Goal: Information Seeking & Learning: Learn about a topic

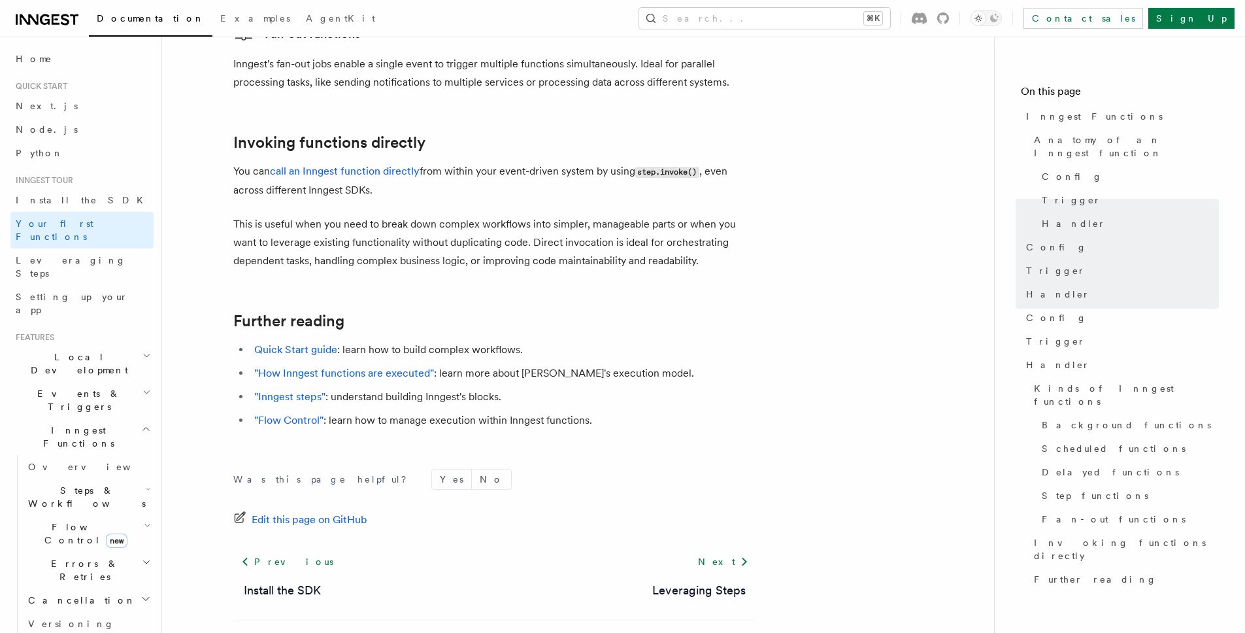
scroll to position [2575, 0]
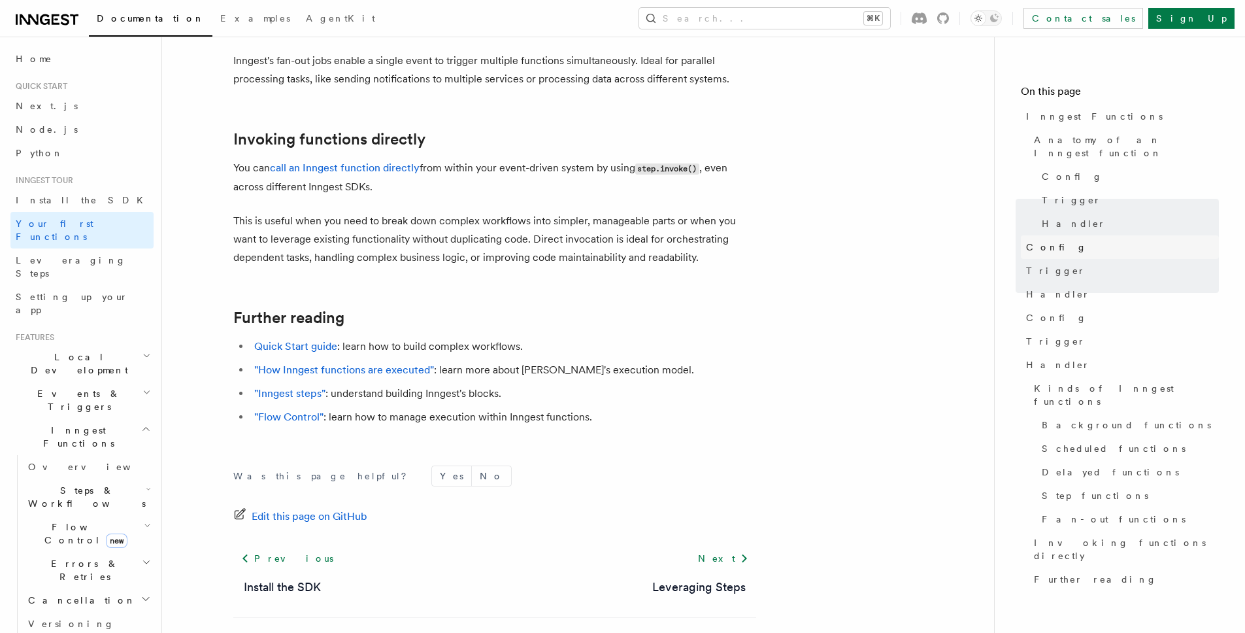
click at [1077, 237] on link "Config" at bounding box center [1120, 247] width 198 height 24
click at [1066, 263] on link "Trigger" at bounding box center [1120, 271] width 198 height 24
click at [1066, 282] on link "Handler" at bounding box center [1120, 294] width 198 height 24
click at [1066, 268] on link "Trigger" at bounding box center [1120, 271] width 198 height 24
click at [1081, 213] on link "Handler" at bounding box center [1128, 224] width 182 height 24
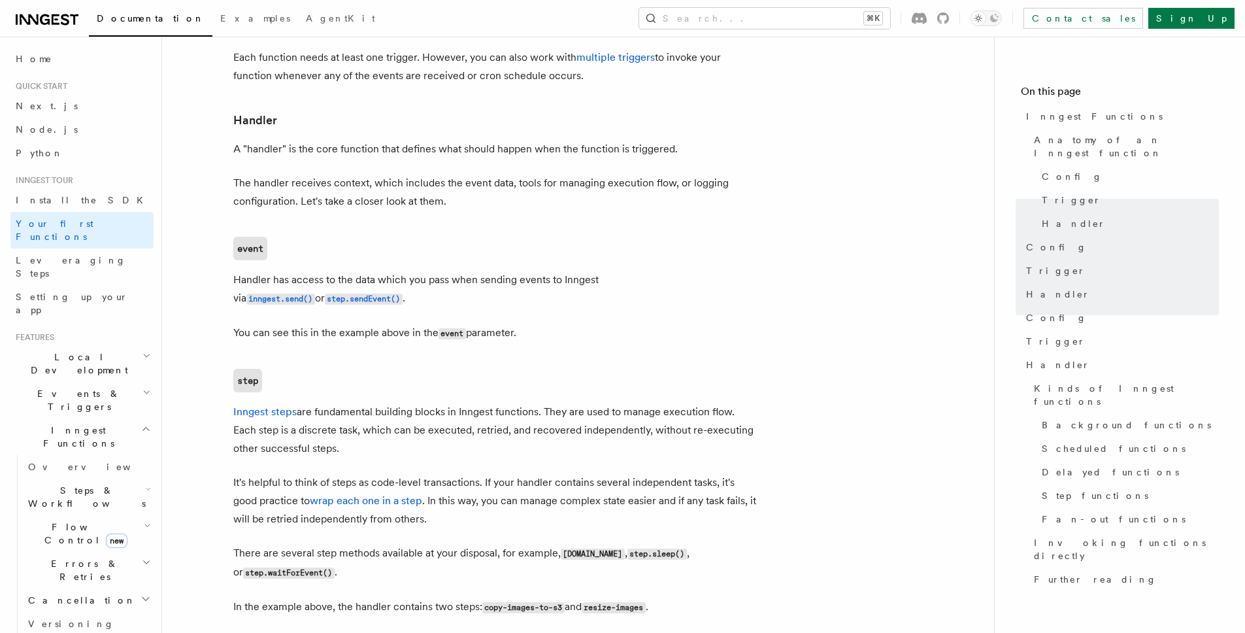
scroll to position [1454, 0]
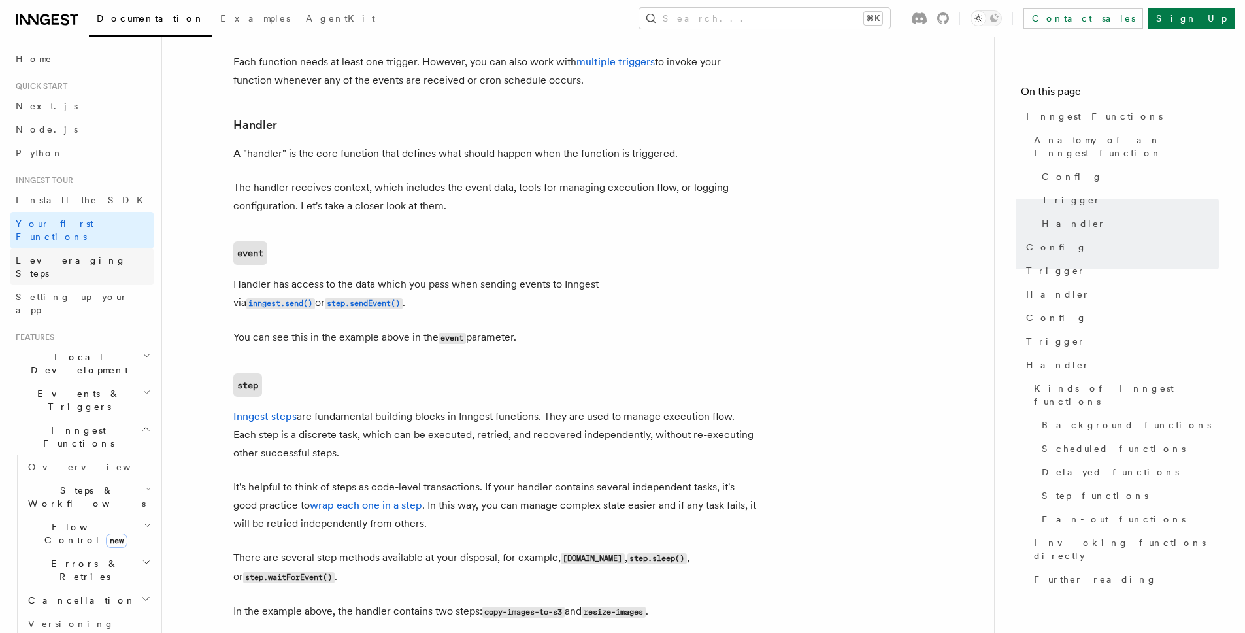
click at [74, 255] on span "Leveraging Steps" at bounding box center [71, 267] width 110 height 24
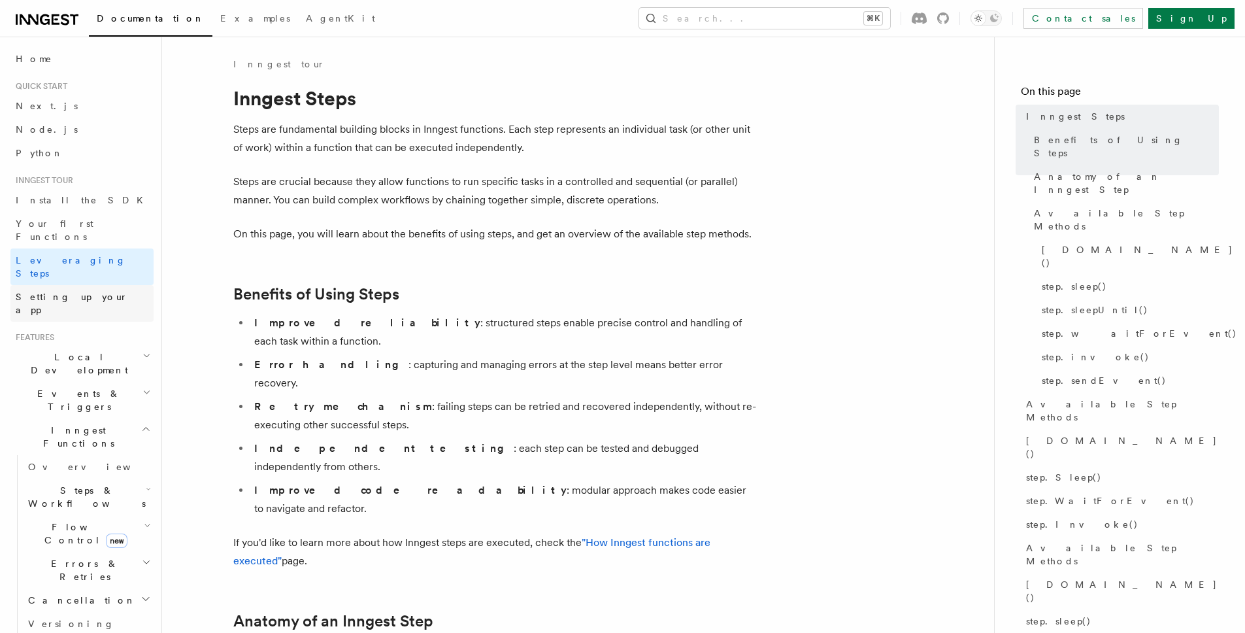
click at [92, 292] on span "Setting up your app" at bounding box center [72, 304] width 112 height 24
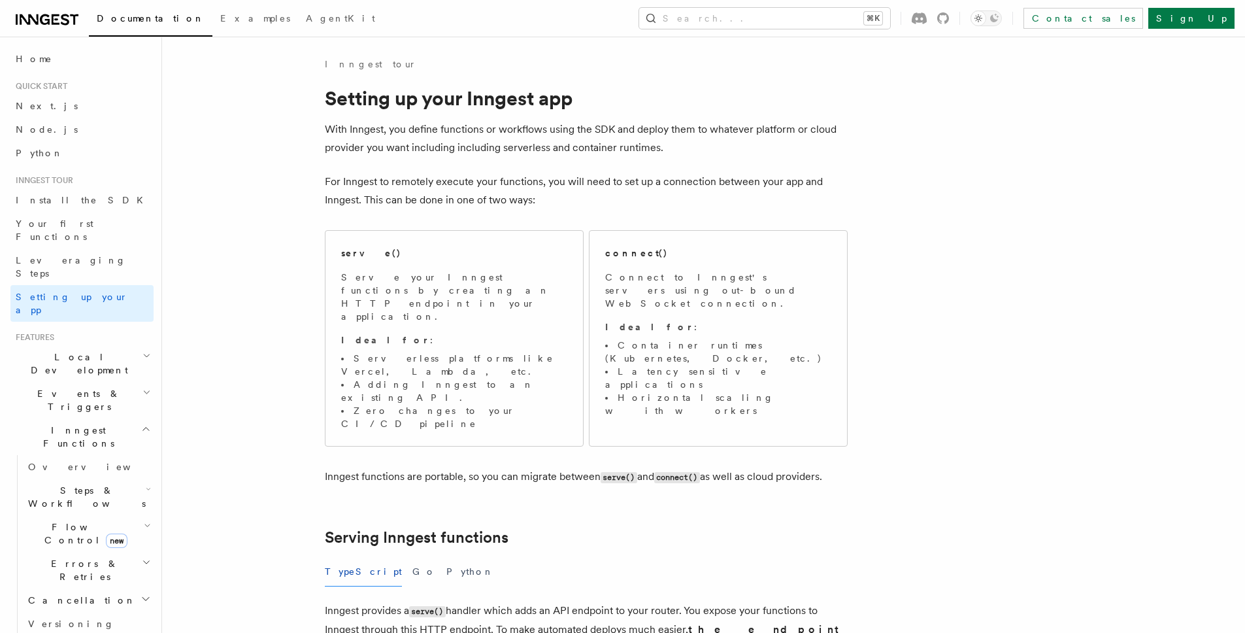
click at [78, 350] on span "Local Development" at bounding box center [76, 363] width 132 height 26
click at [76, 382] on link "Overview" at bounding box center [88, 394] width 131 height 24
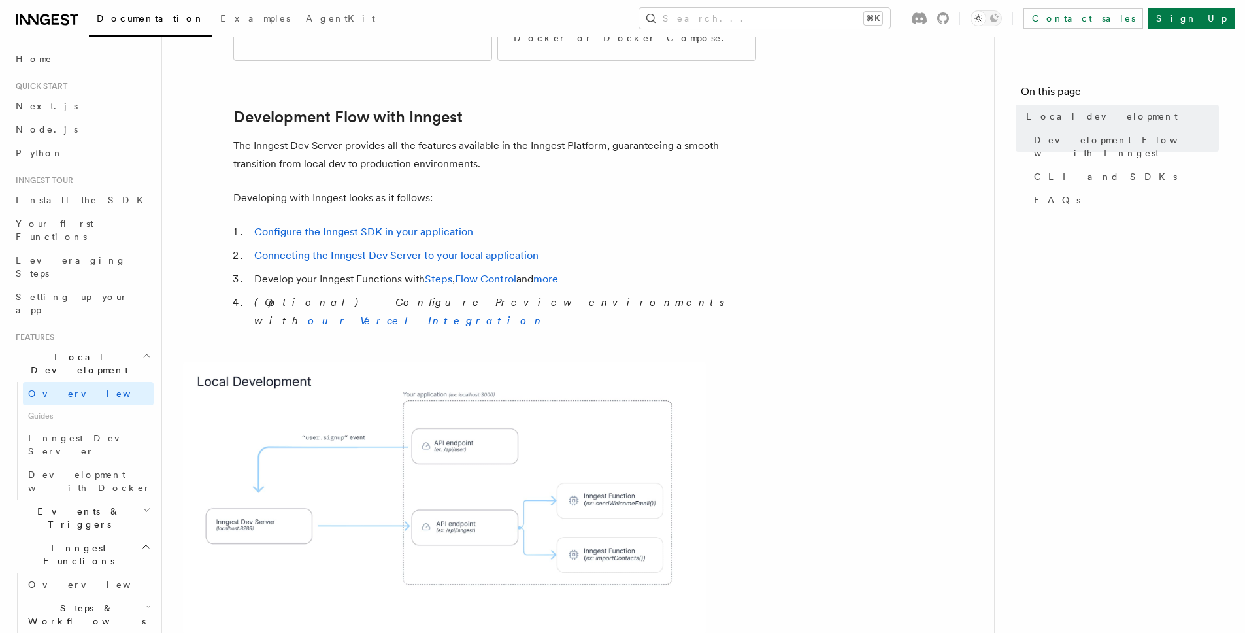
scroll to position [624, 0]
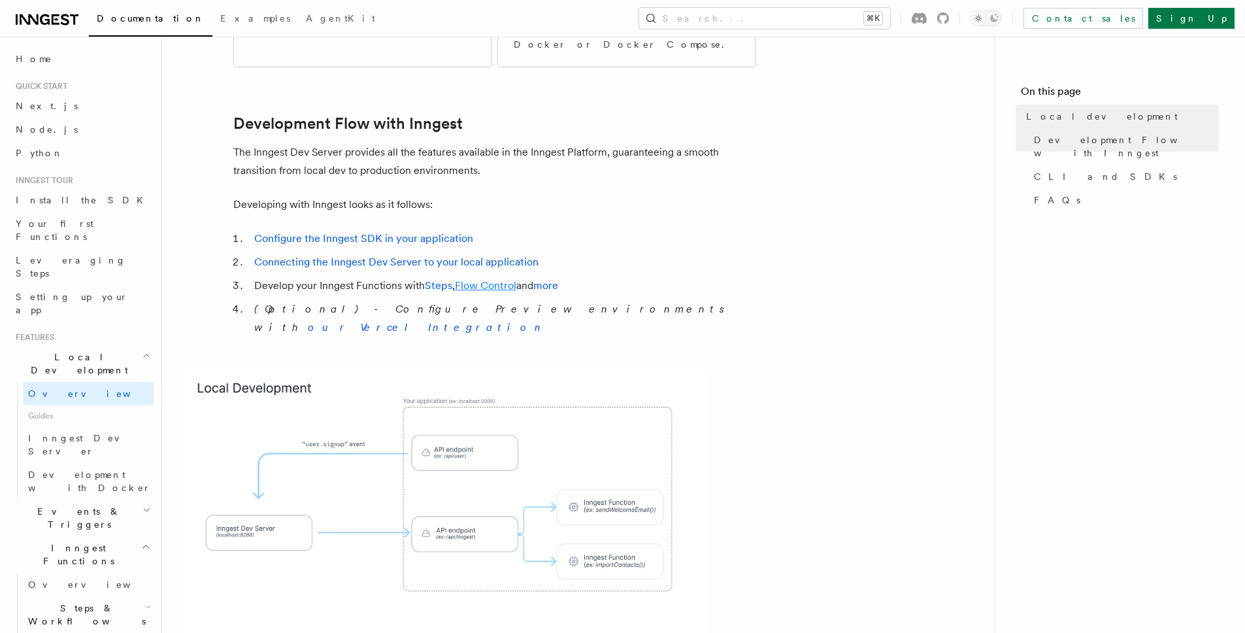
click at [492, 279] on link "Flow Control" at bounding box center [485, 285] width 61 height 12
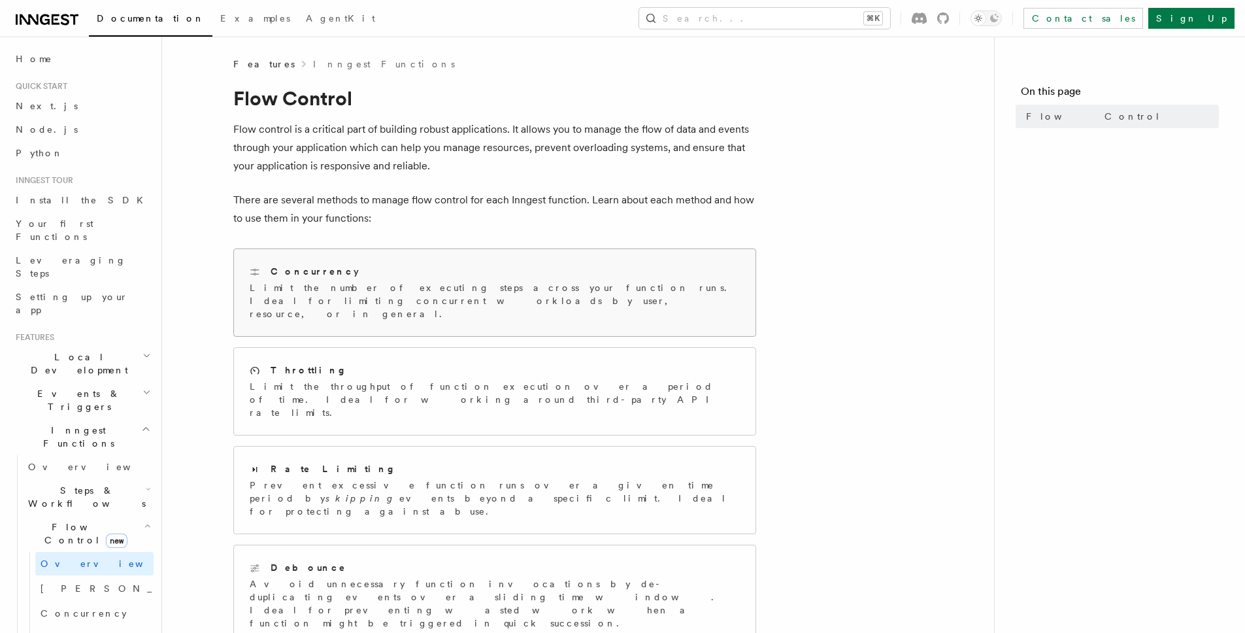
click at [335, 280] on div "Concurrency Limit the number of executing steps across your function runs. Idea…" at bounding box center [495, 293] width 490 height 56
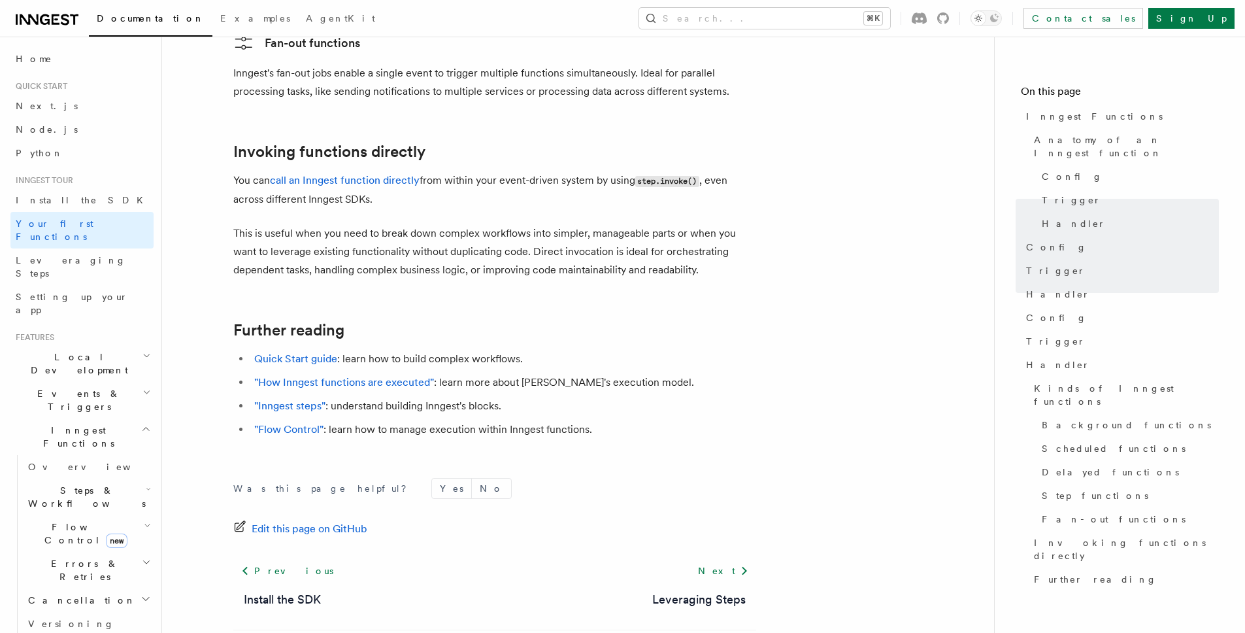
scroll to position [2575, 0]
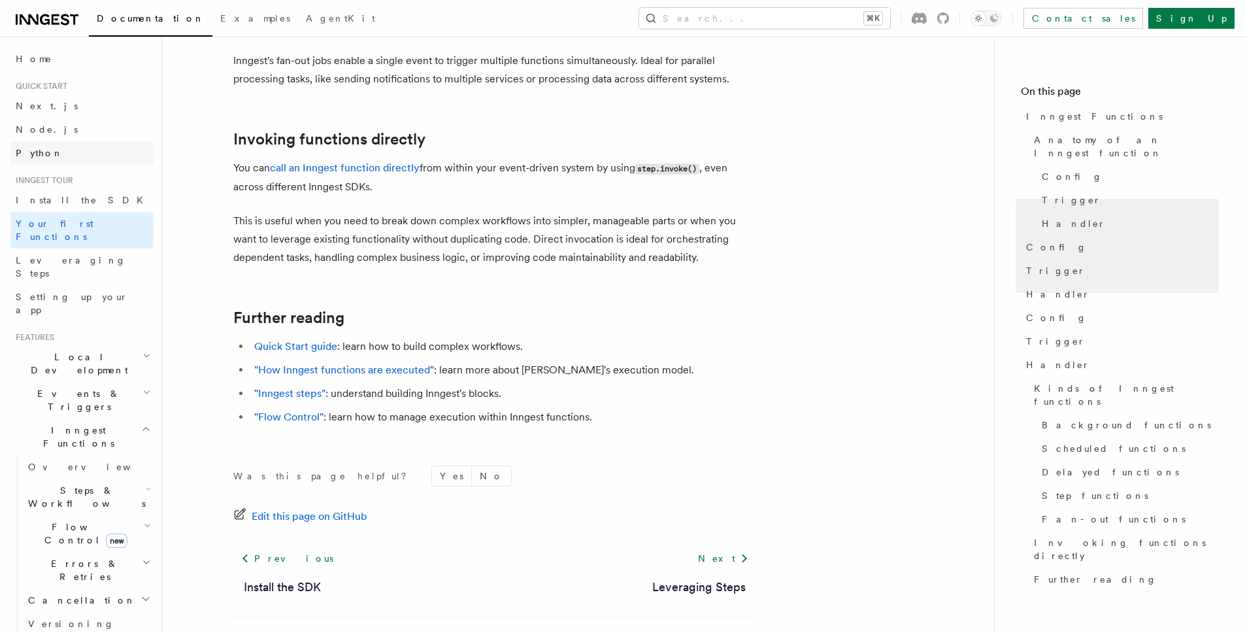
click at [59, 156] on link "Python" at bounding box center [81, 153] width 143 height 24
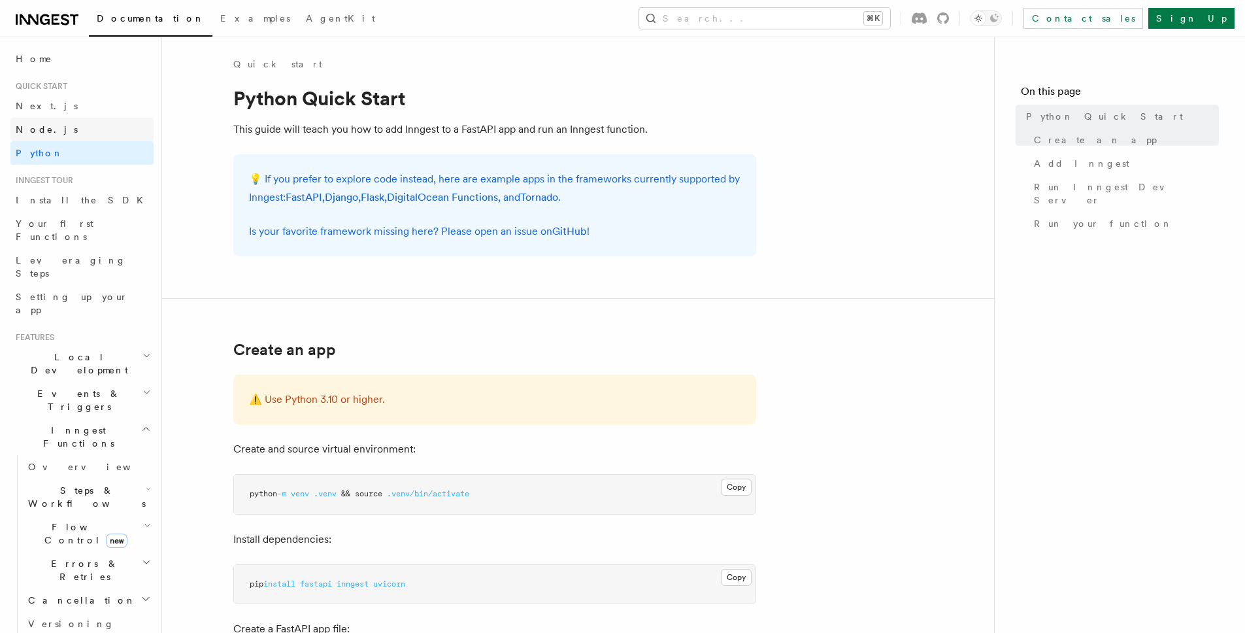
click at [62, 136] on link "Node.js" at bounding box center [81, 130] width 143 height 24
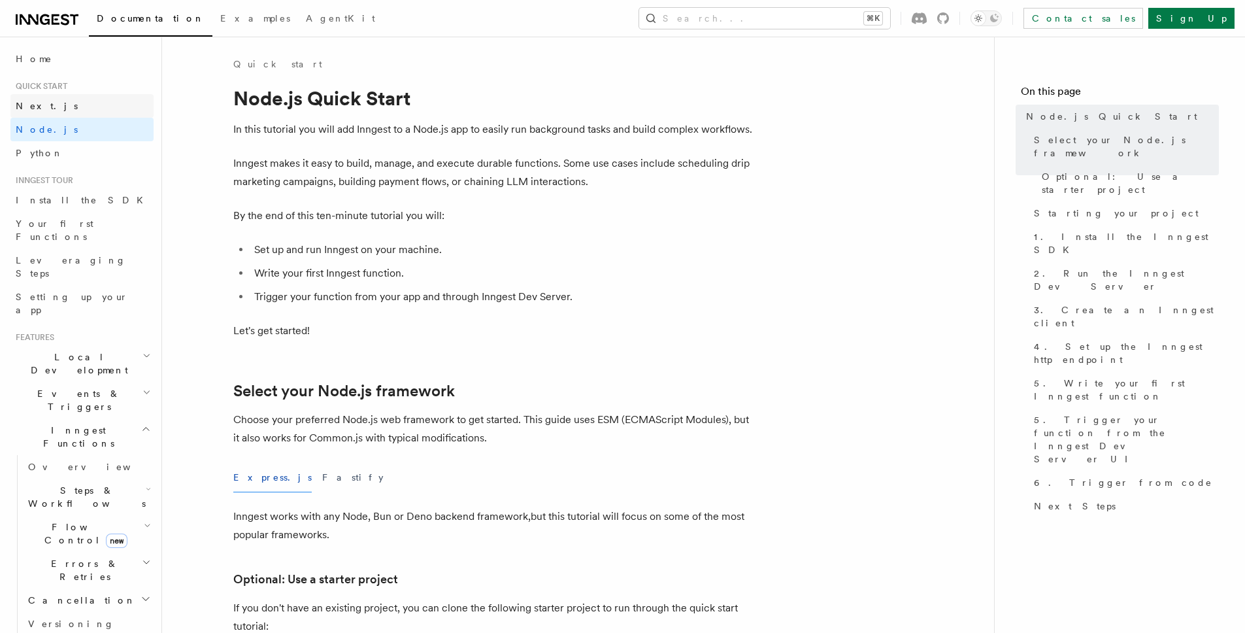
click at [68, 108] on link "Next.js" at bounding box center [81, 106] width 143 height 24
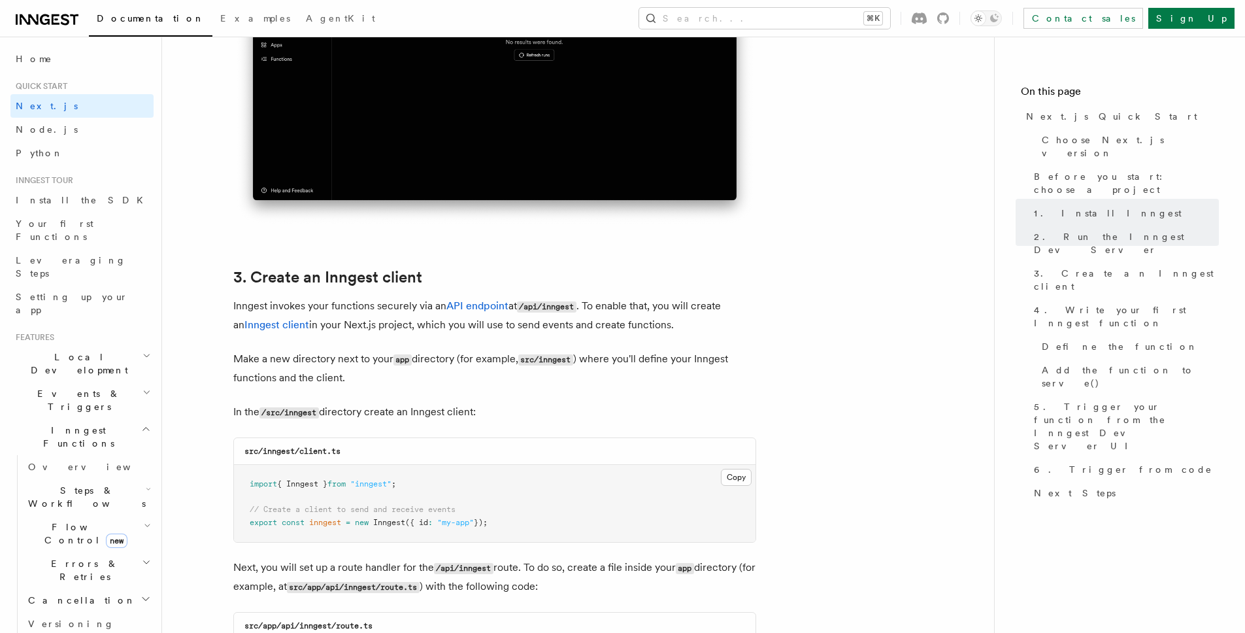
scroll to position [1373, 0]
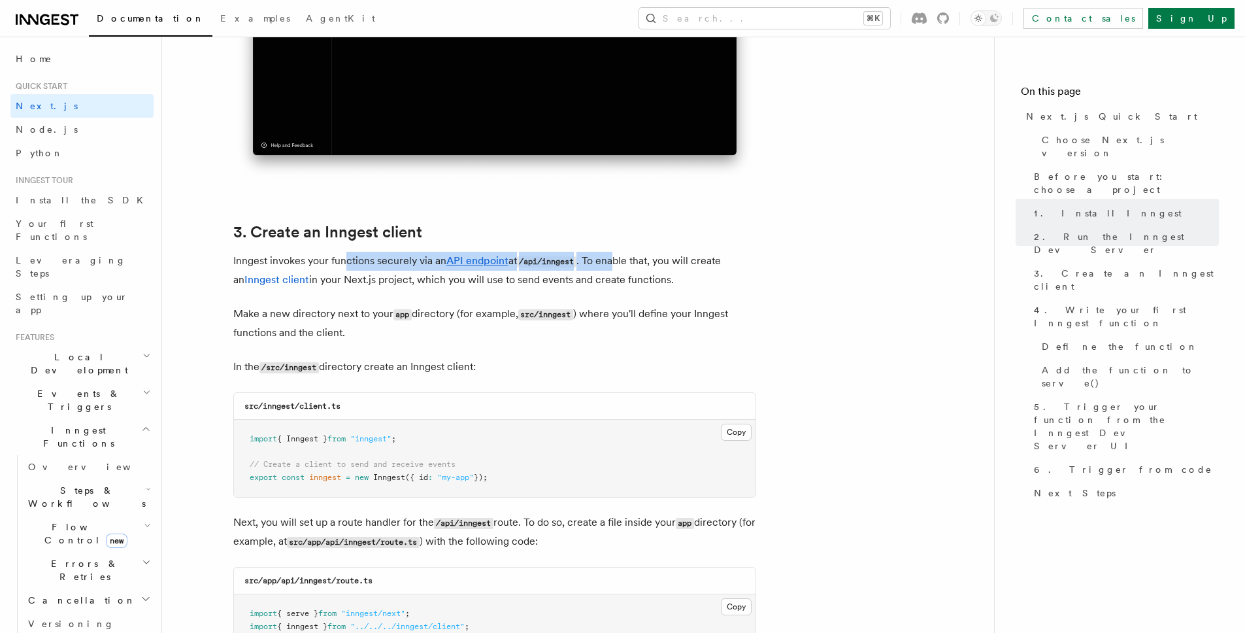
drag, startPoint x: 345, startPoint y: 264, endPoint x: 629, endPoint y: 266, distance: 283.7
click at [620, 266] on p "Inngest invokes your functions securely via an API endpoint at /api/inngest . T…" at bounding box center [494, 270] width 523 height 37
click at [629, 266] on p "Inngest invokes your functions securely via an API endpoint at /api/inngest . T…" at bounding box center [494, 270] width 523 height 37
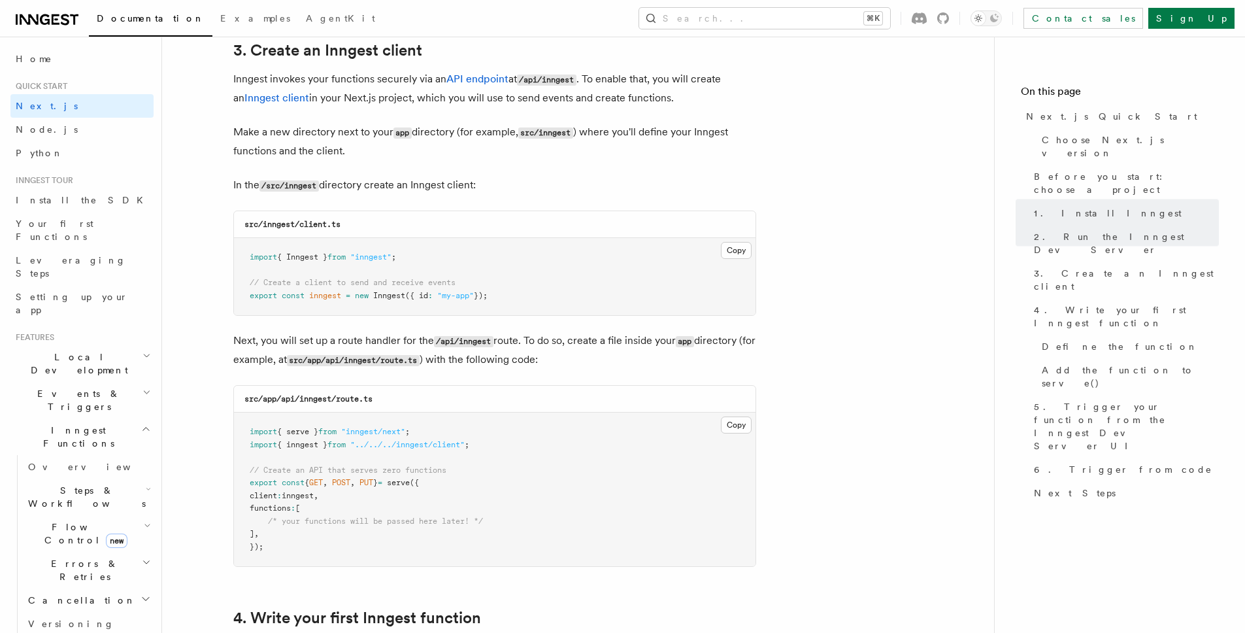
scroll to position [1618, 0]
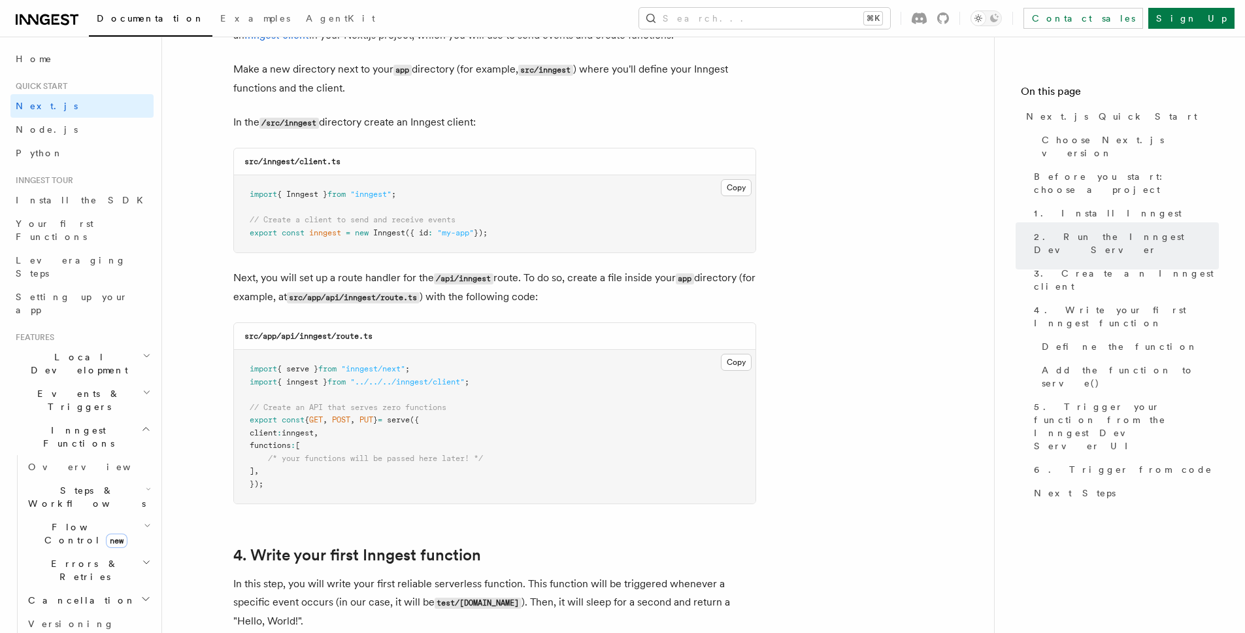
click at [305, 411] on span "// Create an API that serves zero functions" at bounding box center [348, 407] width 197 height 9
drag, startPoint x: 304, startPoint y: 411, endPoint x: 403, endPoint y: 411, distance: 99.3
click at [410, 408] on span "// Create an API that serves zero functions" at bounding box center [348, 407] width 197 height 9
click at [400, 412] on span "// Create an API that serves zero functions" at bounding box center [348, 407] width 197 height 9
drag, startPoint x: 400, startPoint y: 412, endPoint x: 306, endPoint y: 403, distance: 94.5
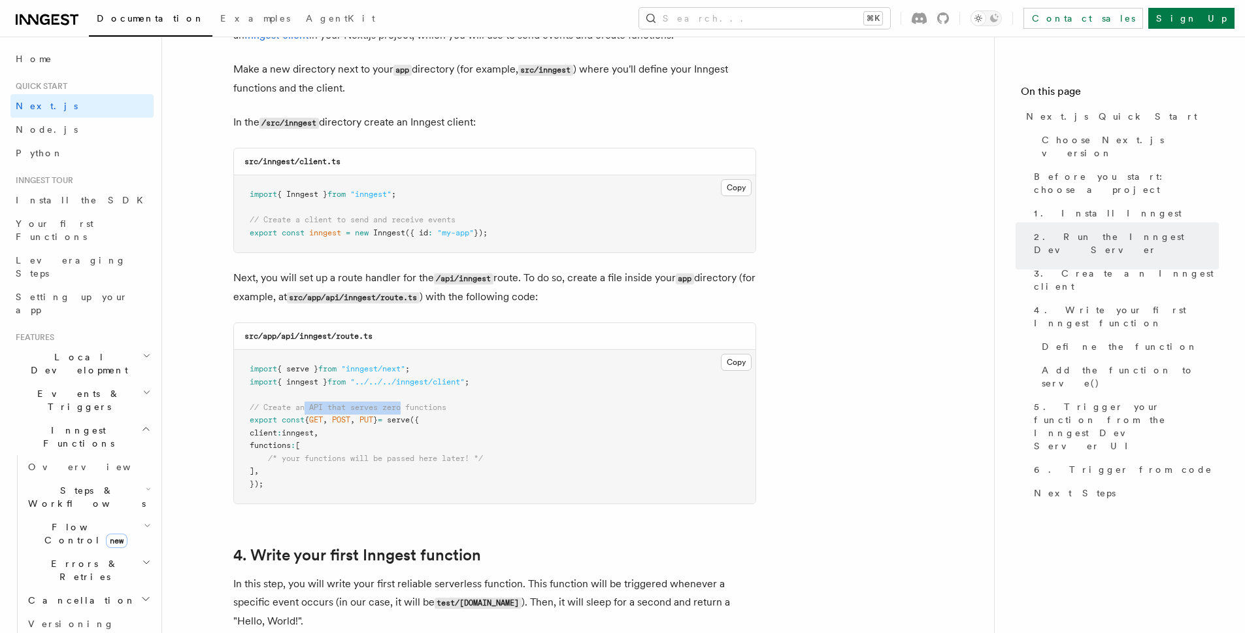
click at [306, 403] on pre "import { serve } from "inngest/next" ; import { inngest } from "../../../innges…" at bounding box center [495, 427] width 522 height 154
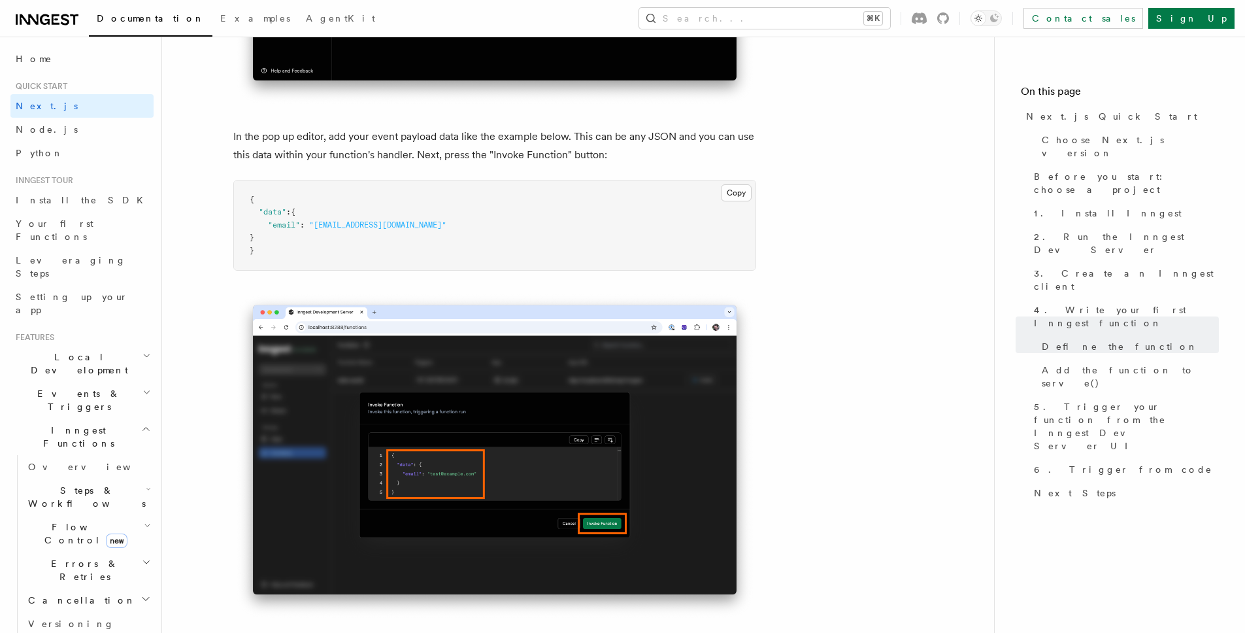
scroll to position [3850, 0]
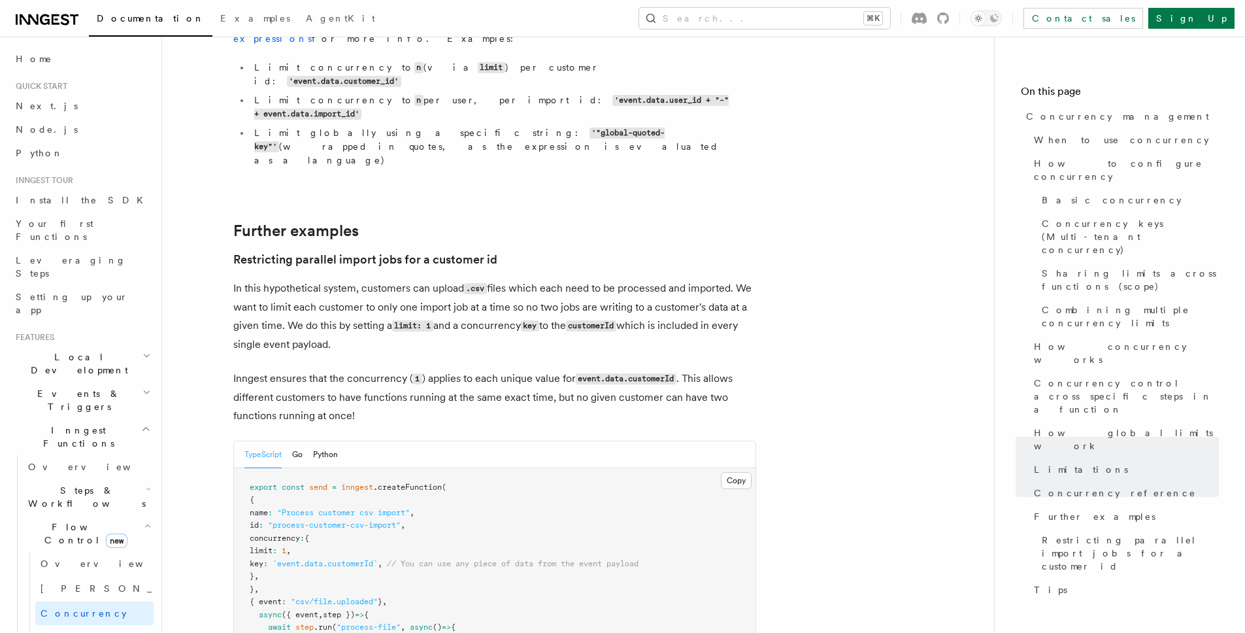
scroll to position [5214, 0]
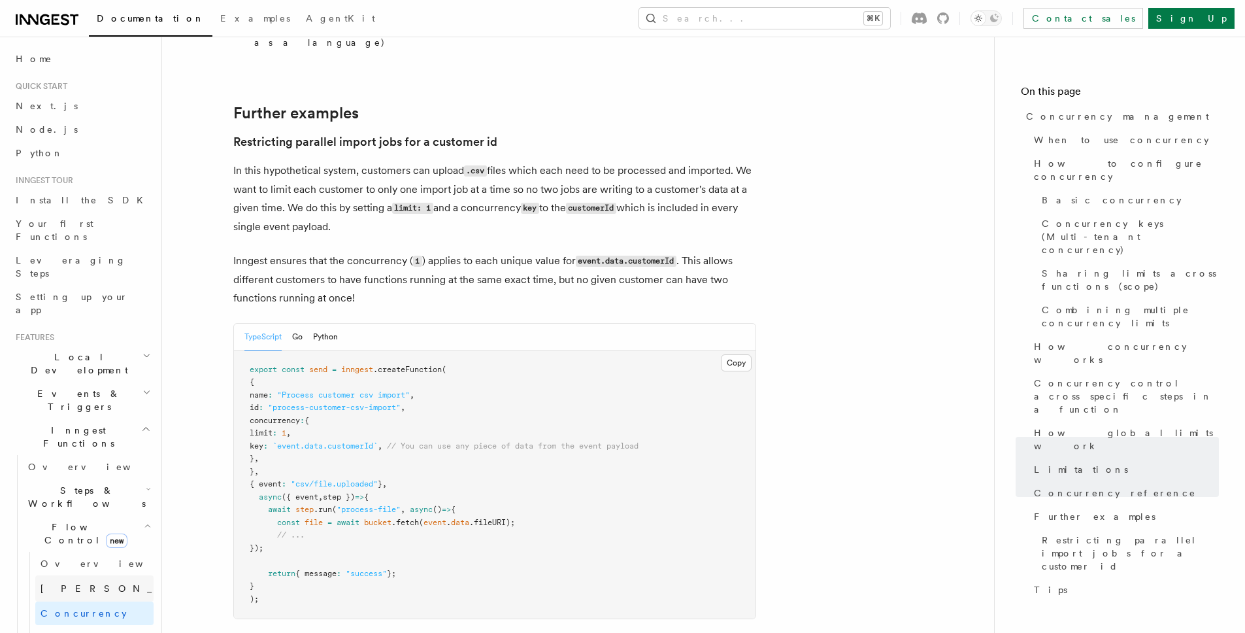
click at [83, 575] on link "Singleton new" at bounding box center [94, 588] width 118 height 26
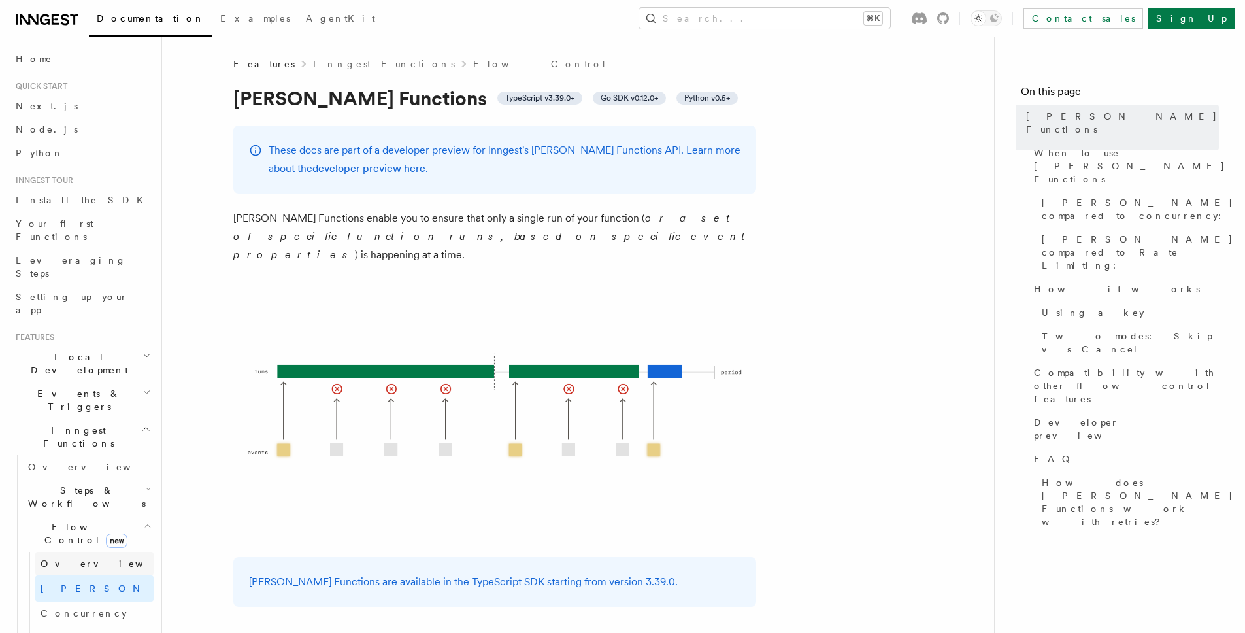
click at [88, 552] on link "Overview" at bounding box center [94, 564] width 118 height 24
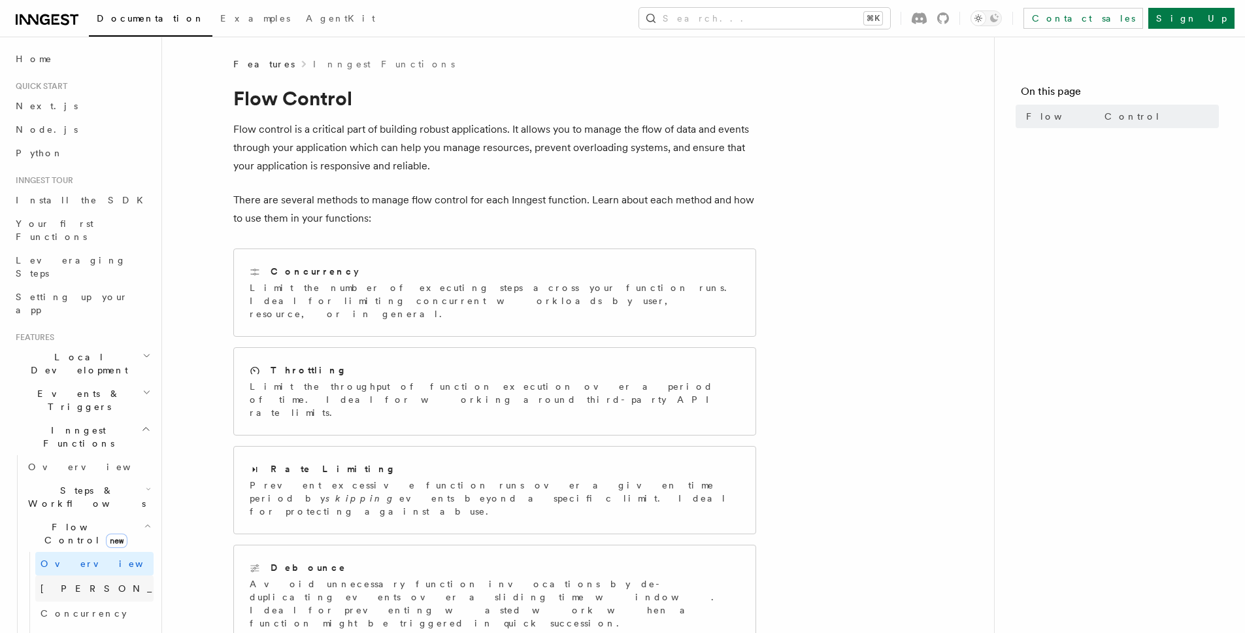
click at [84, 575] on link "Singleton new" at bounding box center [94, 588] width 118 height 26
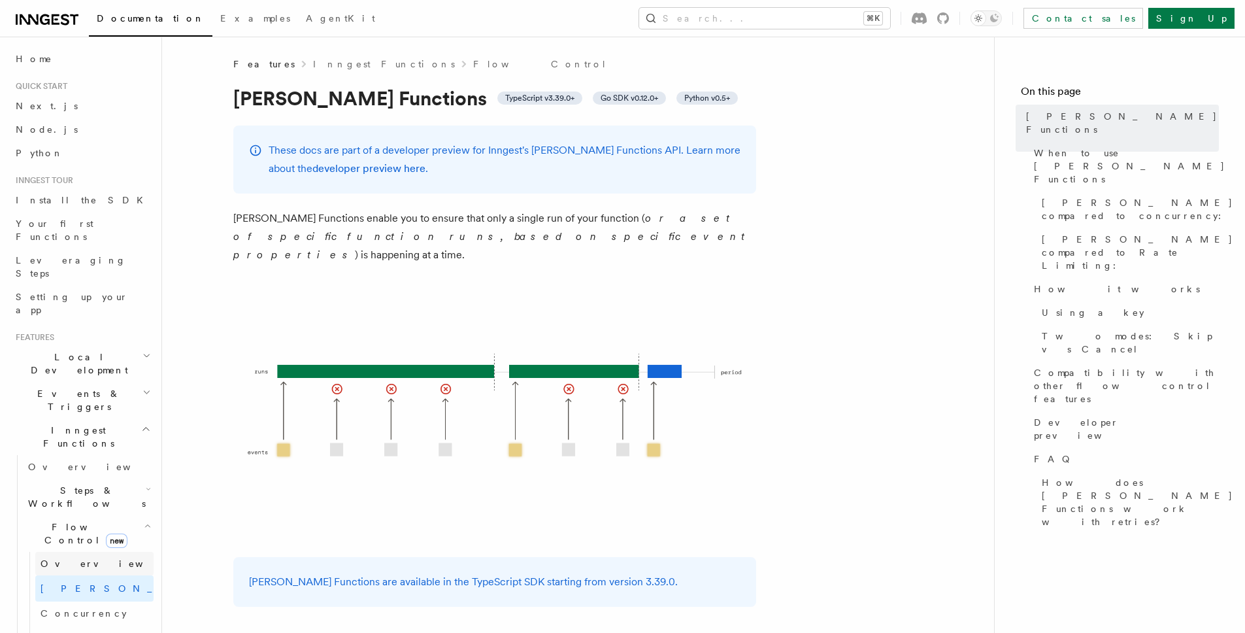
click at [88, 552] on link "Overview" at bounding box center [94, 564] width 118 height 24
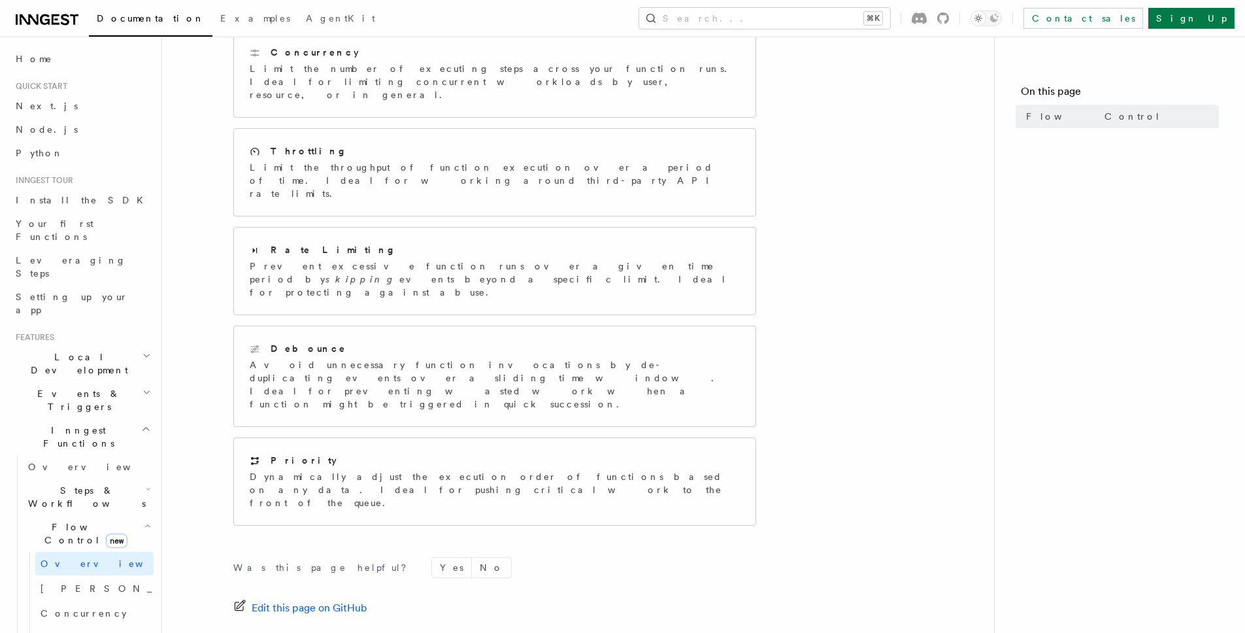
scroll to position [210, 0]
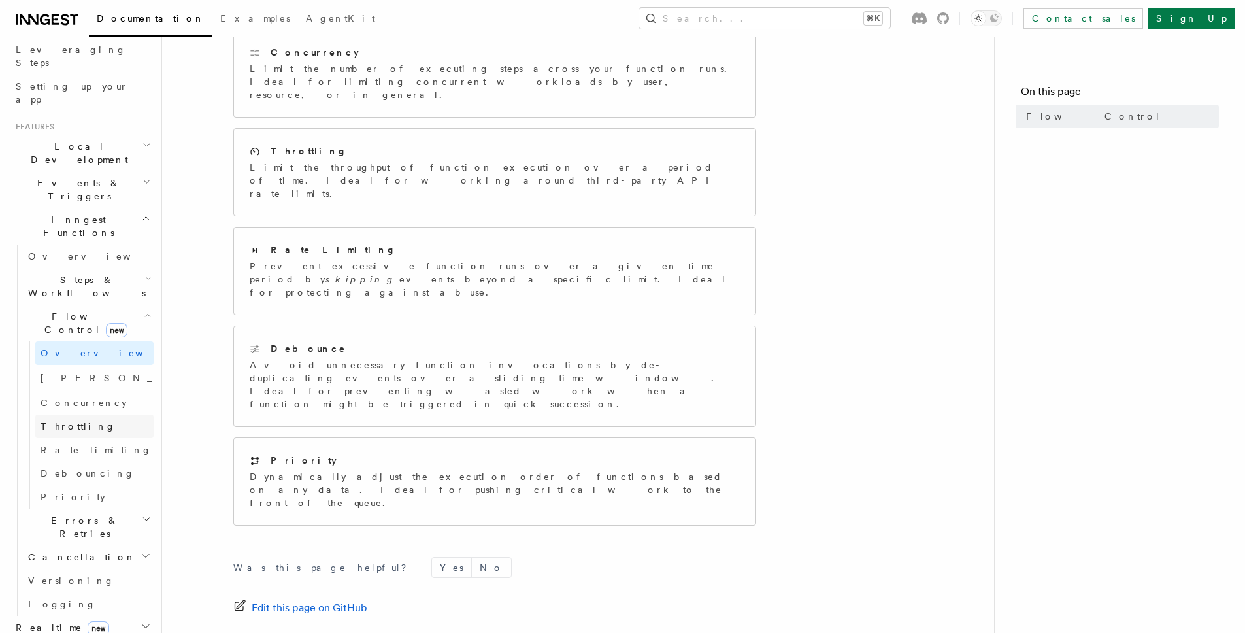
click at [112, 414] on link "Throttling" at bounding box center [94, 426] width 118 height 24
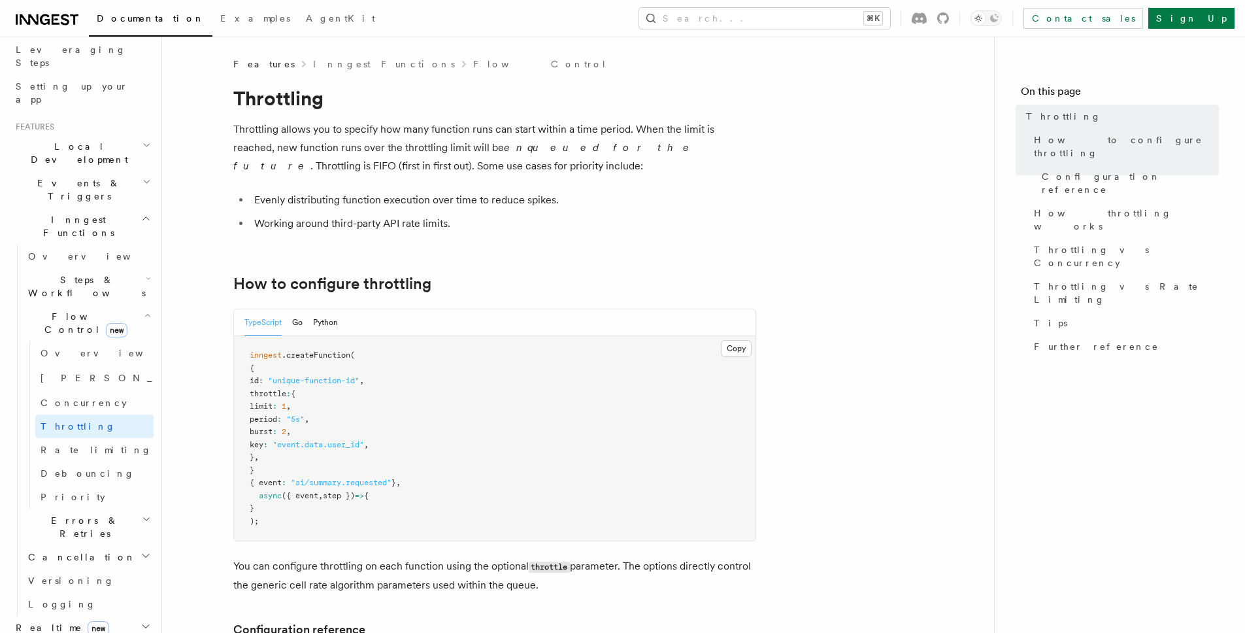
click at [86, 208] on h2 "Inngest Functions" at bounding box center [81, 226] width 143 height 37
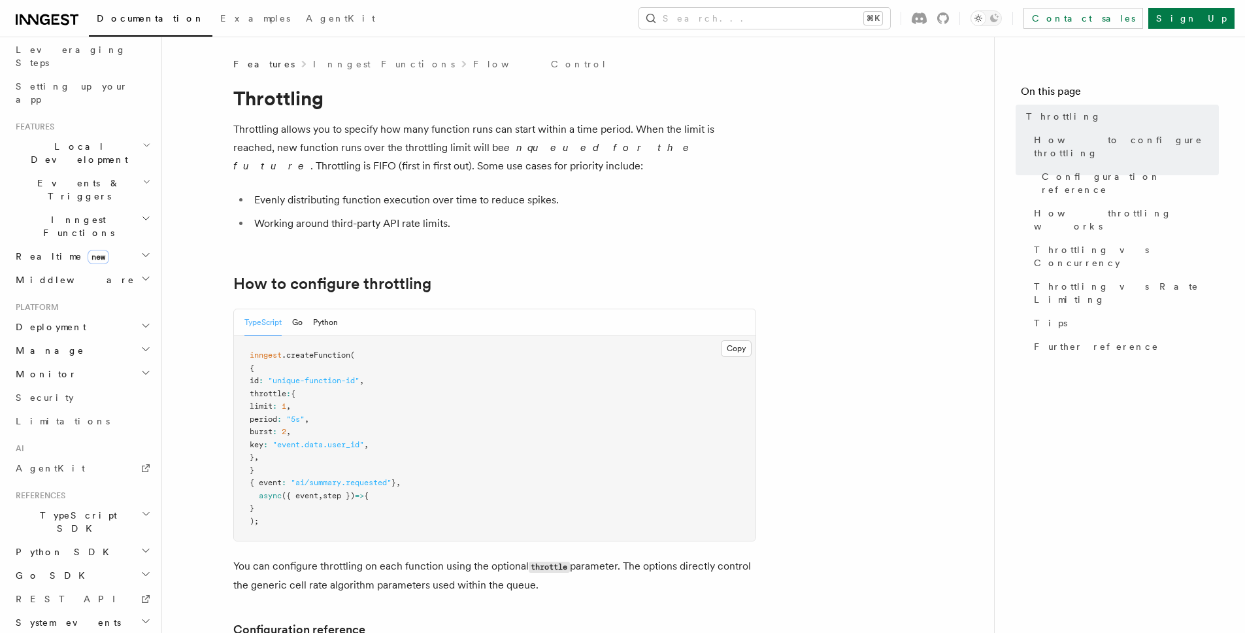
click at [79, 176] on span "Events & Triggers" at bounding box center [76, 189] width 132 height 26
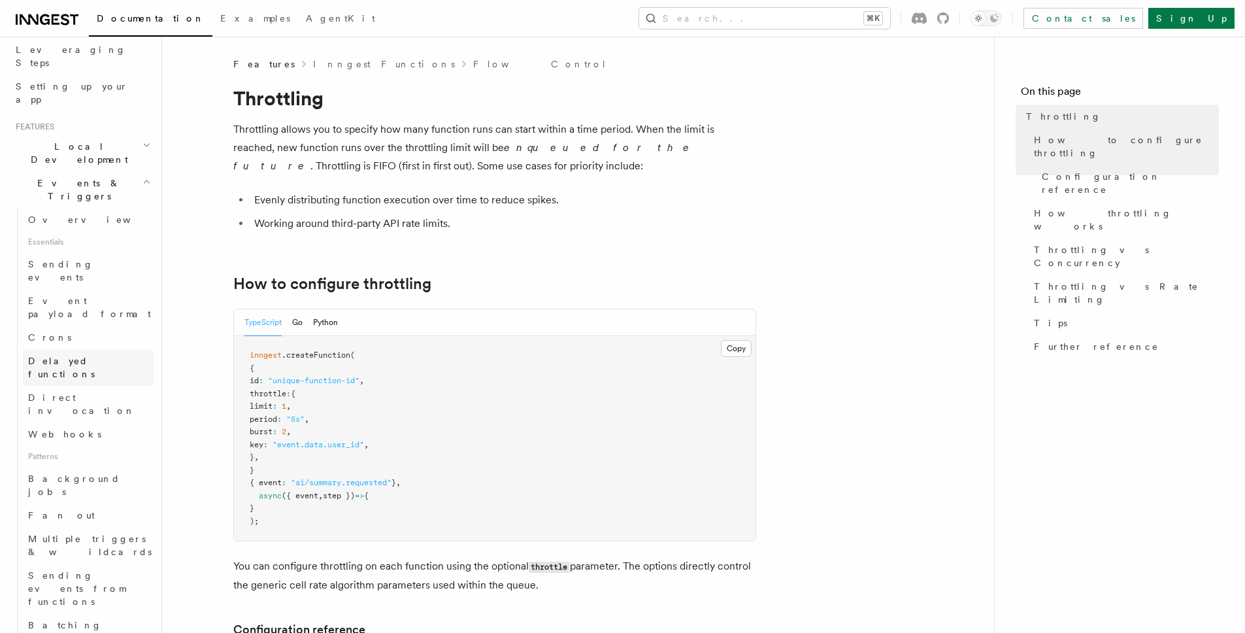
click at [84, 356] on span "Delayed functions" at bounding box center [61, 368] width 67 height 24
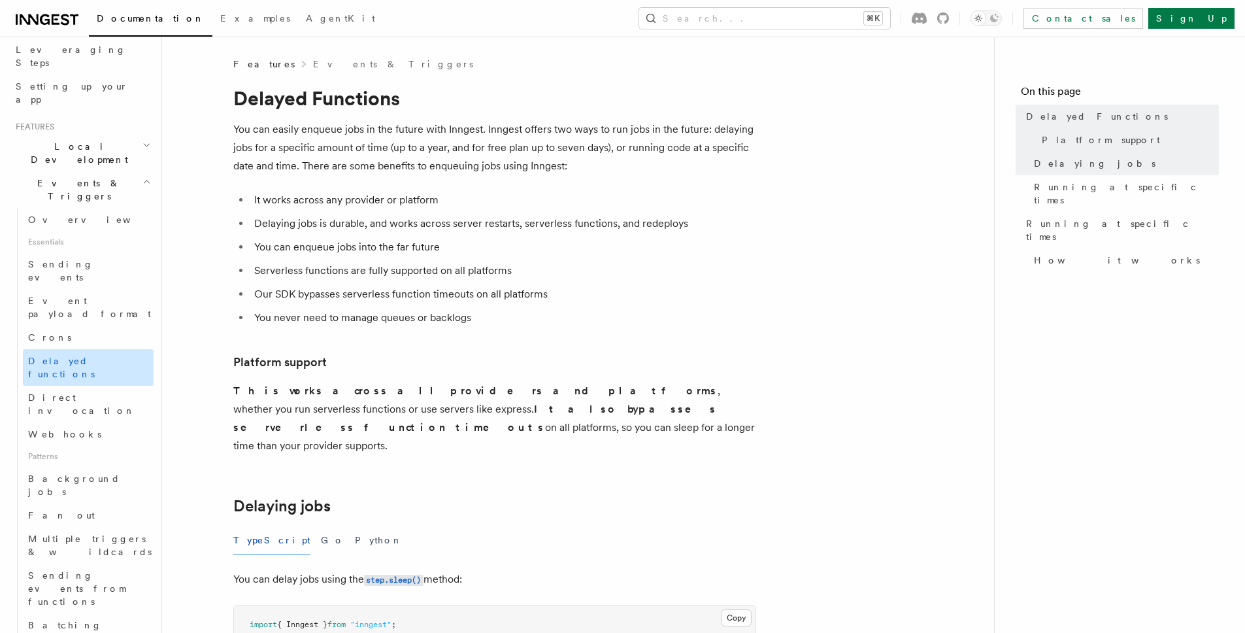
click at [82, 349] on link "Delayed functions" at bounding box center [88, 367] width 131 height 37
click at [83, 391] on span "Direct invocation" at bounding box center [90, 404] width 125 height 26
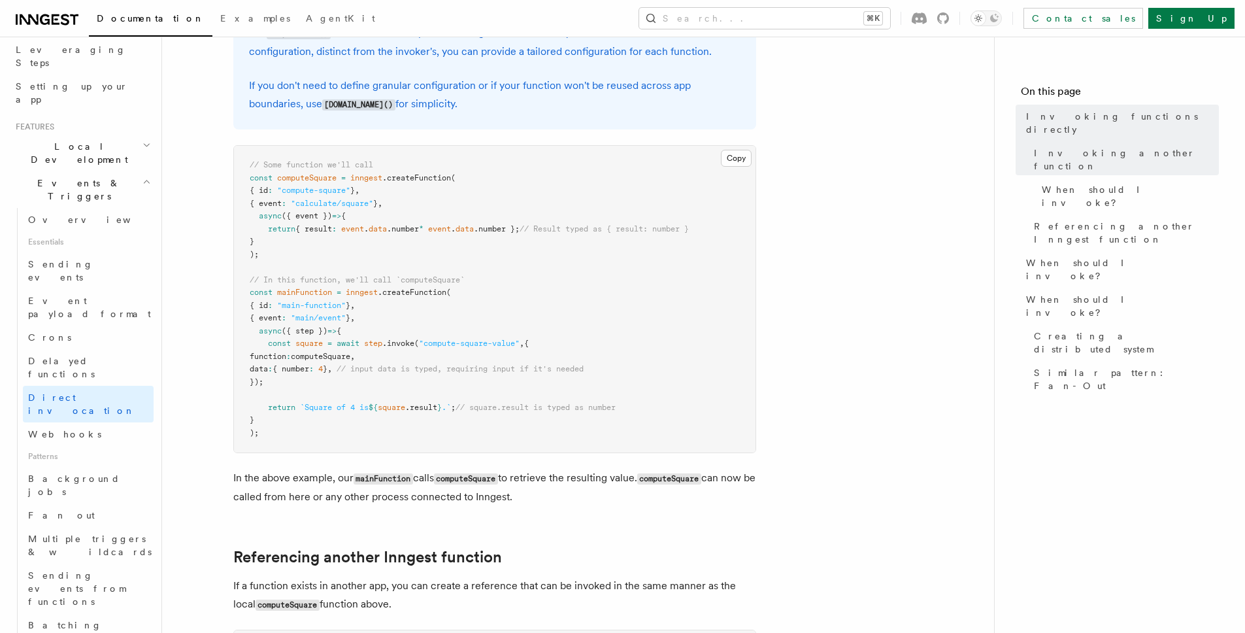
scroll to position [447, 0]
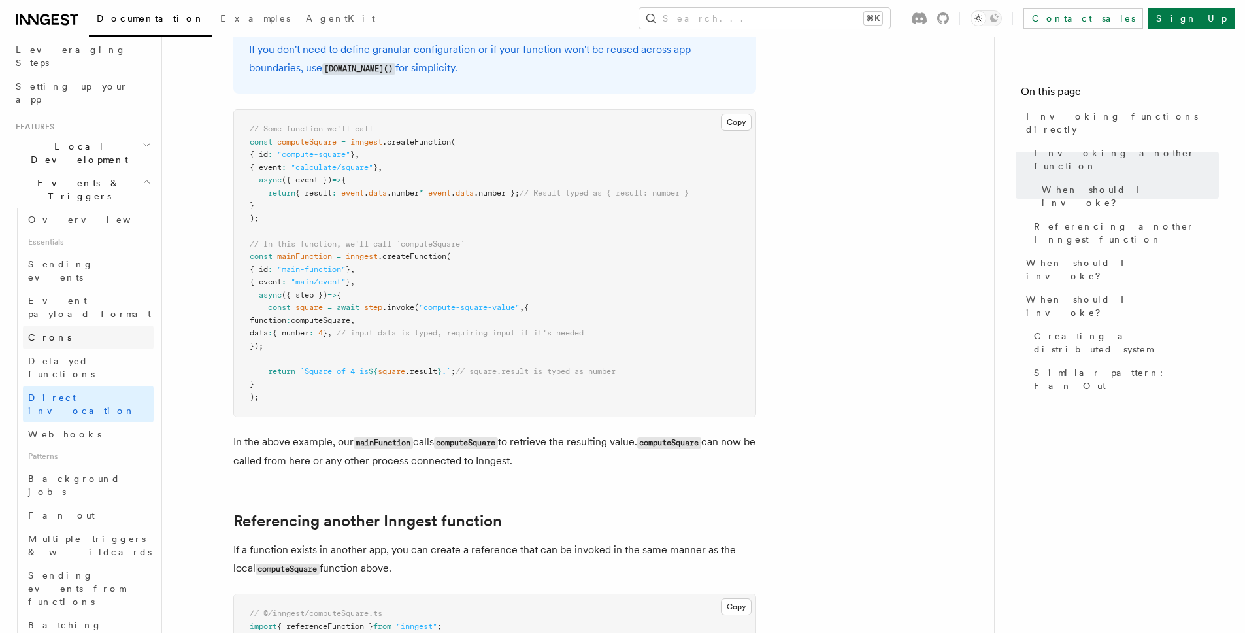
click at [59, 325] on link "Crons" at bounding box center [88, 337] width 131 height 24
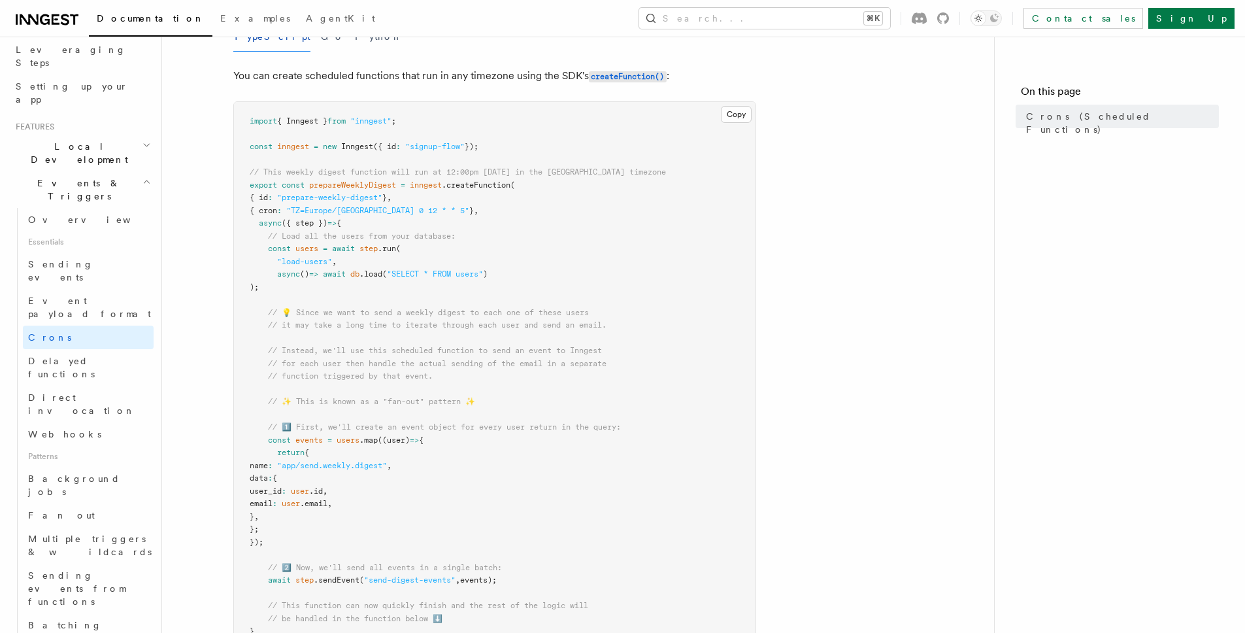
scroll to position [165, 0]
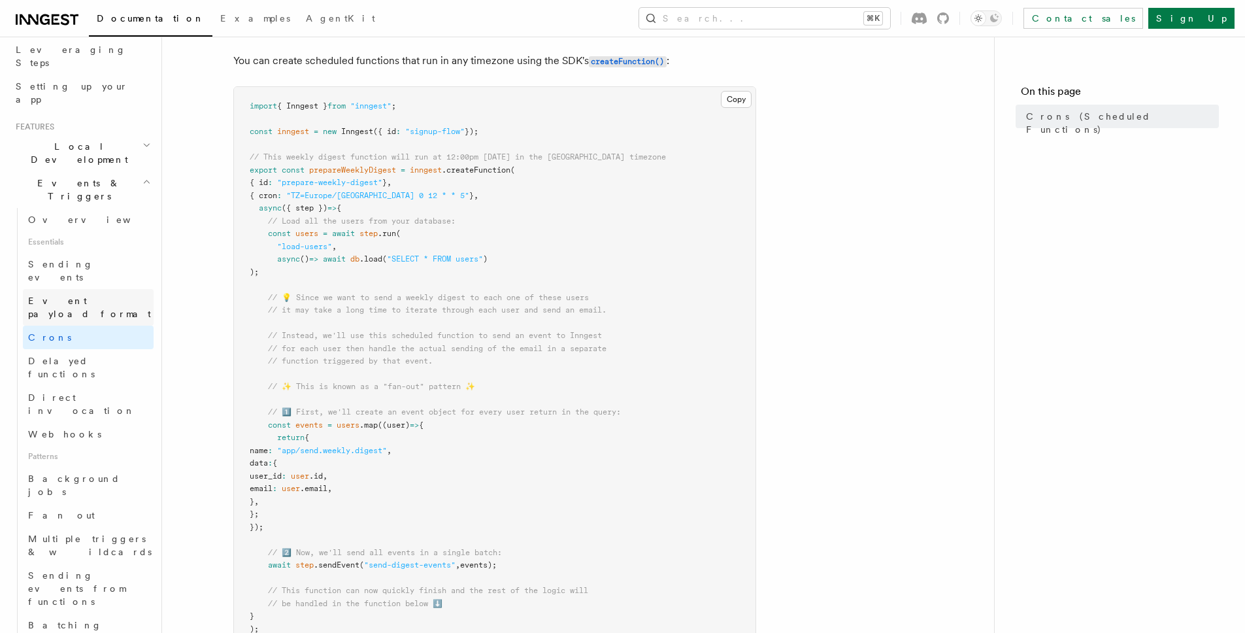
click at [110, 295] on span "Event payload format" at bounding box center [89, 307] width 123 height 24
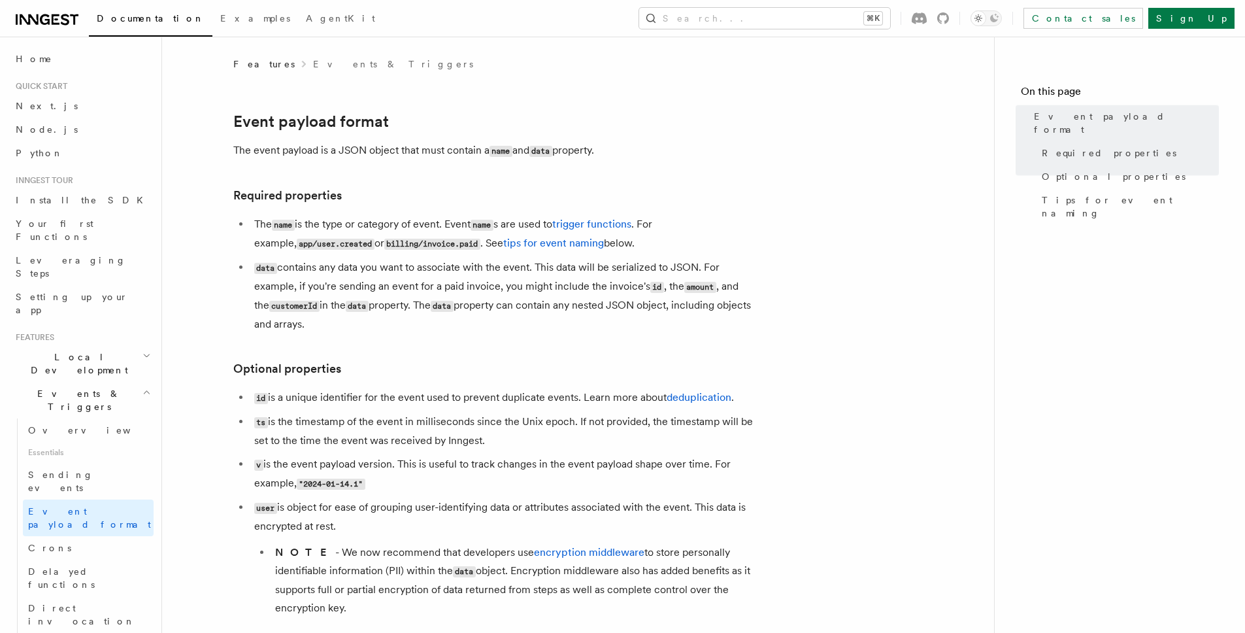
drag, startPoint x: 30, startPoint y: 6, endPoint x: 34, endPoint y: 16, distance: 11.2
click at [30, 7] on div "Documentation Examples AgentKit Search... ⌘K Contact sales Sign Up" at bounding box center [622, 18] width 1245 height 37
click at [35, 22] on icon at bounding box center [29, 19] width 19 height 10
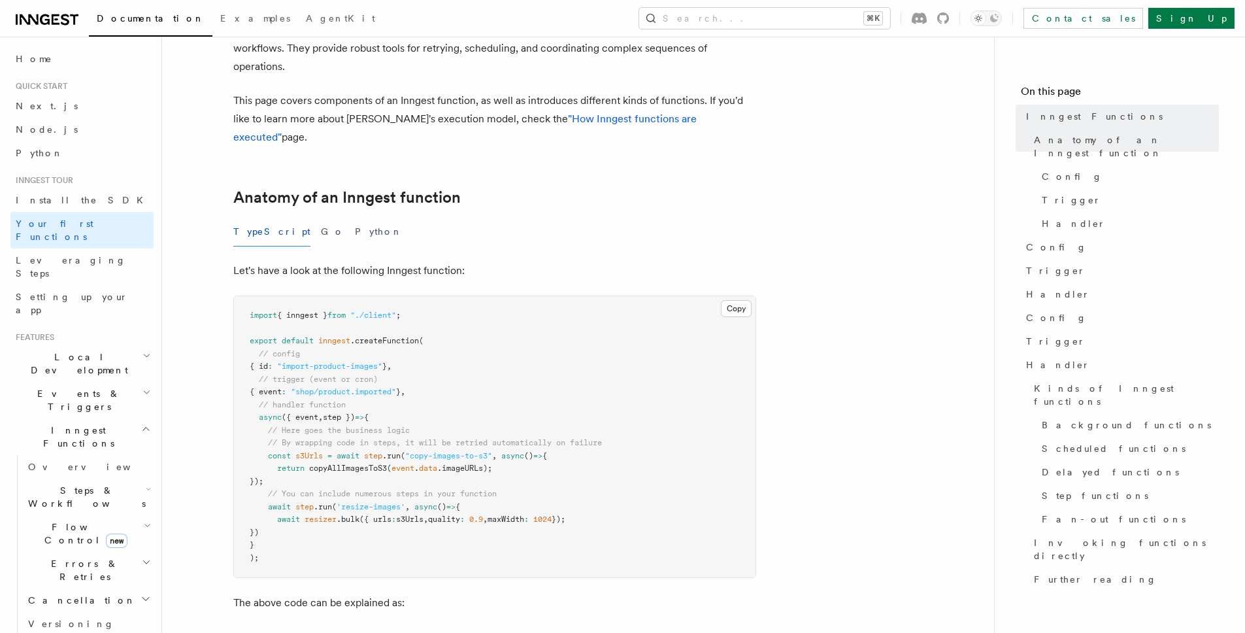
scroll to position [166, 0]
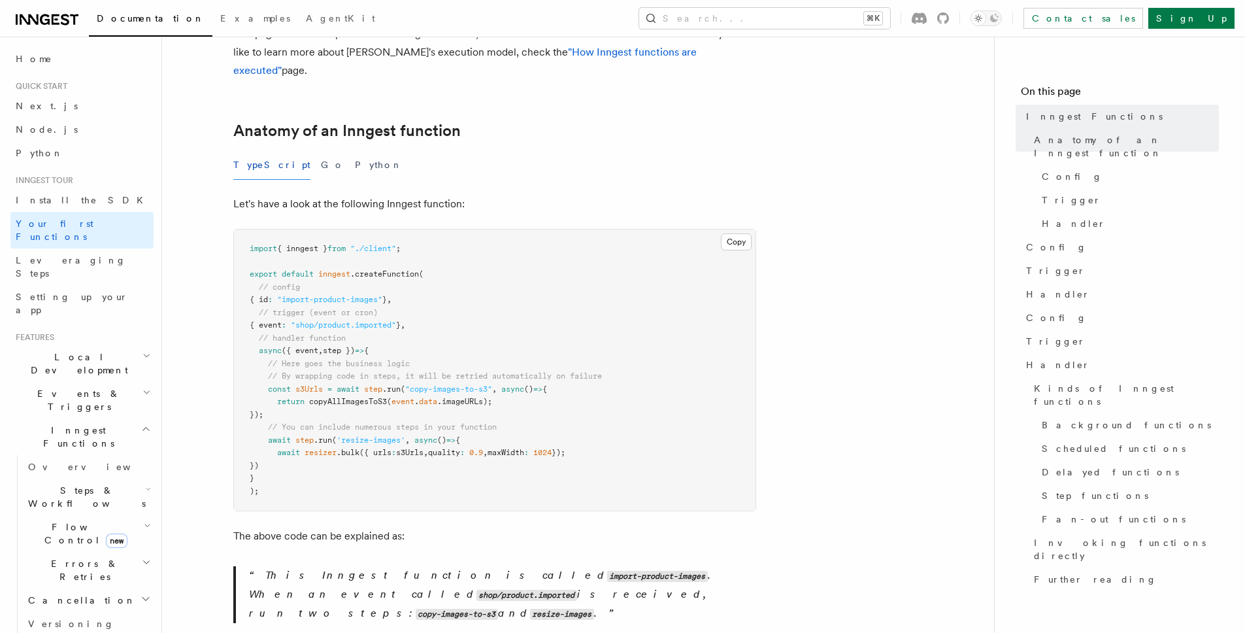
click at [451, 384] on span ""copy-images-to-s3"" at bounding box center [448, 388] width 87 height 9
drag, startPoint x: 451, startPoint y: 370, endPoint x: 490, endPoint y: 371, distance: 38.6
click at [490, 384] on span ""copy-images-to-s3"" at bounding box center [448, 388] width 87 height 9
drag, startPoint x: 490, startPoint y: 371, endPoint x: 423, endPoint y: 372, distance: 66.7
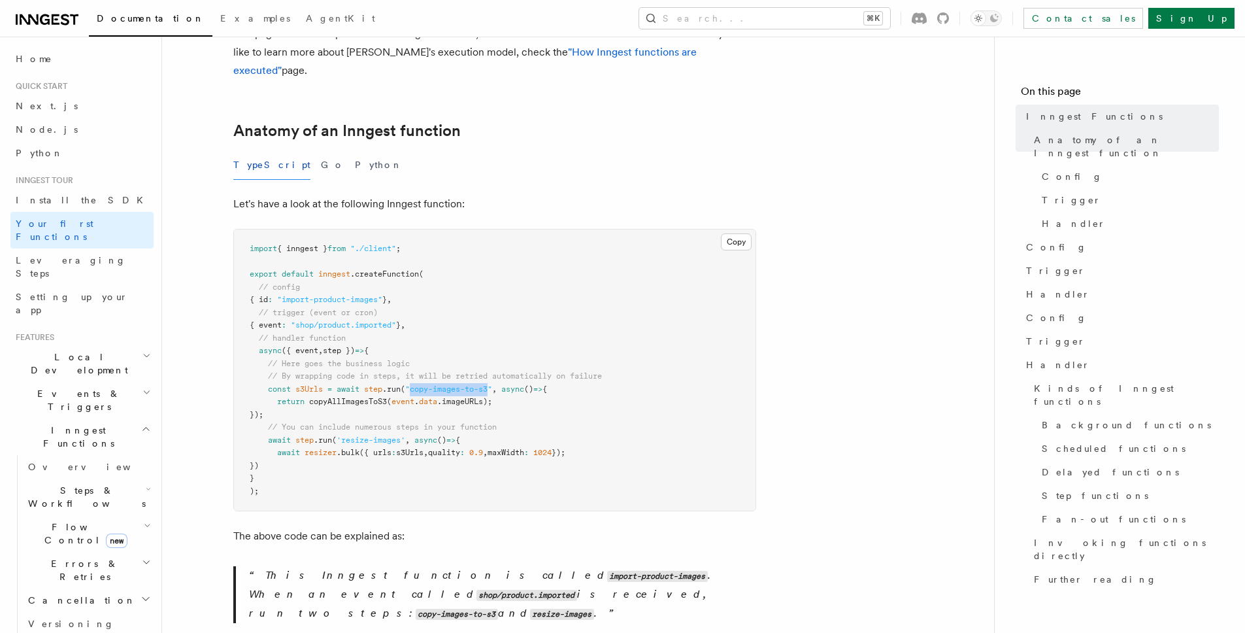
click at [423, 384] on span ""copy-images-to-s3"" at bounding box center [448, 388] width 87 height 9
drag, startPoint x: 423, startPoint y: 372, endPoint x: 489, endPoint y: 372, distance: 66.0
click at [489, 384] on span ""copy-images-to-s3"" at bounding box center [448, 388] width 87 height 9
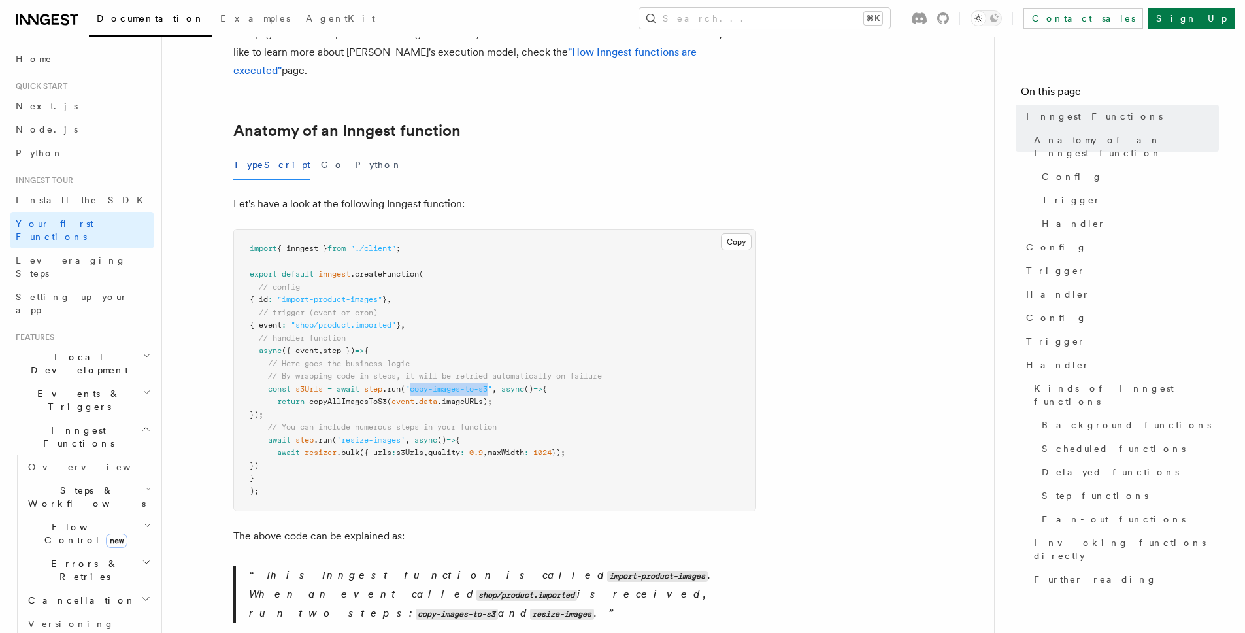
drag, startPoint x: 489, startPoint y: 372, endPoint x: 423, endPoint y: 370, distance: 66.0
click at [423, 384] on span ""copy-images-to-s3"" at bounding box center [448, 388] width 87 height 9
drag, startPoint x: 423, startPoint y: 370, endPoint x: 518, endPoint y: 371, distance: 94.8
click at [518, 384] on span "const s3Urls = await step .run ( "copy-images-to-s3" , async () => {" at bounding box center [398, 388] width 297 height 9
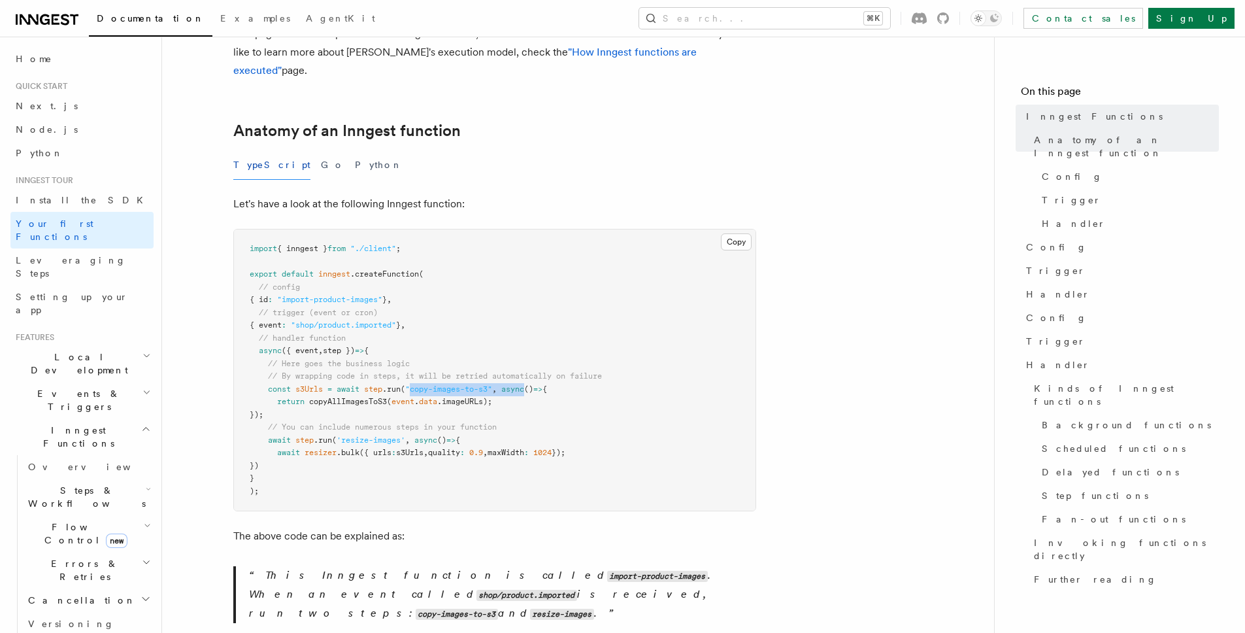
click at [520, 384] on span "async" at bounding box center [512, 388] width 23 height 9
drag, startPoint x: 520, startPoint y: 370, endPoint x: 443, endPoint y: 371, distance: 77.1
click at [442, 384] on span "const s3Urls = await step .run ( "copy-images-to-s3" , async () => {" at bounding box center [398, 388] width 297 height 9
click at [448, 376] on pre "import { inngest } from "./client" ; export default inngest .createFunction ( /…" at bounding box center [495, 369] width 522 height 281
click at [452, 384] on span ""copy-images-to-s3"" at bounding box center [448, 388] width 87 height 9
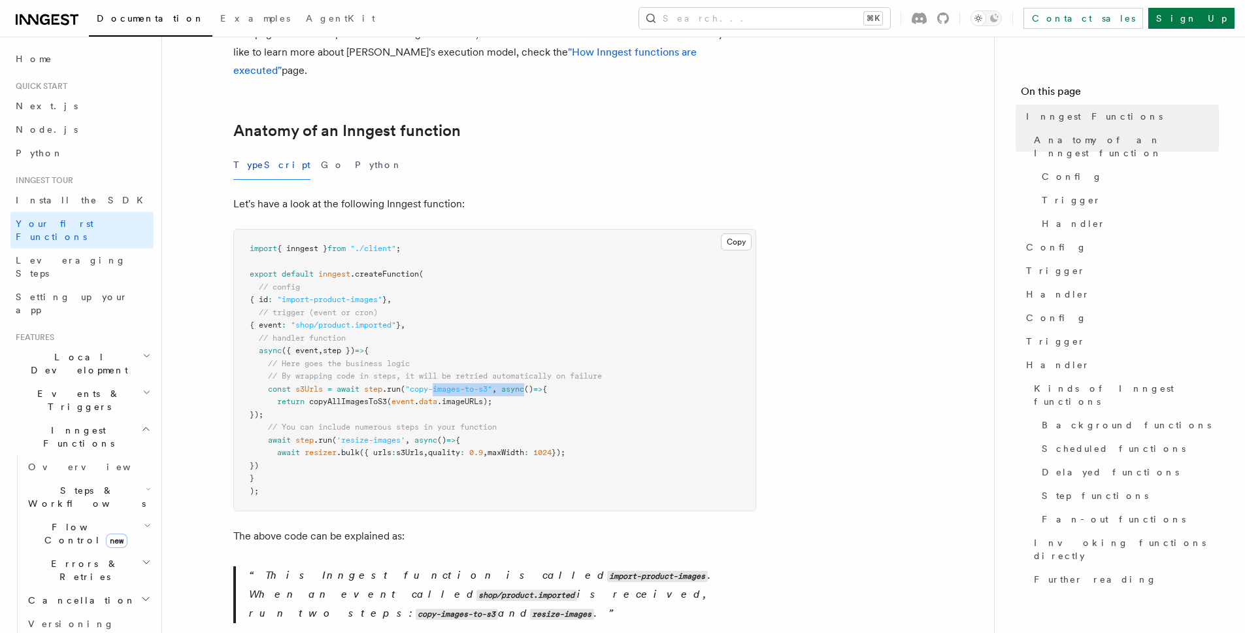
drag, startPoint x: 452, startPoint y: 371, endPoint x: 518, endPoint y: 371, distance: 66.7
click at [518, 384] on span "const s3Urls = await step .run ( "copy-images-to-s3" , async () => {" at bounding box center [398, 388] width 297 height 9
click at [518, 384] on span "async" at bounding box center [512, 388] width 23 height 9
click at [520, 384] on span "async" at bounding box center [512, 388] width 23 height 9
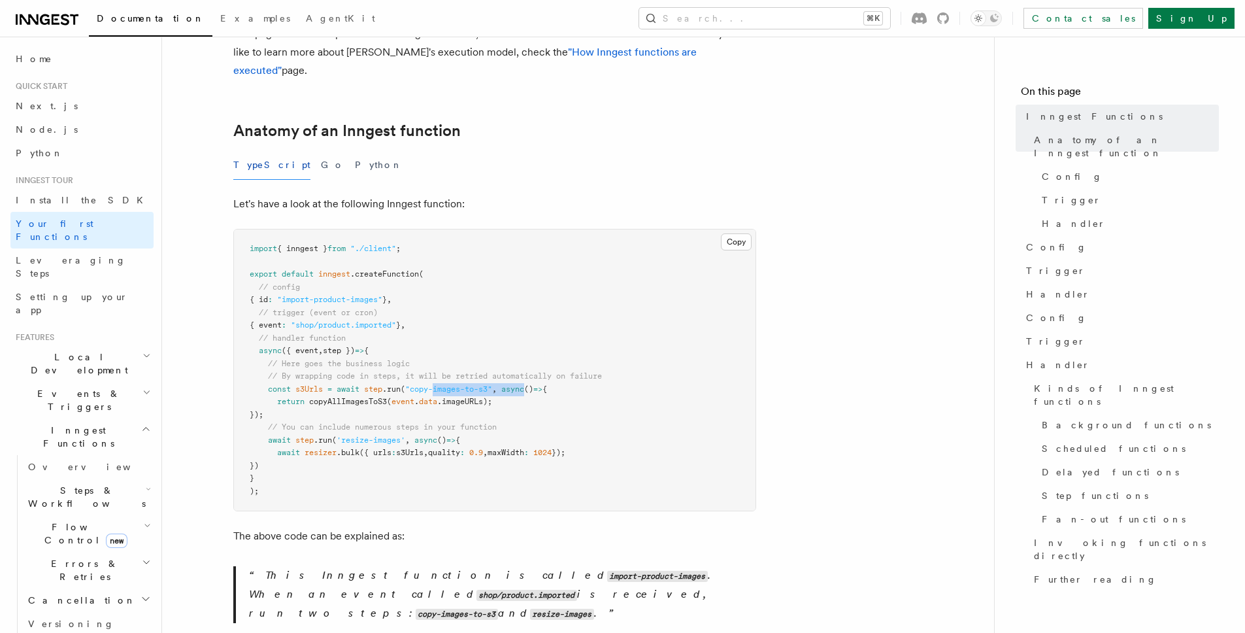
drag, startPoint x: 520, startPoint y: 371, endPoint x: 451, endPoint y: 371, distance: 69.3
click at [451, 384] on span "const s3Urls = await step .run ( "copy-images-to-s3" , async () => {" at bounding box center [398, 388] width 297 height 9
click at [451, 384] on span ""copy-images-to-s3"" at bounding box center [448, 388] width 87 height 9
drag, startPoint x: 451, startPoint y: 369, endPoint x: 518, endPoint y: 375, distance: 66.9
click at [518, 384] on span "const s3Urls = await step .run ( "copy-images-to-s3" , async () => {" at bounding box center [398, 388] width 297 height 9
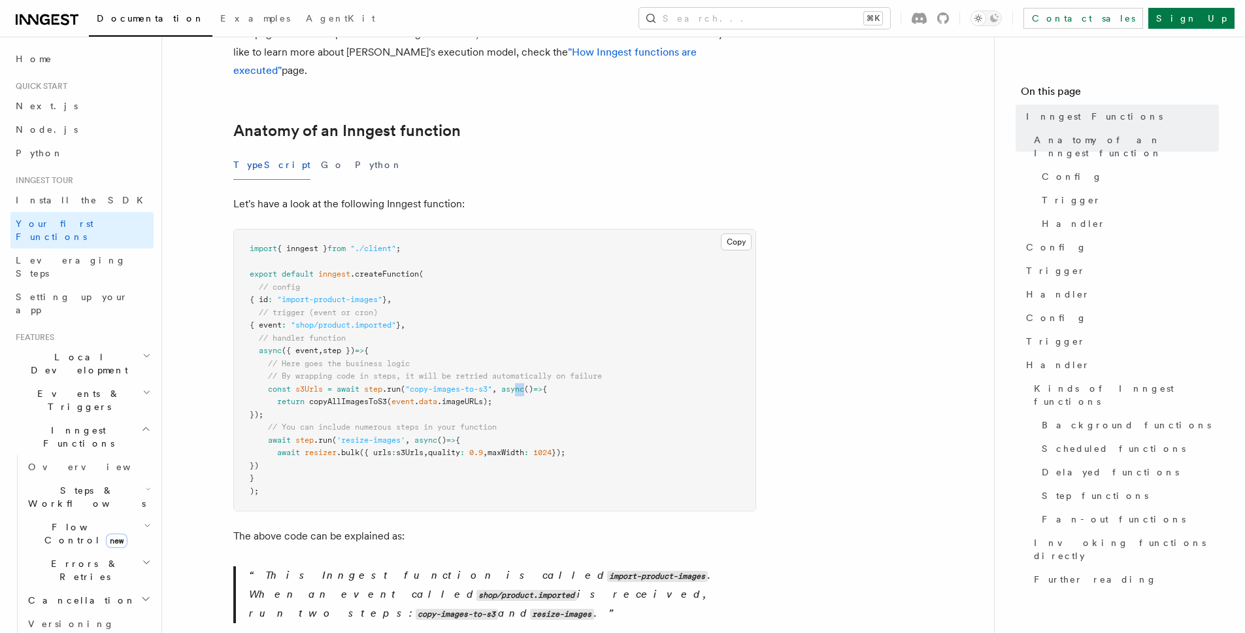
click at [522, 384] on span "async" at bounding box center [512, 388] width 23 height 9
click at [521, 384] on span "async" at bounding box center [512, 388] width 23 height 9
drag, startPoint x: 521, startPoint y: 371, endPoint x: 454, endPoint y: 370, distance: 66.7
click at [454, 384] on span "const s3Urls = await step .run ( "copy-images-to-s3" , async () => {" at bounding box center [398, 388] width 297 height 9
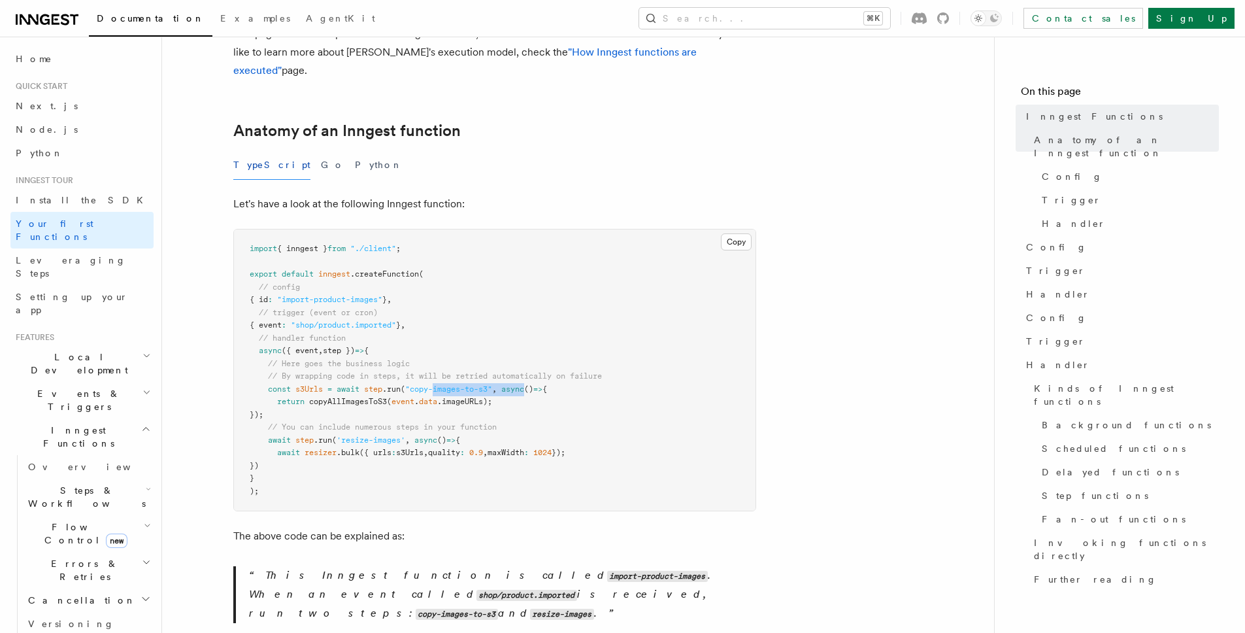
click at [454, 384] on span ""copy-images-to-s3"" at bounding box center [448, 388] width 87 height 9
drag, startPoint x: 454, startPoint y: 370, endPoint x: 526, endPoint y: 376, distance: 71.5
click at [526, 376] on pre "import { inngest } from "./client" ; export default inngest .createFunction ( /…" at bounding box center [495, 369] width 522 height 281
click at [522, 384] on span "async" at bounding box center [512, 388] width 23 height 9
drag, startPoint x: 522, startPoint y: 371, endPoint x: 453, endPoint y: 369, distance: 69.3
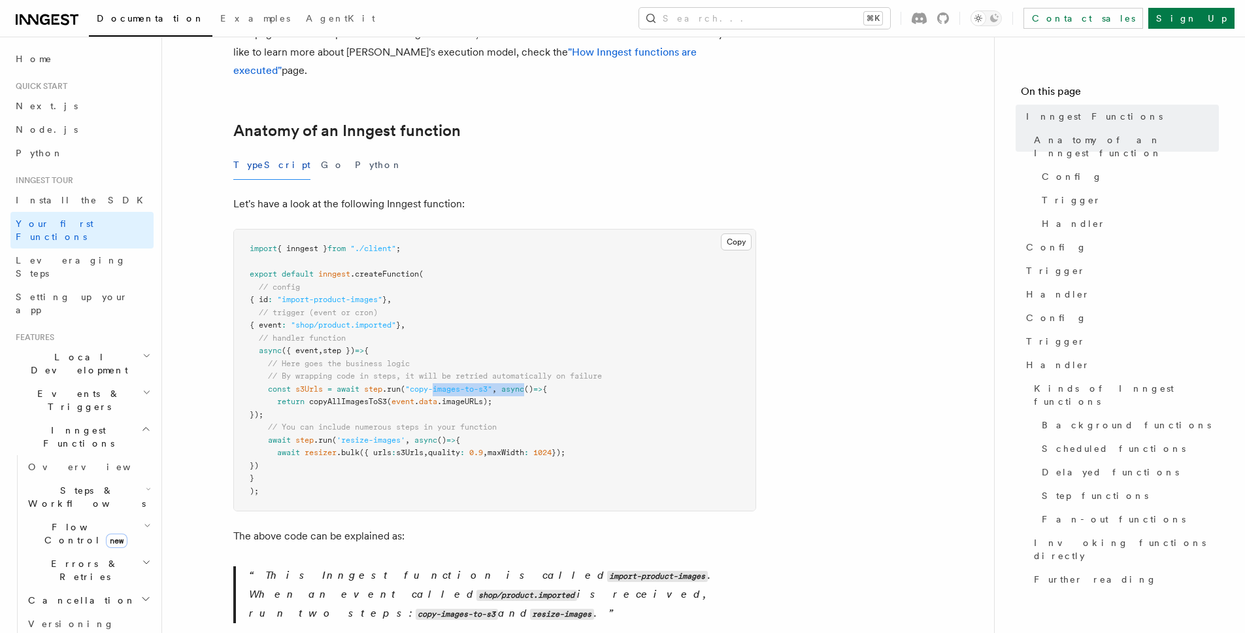
click at [453, 384] on span "const s3Urls = await step .run ( "copy-images-to-s3" , async () => {" at bounding box center [398, 388] width 297 height 9
click at [451, 384] on span ""copy-images-to-s3"" at bounding box center [448, 388] width 87 height 9
drag, startPoint x: 451, startPoint y: 370, endPoint x: 541, endPoint y: 376, distance: 90.4
click at [541, 376] on pre "import { inngest } from "./client" ; export default inngest .createFunction ( /…" at bounding box center [495, 369] width 522 height 281
click at [520, 384] on span "async" at bounding box center [512, 388] width 23 height 9
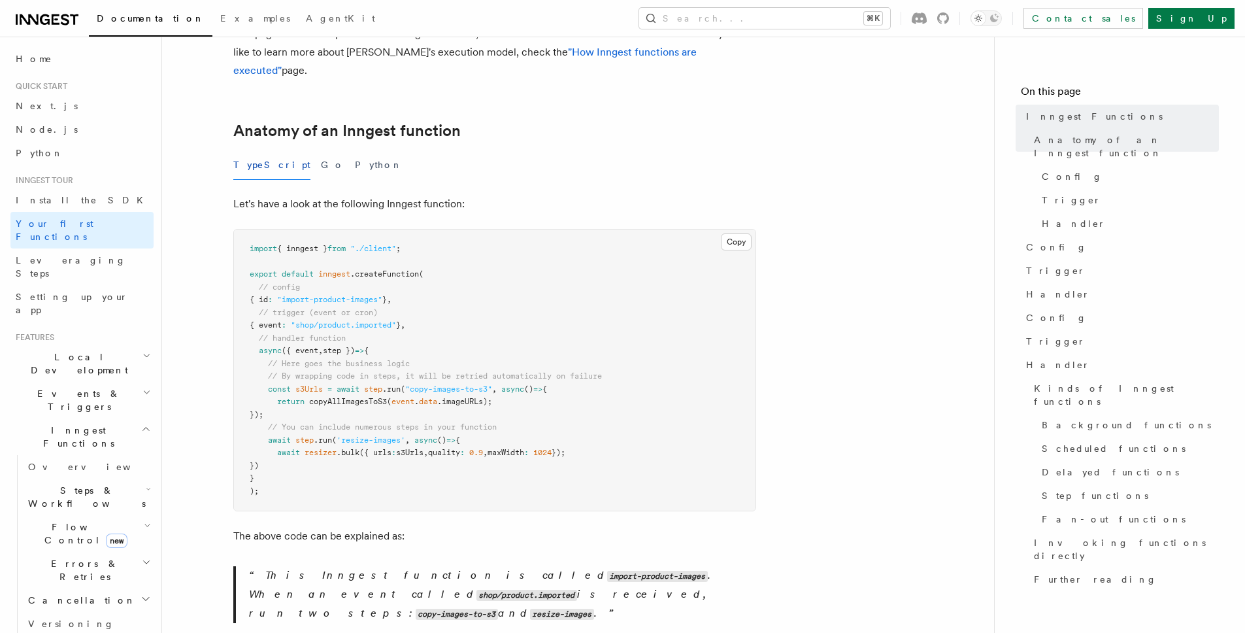
click at [520, 384] on span "async" at bounding box center [512, 388] width 23 height 9
drag, startPoint x: 520, startPoint y: 371, endPoint x: 456, endPoint y: 367, distance: 64.2
click at [456, 384] on span "const s3Urls = await step .run ( "copy-images-to-s3" , async () => {" at bounding box center [398, 388] width 297 height 9
click at [455, 384] on span ""copy-images-to-s3"" at bounding box center [448, 388] width 87 height 9
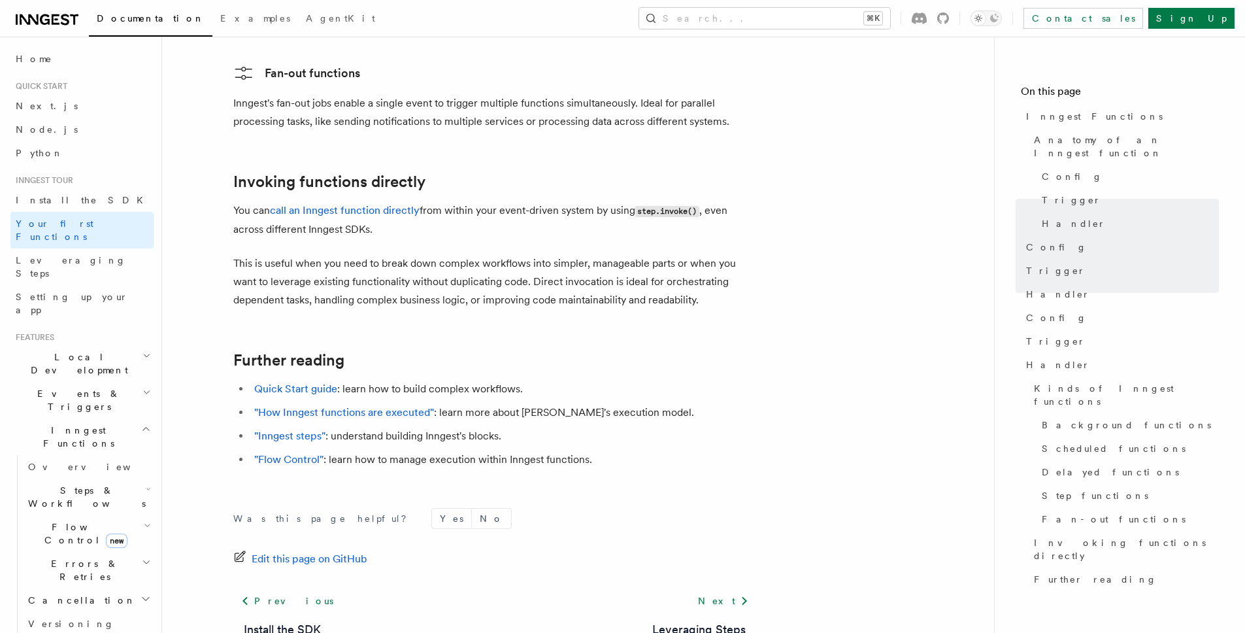
scroll to position [2575, 0]
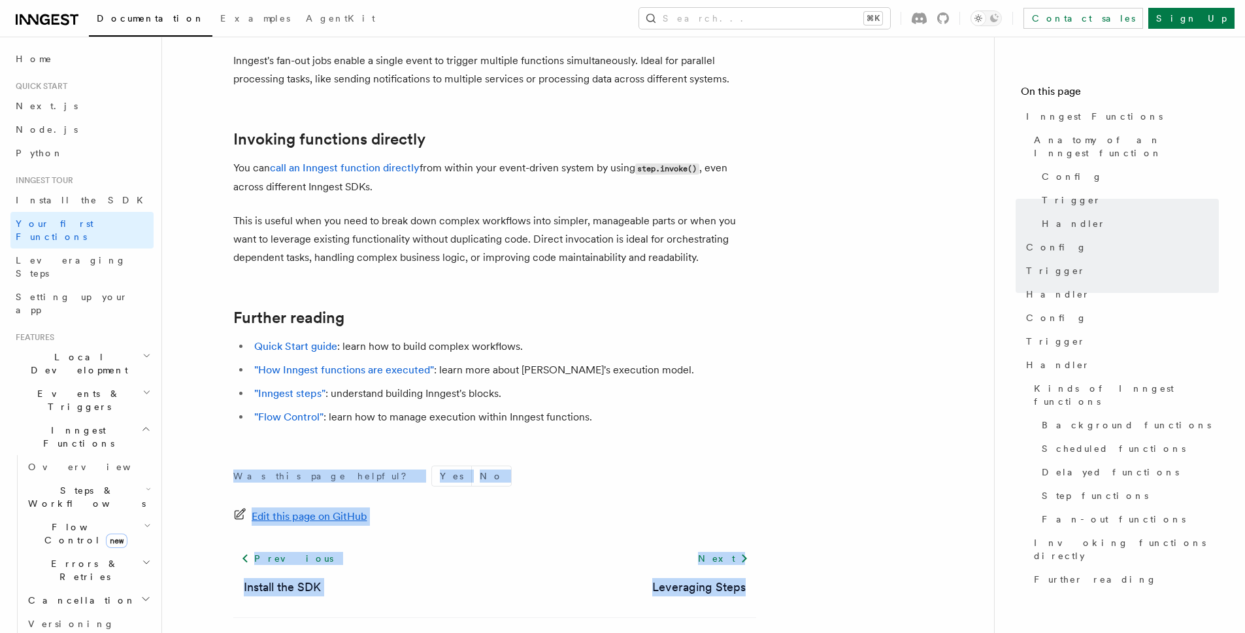
drag, startPoint x: 231, startPoint y: 418, endPoint x: 786, endPoint y: 542, distance: 568.6
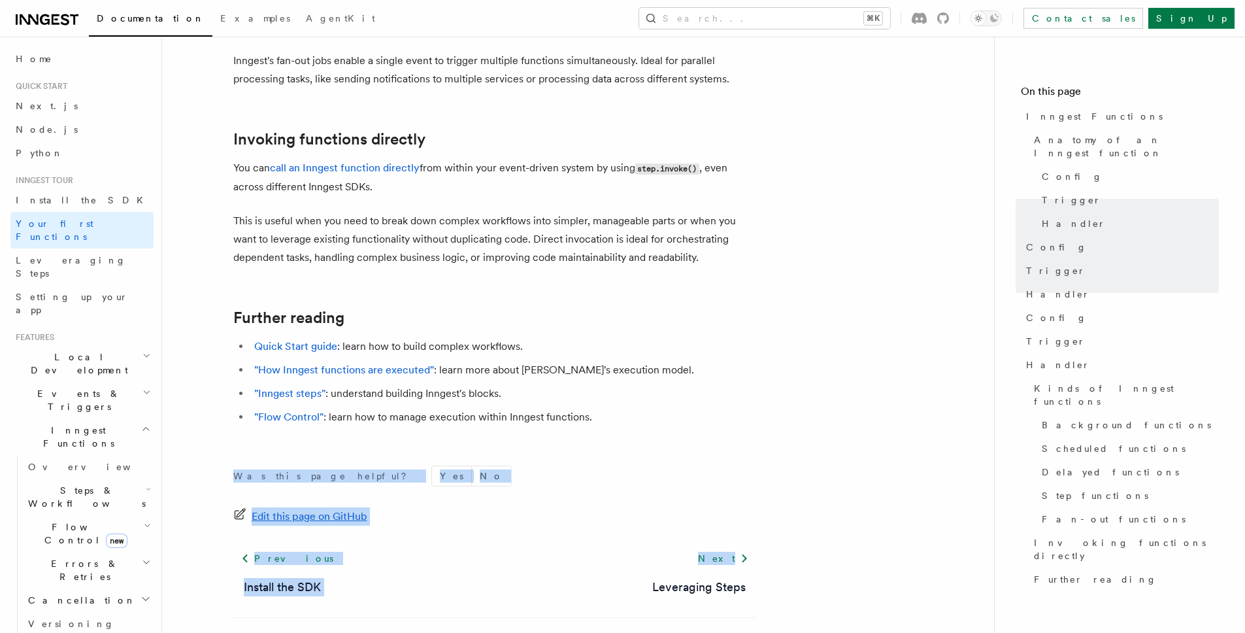
drag, startPoint x: 751, startPoint y: 532, endPoint x: 233, endPoint y: 426, distance: 528.5
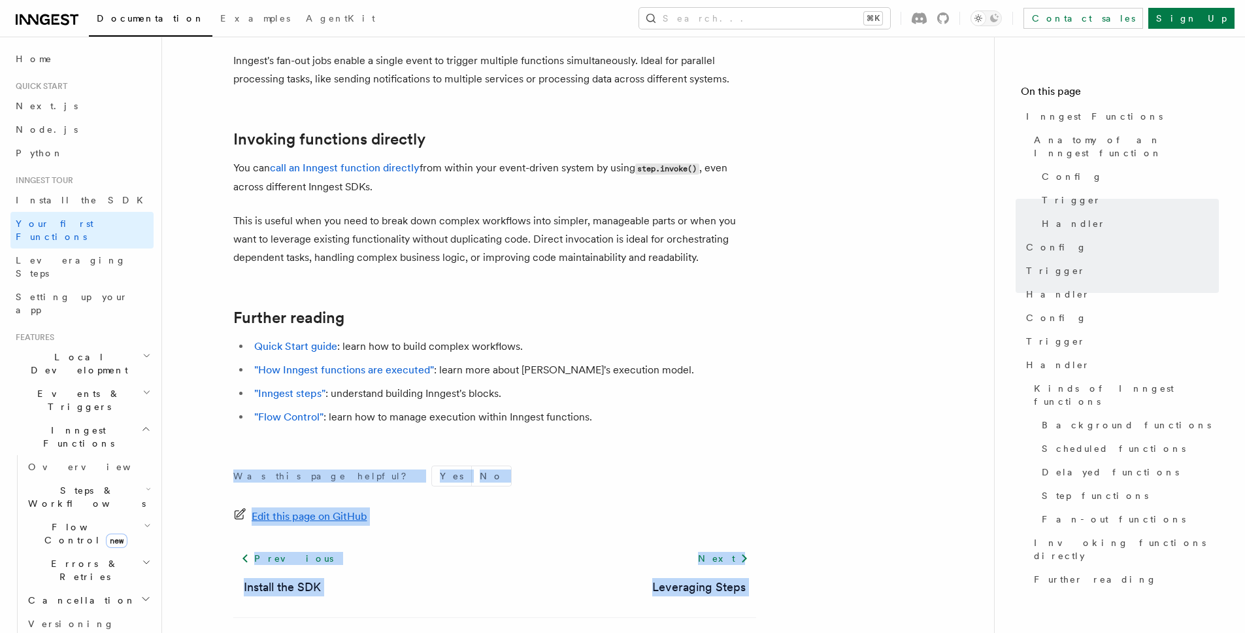
drag, startPoint x: 227, startPoint y: 424, endPoint x: 775, endPoint y: 544, distance: 560.9
click at [749, 546] on div "Next Leveraging Steps" at bounding box center [699, 571] width 114 height 50
drag, startPoint x: 749, startPoint y: 538, endPoint x: 229, endPoint y: 424, distance: 532.1
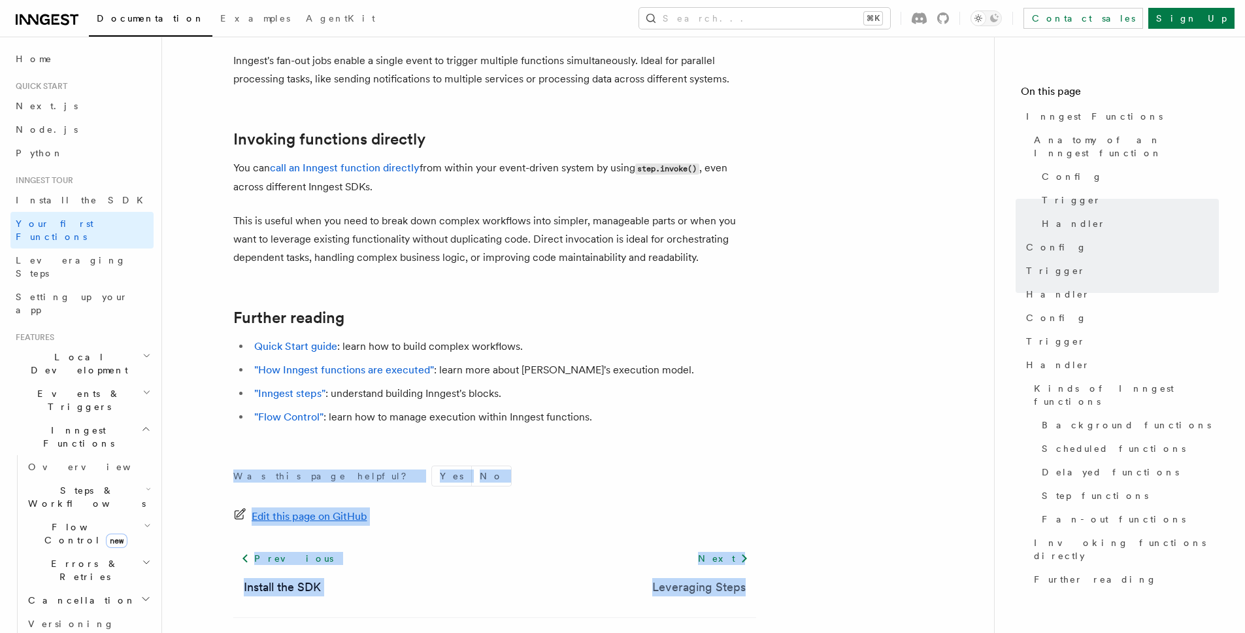
drag, startPoint x: 224, startPoint y: 421, endPoint x: 743, endPoint y: 537, distance: 531.8
click at [742, 578] on link "Leveraging Steps" at bounding box center [698, 587] width 93 height 18
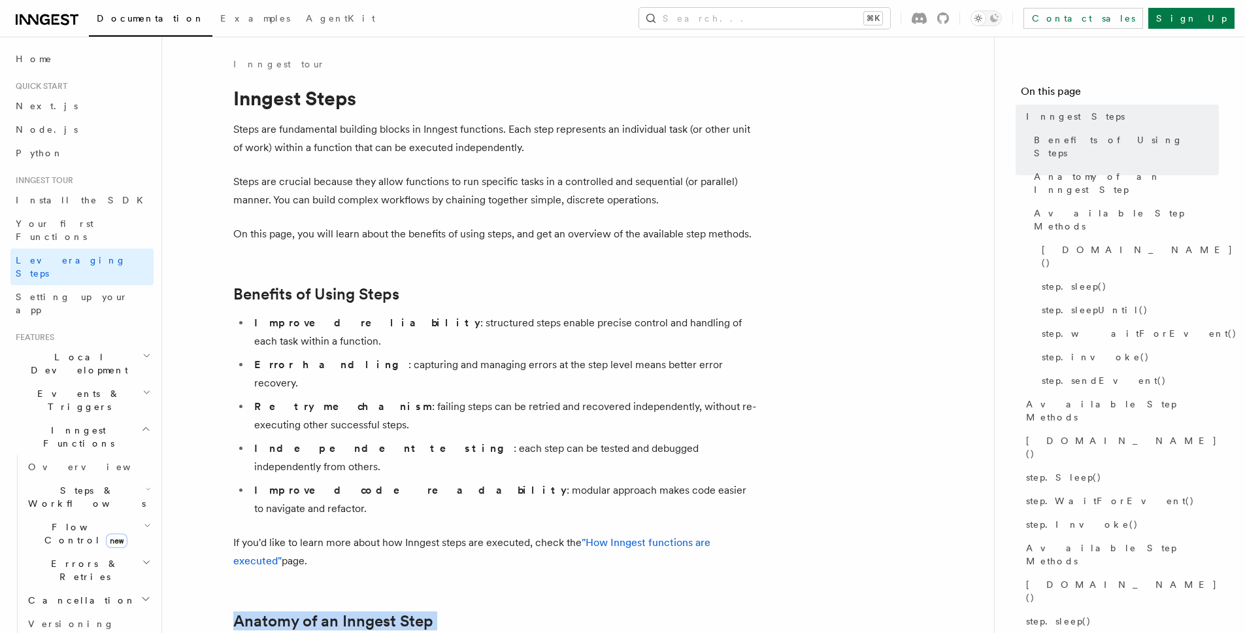
drag, startPoint x: 742, startPoint y: 537, endPoint x: 491, endPoint y: 378, distance: 297.4
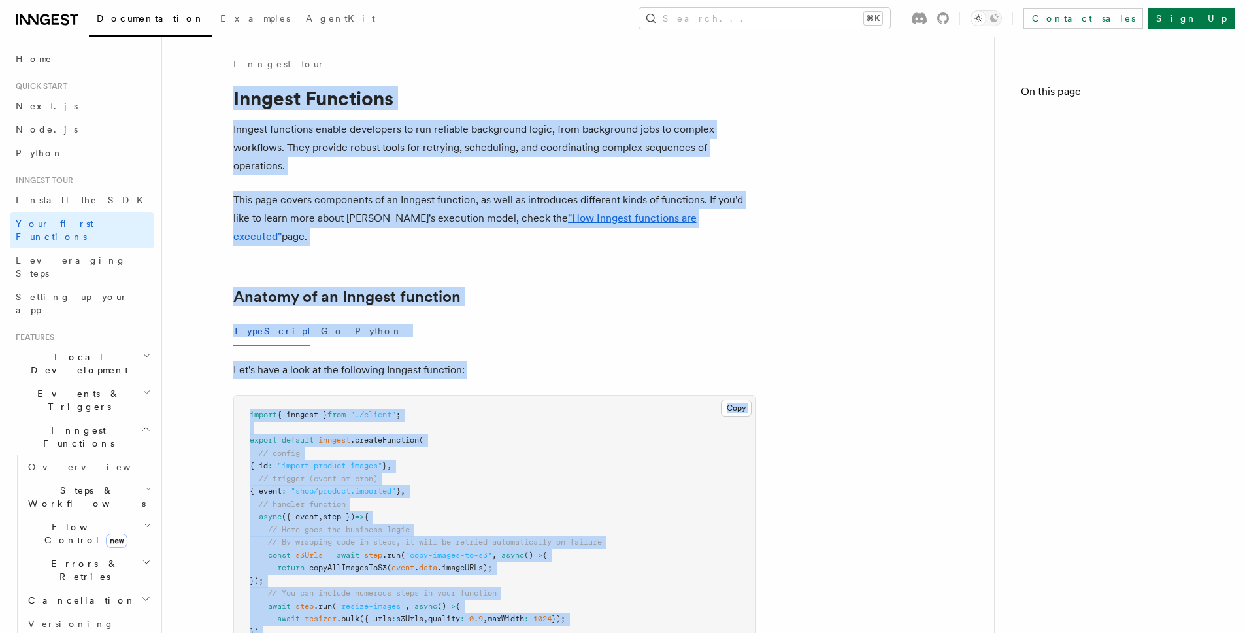
scroll to position [2531, 0]
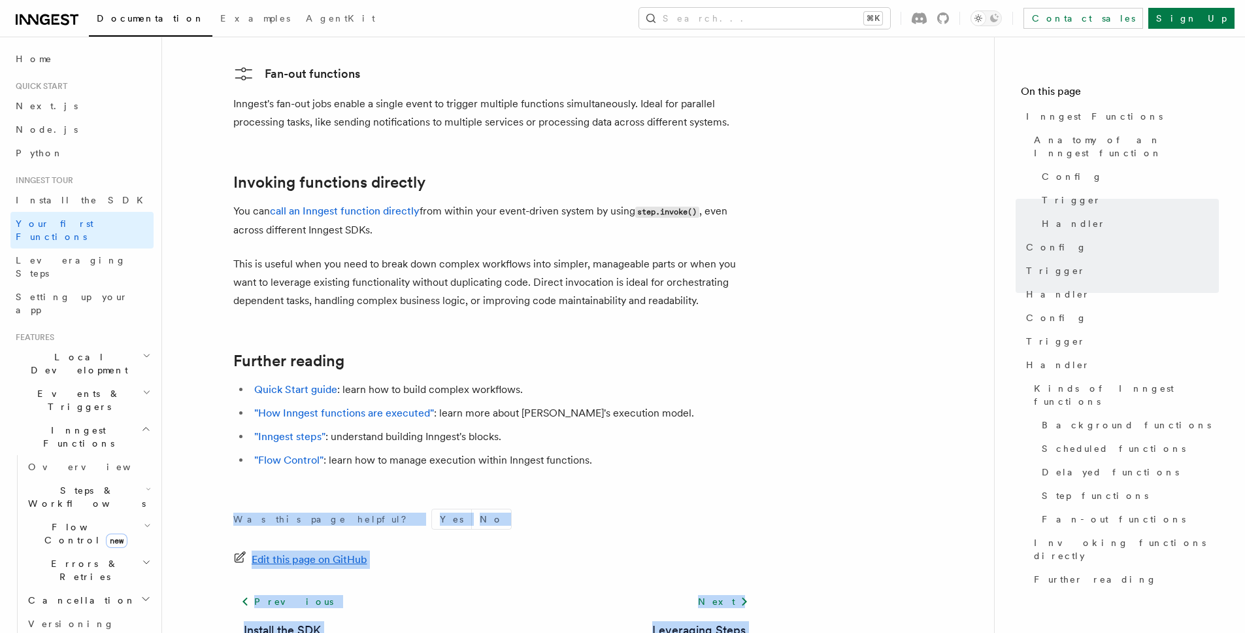
drag, startPoint x: 767, startPoint y: 581, endPoint x: 233, endPoint y: 468, distance: 546.5
click at [233, 509] on footer "Was this page helpful? Yes No Edit this page on GitHub Previous Install the SDK…" at bounding box center [494, 602] width 523 height 186
drag, startPoint x: 837, startPoint y: 588, endPoint x: 236, endPoint y: 468, distance: 612.5
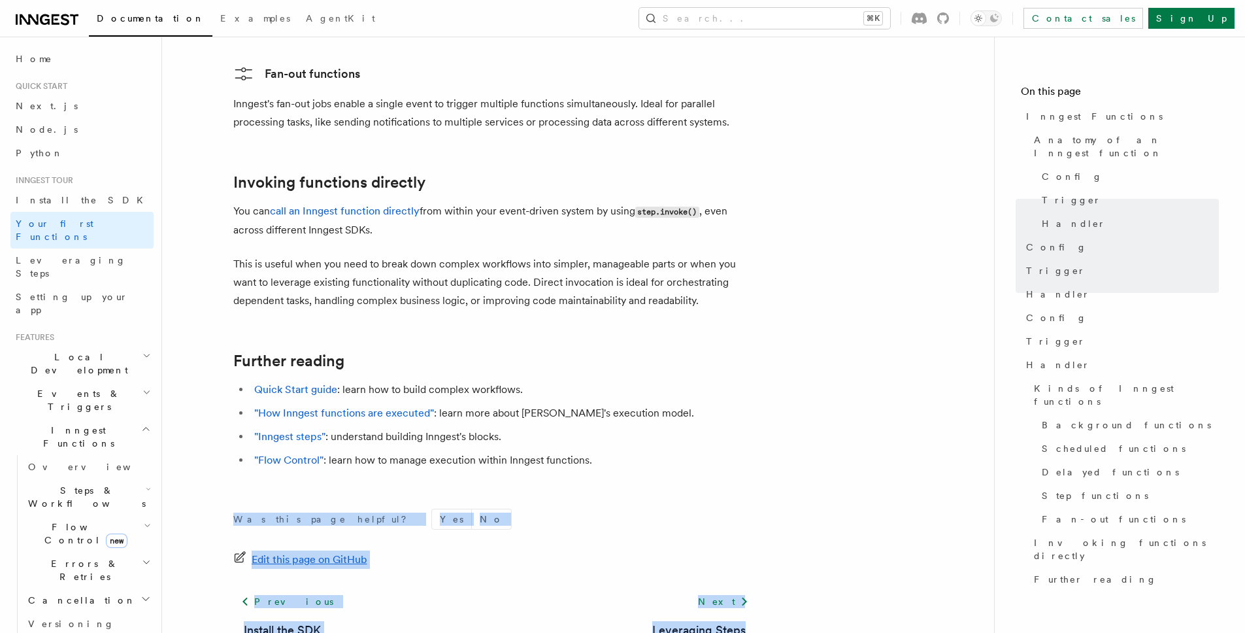
drag, startPoint x: 207, startPoint y: 462, endPoint x: 779, endPoint y: 578, distance: 584.3
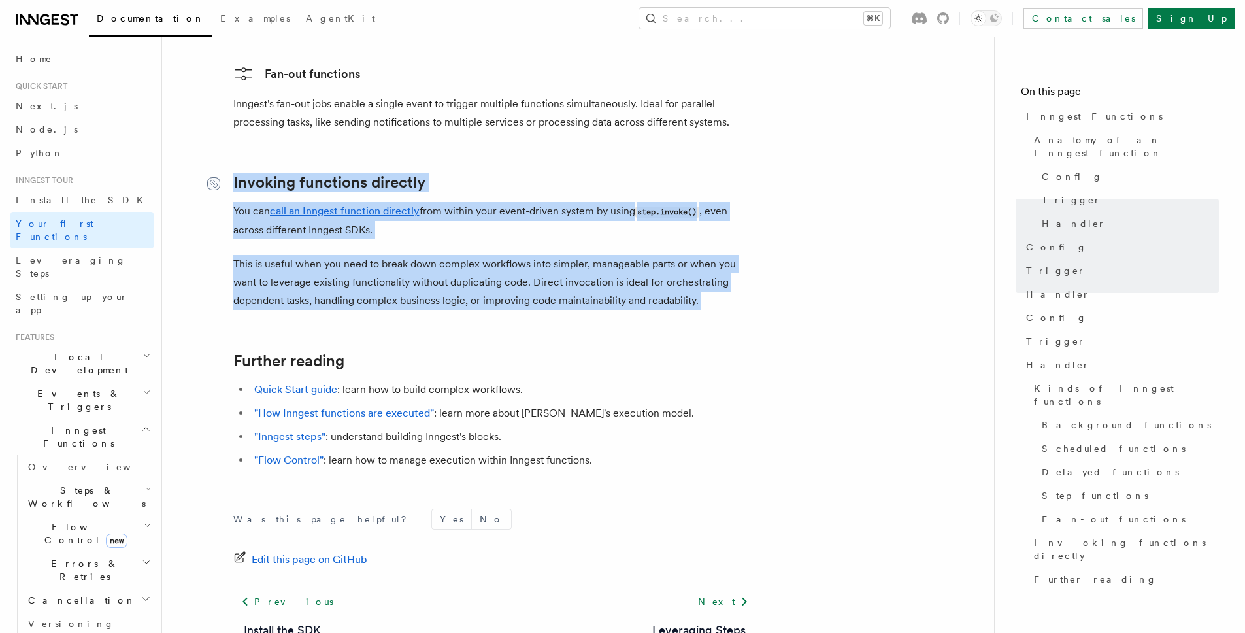
drag, startPoint x: 686, startPoint y: 256, endPoint x: 211, endPoint y: 131, distance: 490.8
drag, startPoint x: 725, startPoint y: 258, endPoint x: 232, endPoint y: 131, distance: 509.0
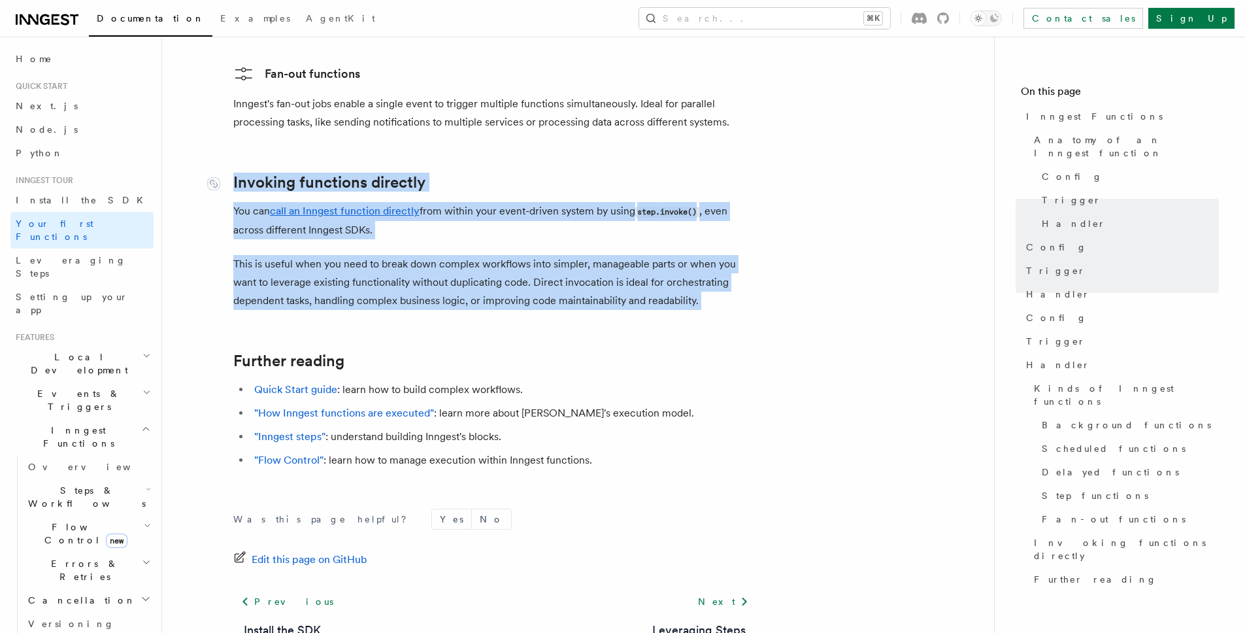
drag, startPoint x: 702, startPoint y: 249, endPoint x: 225, endPoint y: 127, distance: 491.7
drag, startPoint x: 714, startPoint y: 246, endPoint x: 224, endPoint y: 122, distance: 505.7
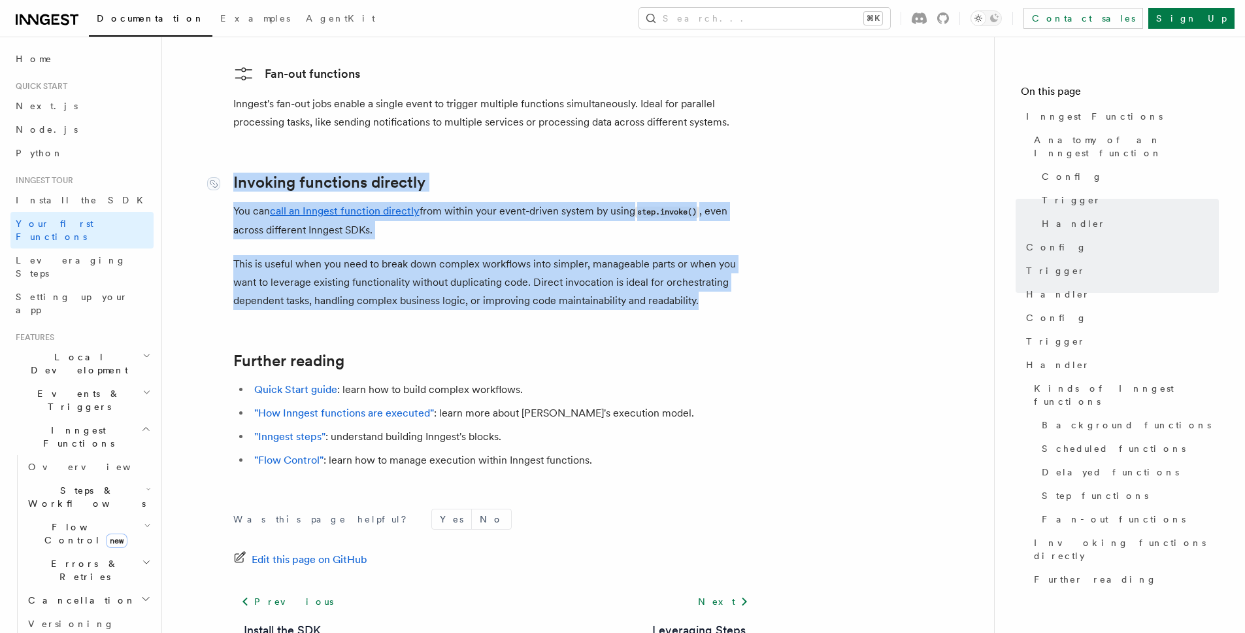
drag, startPoint x: 715, startPoint y: 244, endPoint x: 231, endPoint y: 129, distance: 497.8
click at [729, 258] on p "This is useful when you need to break down complex workflows into simpler, mana…" at bounding box center [494, 282] width 523 height 55
drag, startPoint x: 733, startPoint y: 257, endPoint x: 211, endPoint y: 129, distance: 536.9
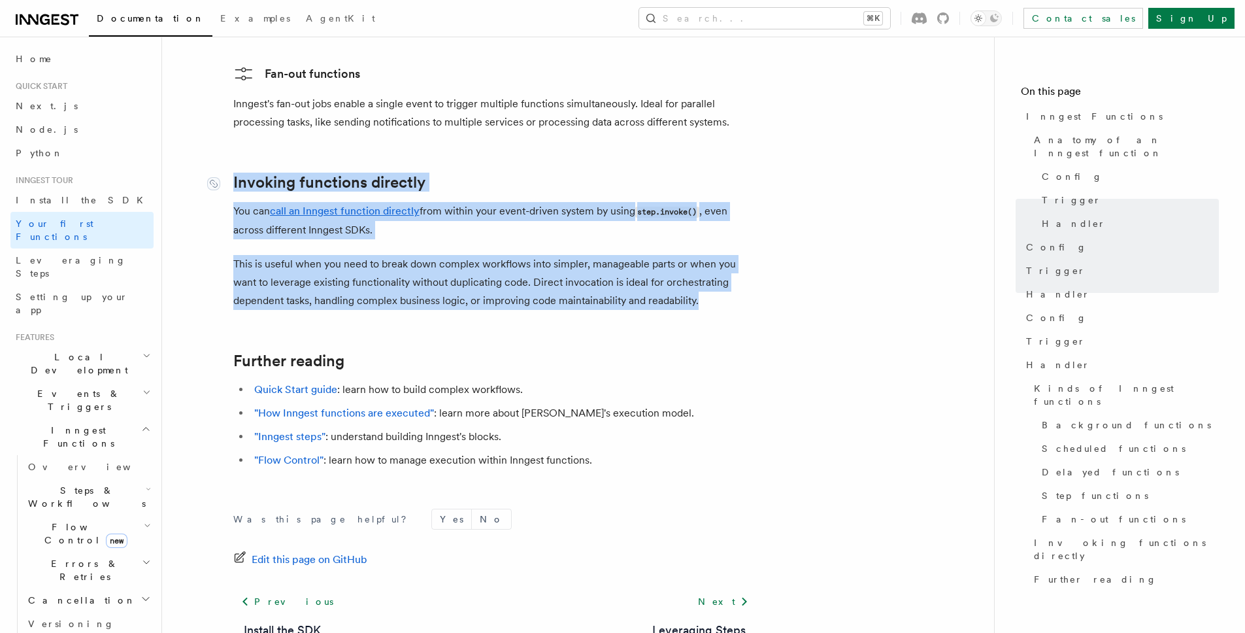
click at [252, 173] on link "Invoking functions directly" at bounding box center [329, 182] width 192 height 18
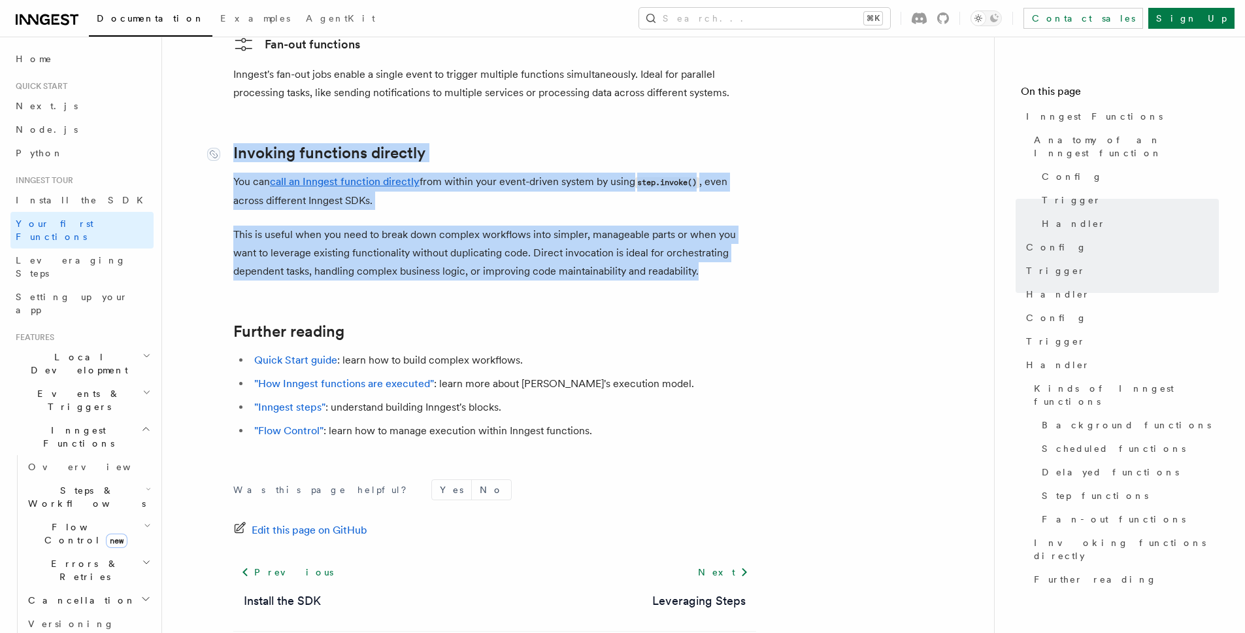
scroll to position [2575, 0]
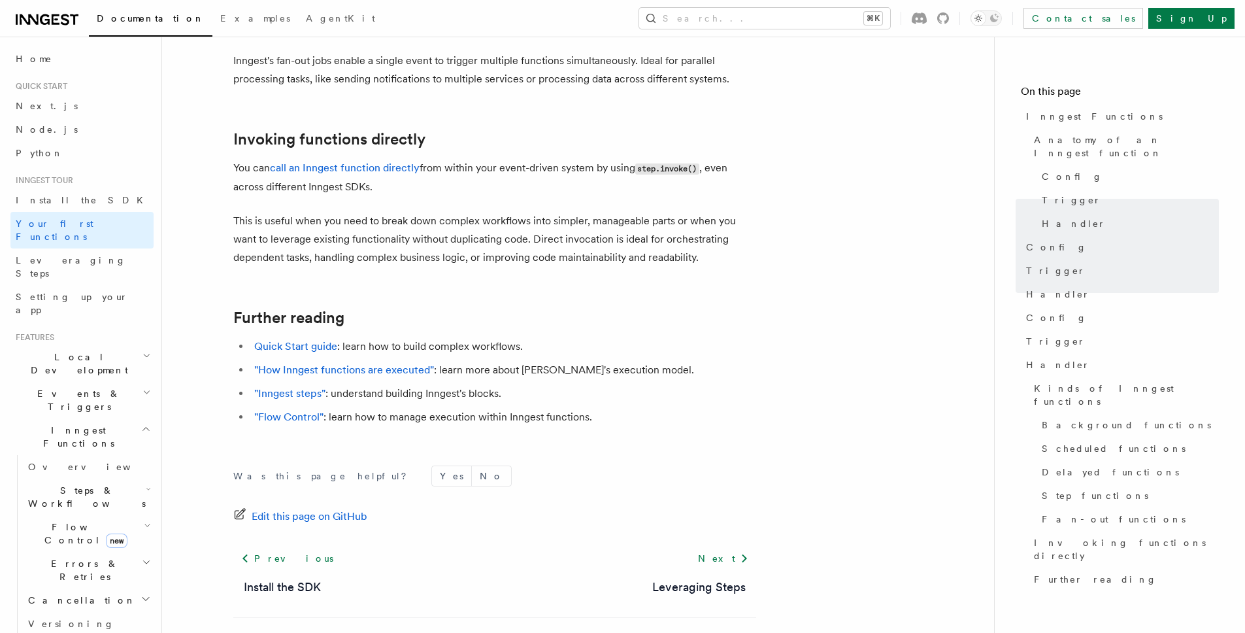
click at [718, 212] on p "This is useful when you need to break down complex workflows into simpler, mana…" at bounding box center [494, 239] width 523 height 55
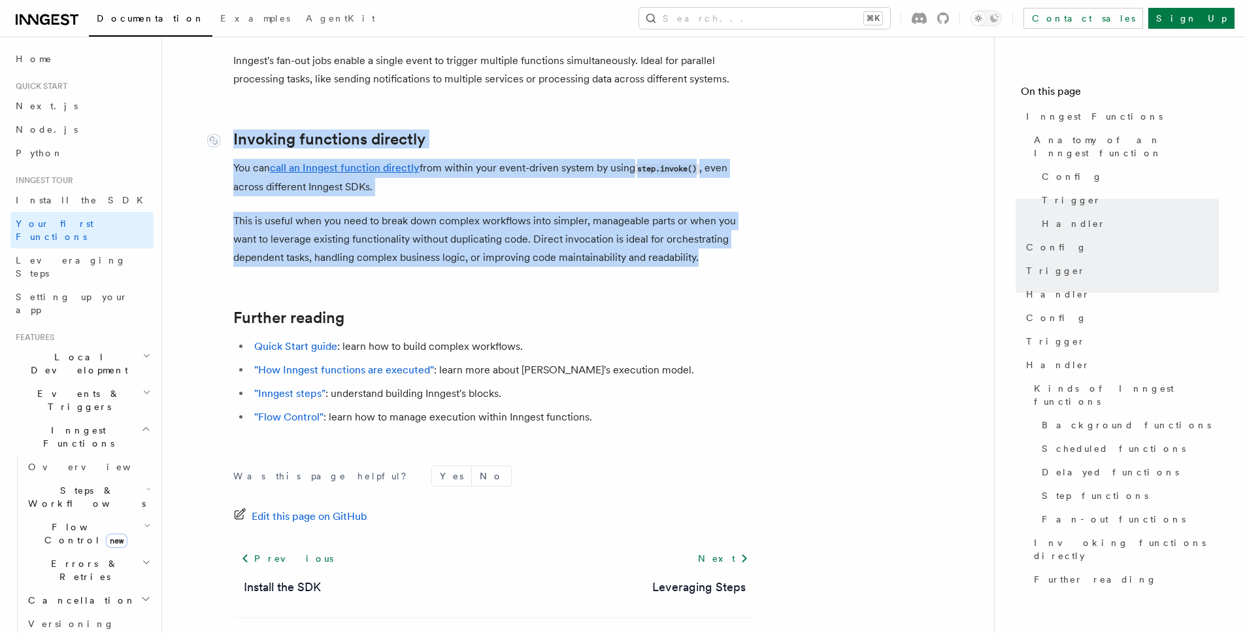
drag, startPoint x: 697, startPoint y: 207, endPoint x: 231, endPoint y: 90, distance: 481.3
click at [242, 130] on link "Invoking functions directly" at bounding box center [329, 139] width 192 height 18
drag, startPoint x: 242, startPoint y: 88, endPoint x: 661, endPoint y: 204, distance: 434.6
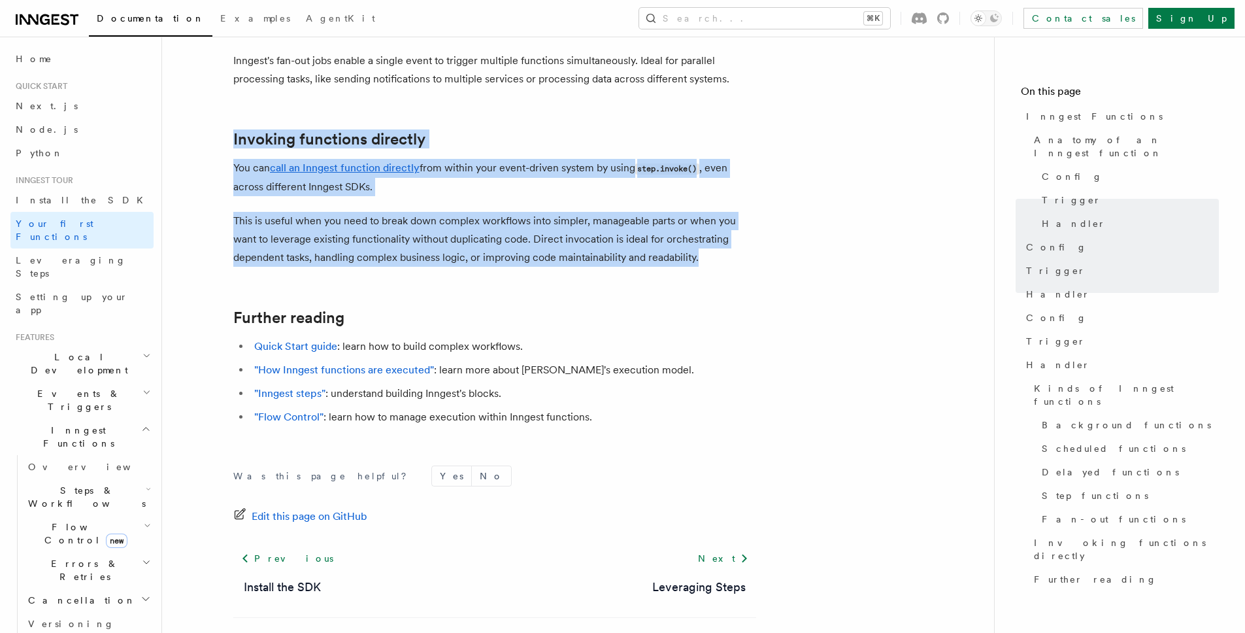
click at [677, 212] on p "This is useful when you need to break down complex workflows into simpler, mana…" at bounding box center [494, 239] width 523 height 55
drag, startPoint x: 741, startPoint y: 213, endPoint x: 244, endPoint y: 114, distance: 506.6
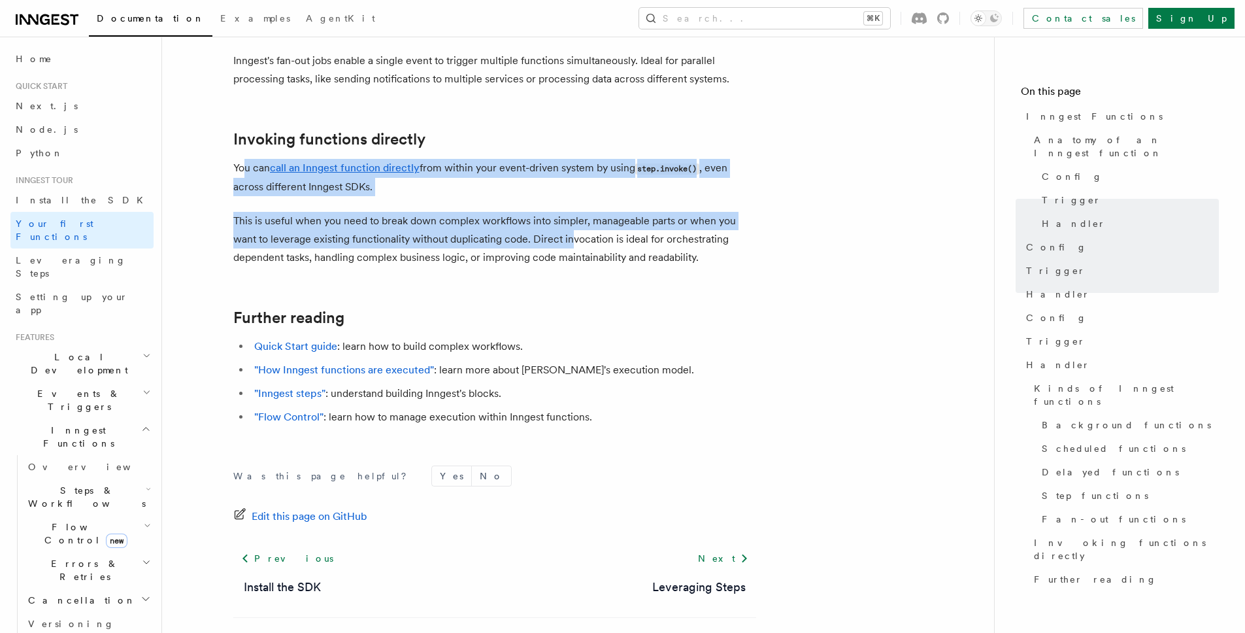
drag, startPoint x: 245, startPoint y: 114, endPoint x: 626, endPoint y: 204, distance: 390.8
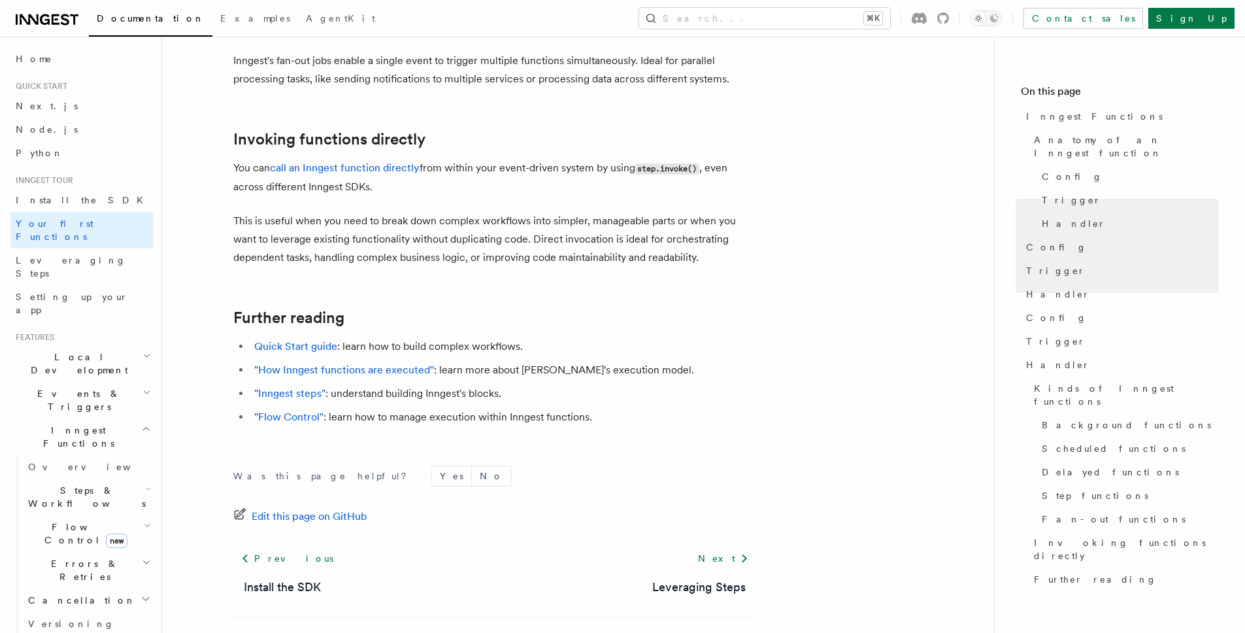
click at [680, 212] on p "This is useful when you need to break down complex workflows into simpler, mana…" at bounding box center [494, 239] width 523 height 55
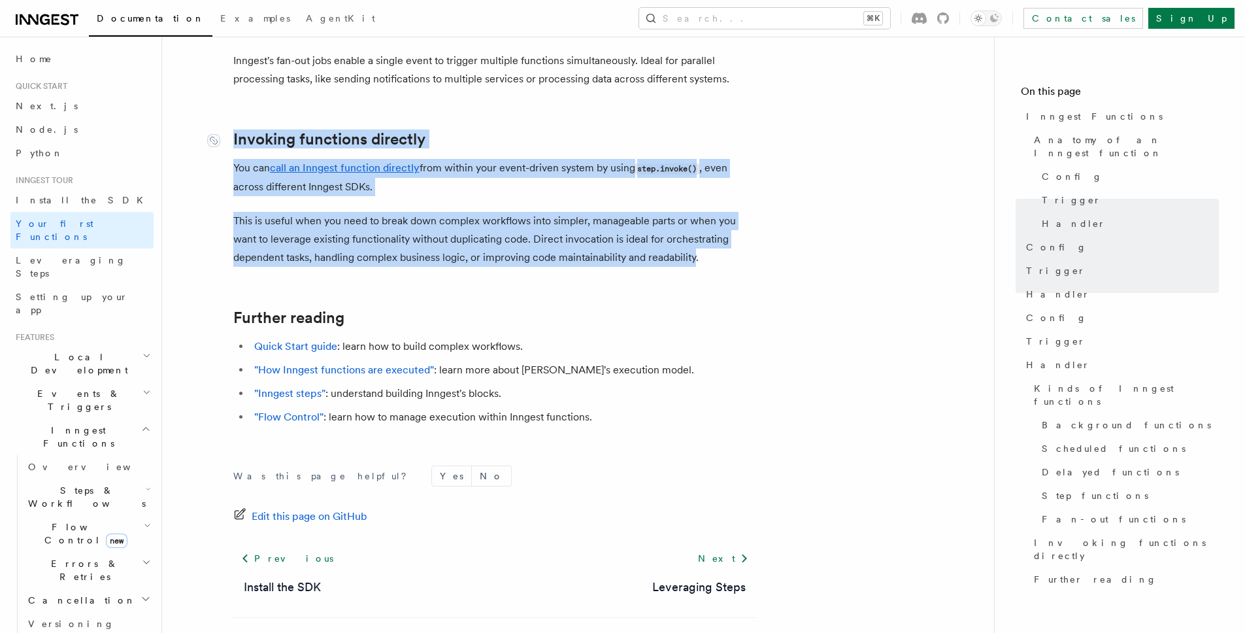
drag, startPoint x: 678, startPoint y: 199, endPoint x: 244, endPoint y: 91, distance: 447.2
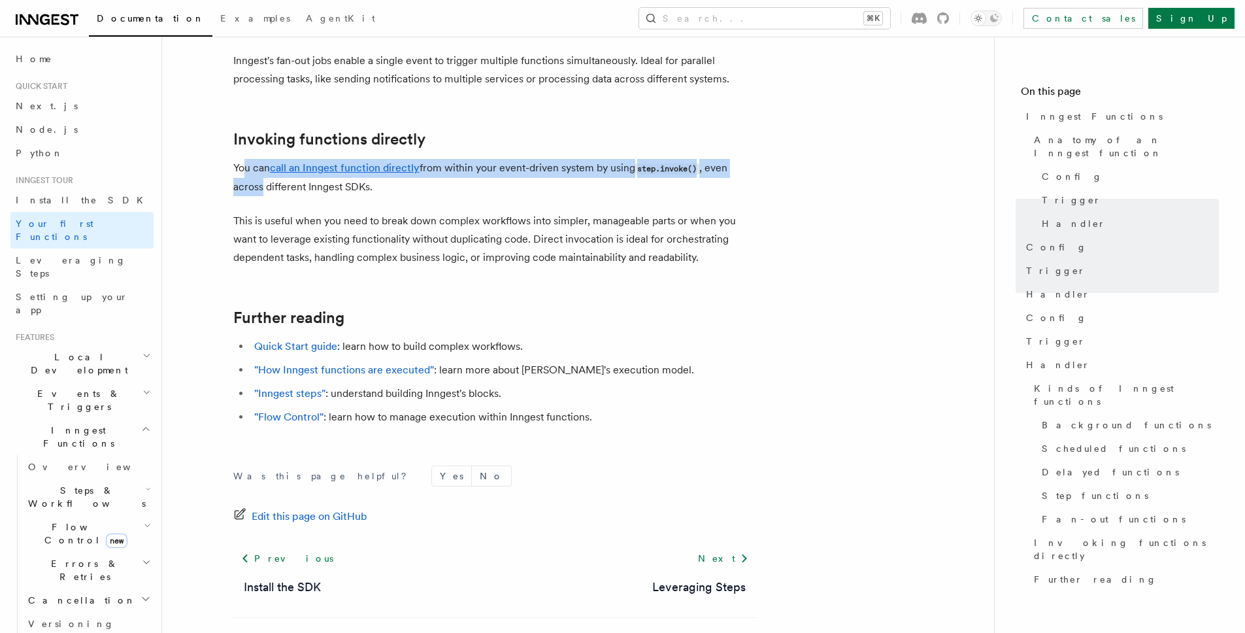
drag, startPoint x: 244, startPoint y: 115, endPoint x: 263, endPoint y: 136, distance: 27.8
click at [263, 159] on p "You can call an Inngest function directly from within your event-driven system …" at bounding box center [494, 177] width 523 height 37
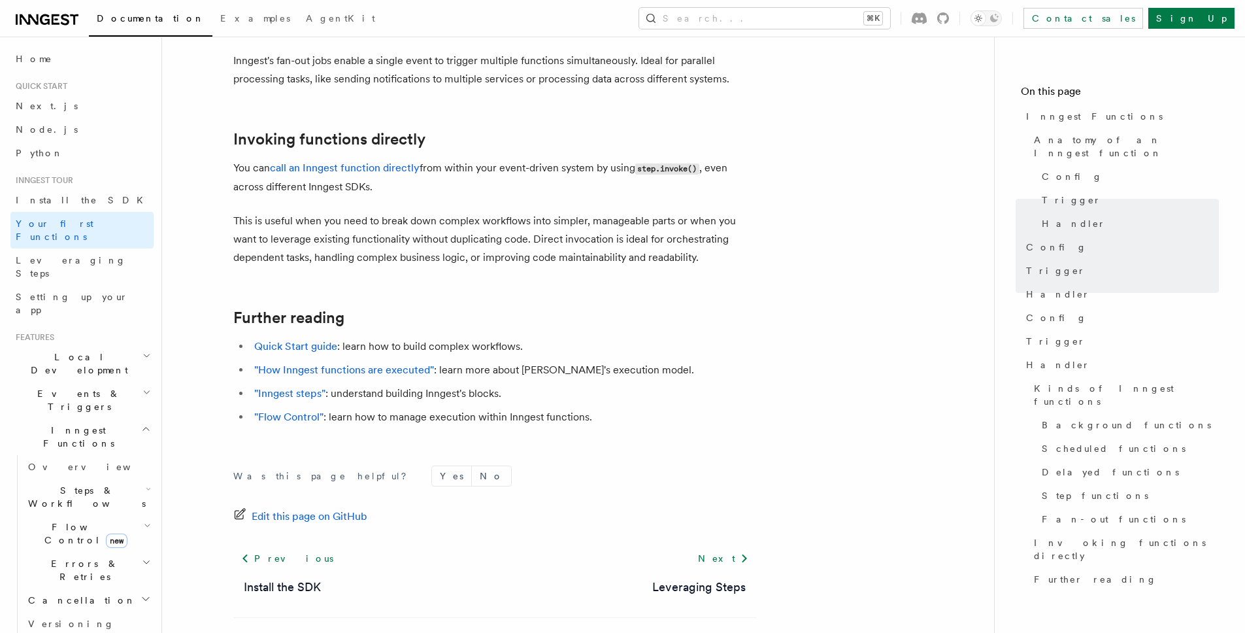
click at [688, 212] on p "This is useful when you need to break down complex workflows into simpler, mana…" at bounding box center [494, 239] width 523 height 55
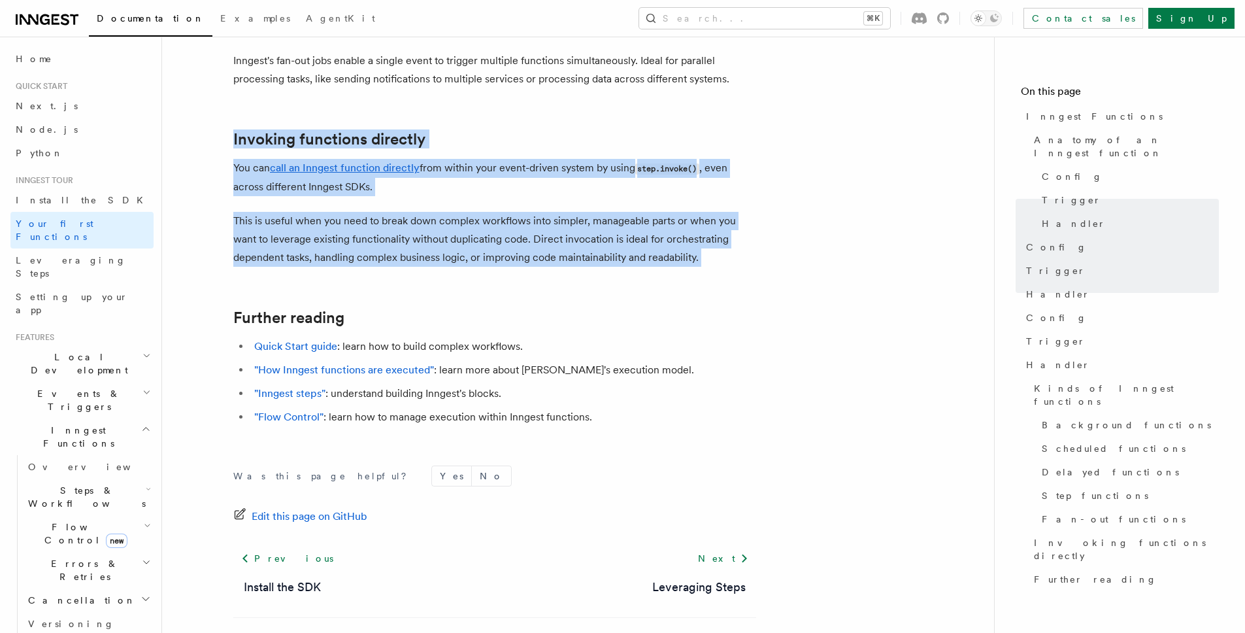
drag, startPoint x: 751, startPoint y: 216, endPoint x: 235, endPoint y: 78, distance: 534.5
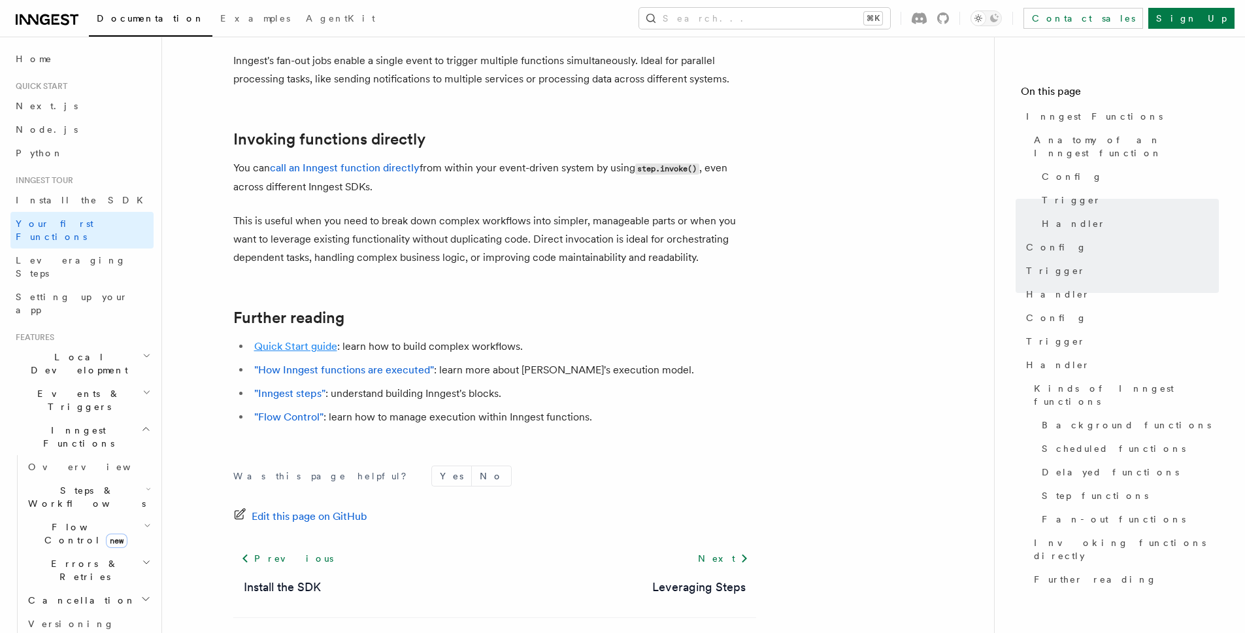
click at [313, 340] on link "Quick Start guide" at bounding box center [295, 346] width 83 height 12
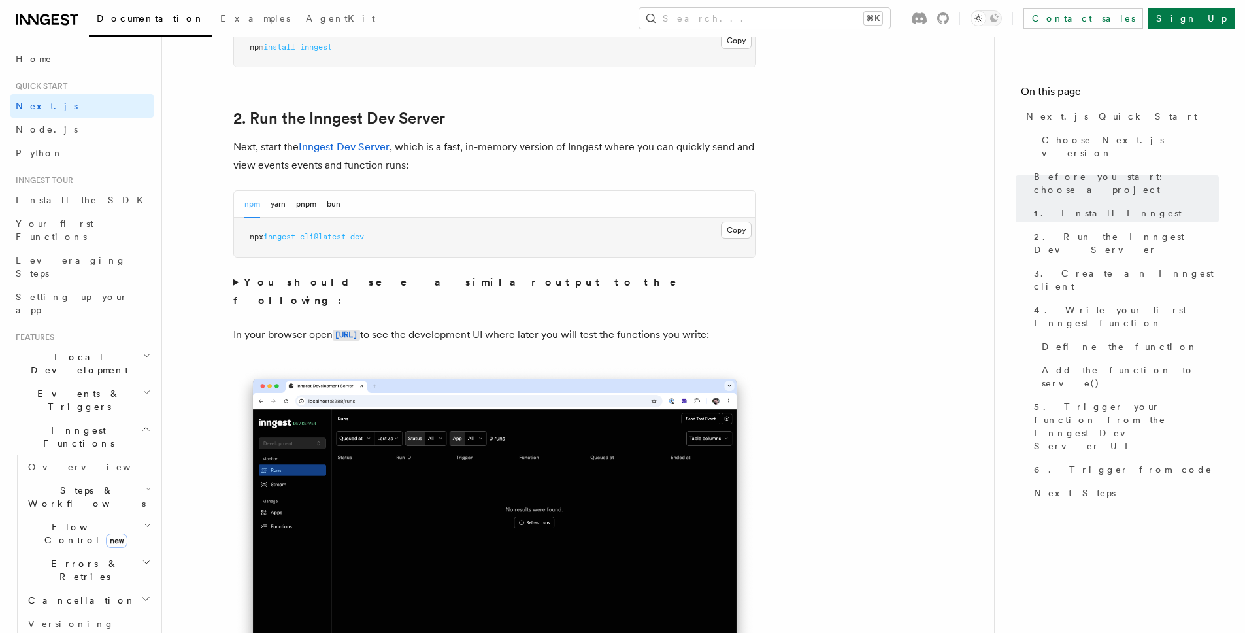
scroll to position [1020, 0]
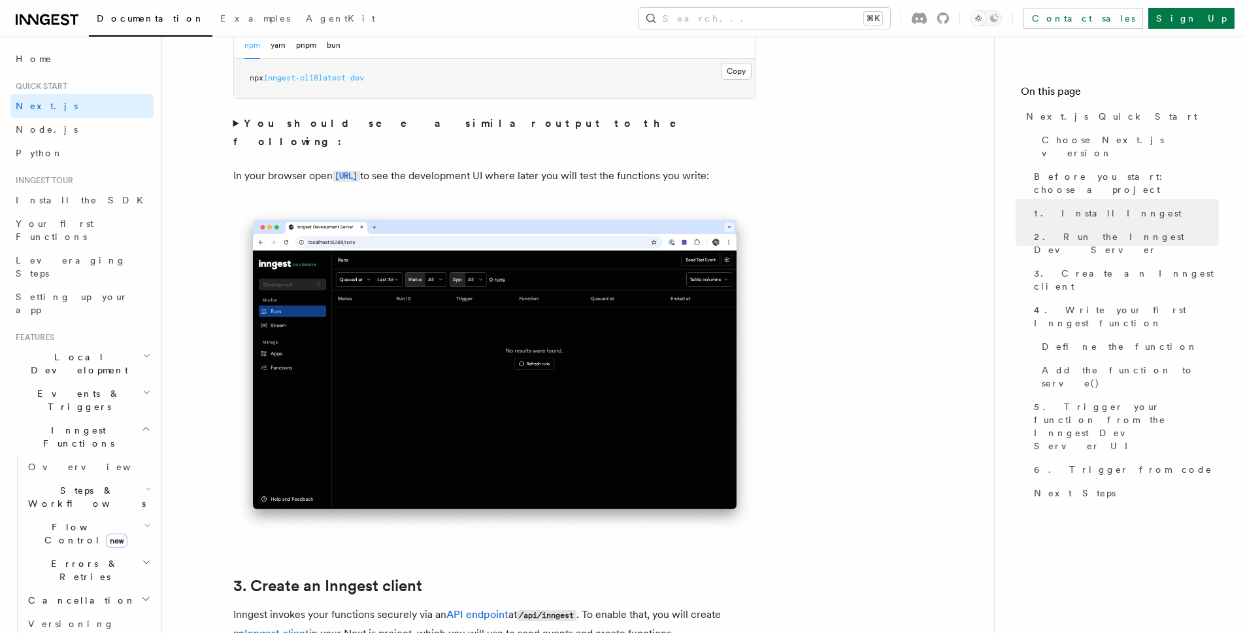
click at [282, 167] on p "In your browser open http://localhost:8288 to see the development UI where late…" at bounding box center [494, 176] width 523 height 19
drag, startPoint x: 282, startPoint y: 159, endPoint x: 475, endPoint y: 158, distance: 193.5
click at [475, 167] on p "In your browser open http://localhost:8288 to see the development UI where late…" at bounding box center [494, 176] width 523 height 19
click at [477, 167] on p "In your browser open http://localhost:8288 to see the development UI where late…" at bounding box center [494, 176] width 523 height 19
drag, startPoint x: 477, startPoint y: 158, endPoint x: 285, endPoint y: 158, distance: 192.2
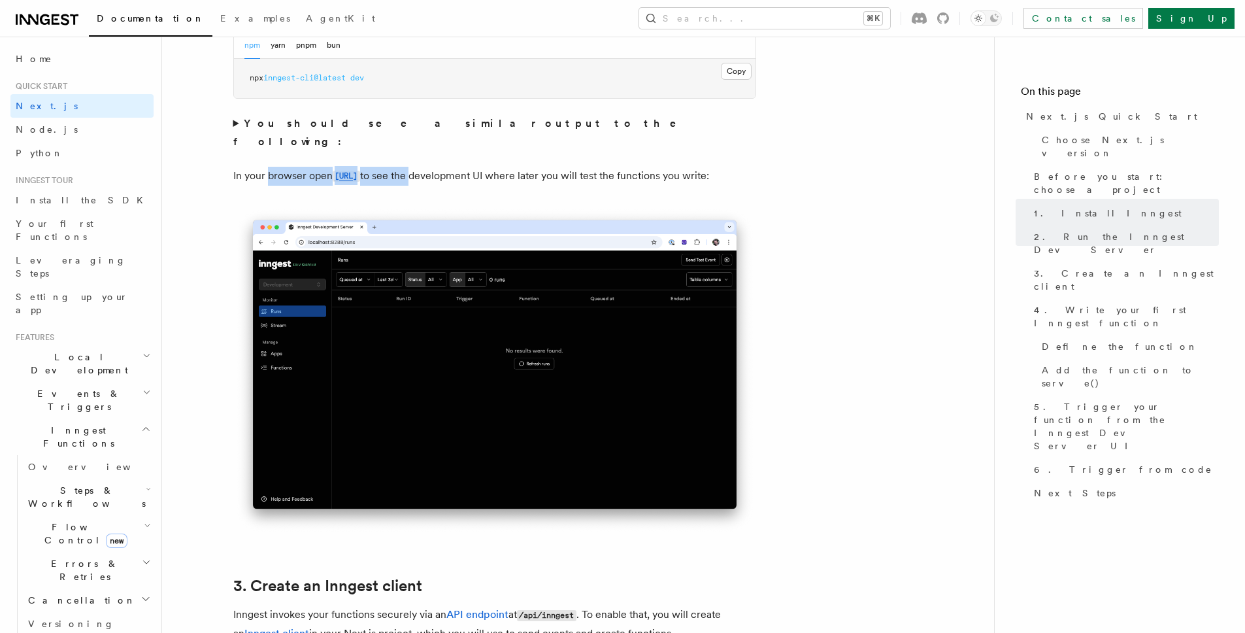
click at [285, 167] on p "In your browser open http://localhost:8288 to see the development UI where late…" at bounding box center [494, 176] width 523 height 19
drag, startPoint x: 285, startPoint y: 158, endPoint x: 460, endPoint y: 157, distance: 175.2
click at [460, 167] on p "In your browser open http://localhost:8288 to see the development UI where late…" at bounding box center [494, 176] width 523 height 19
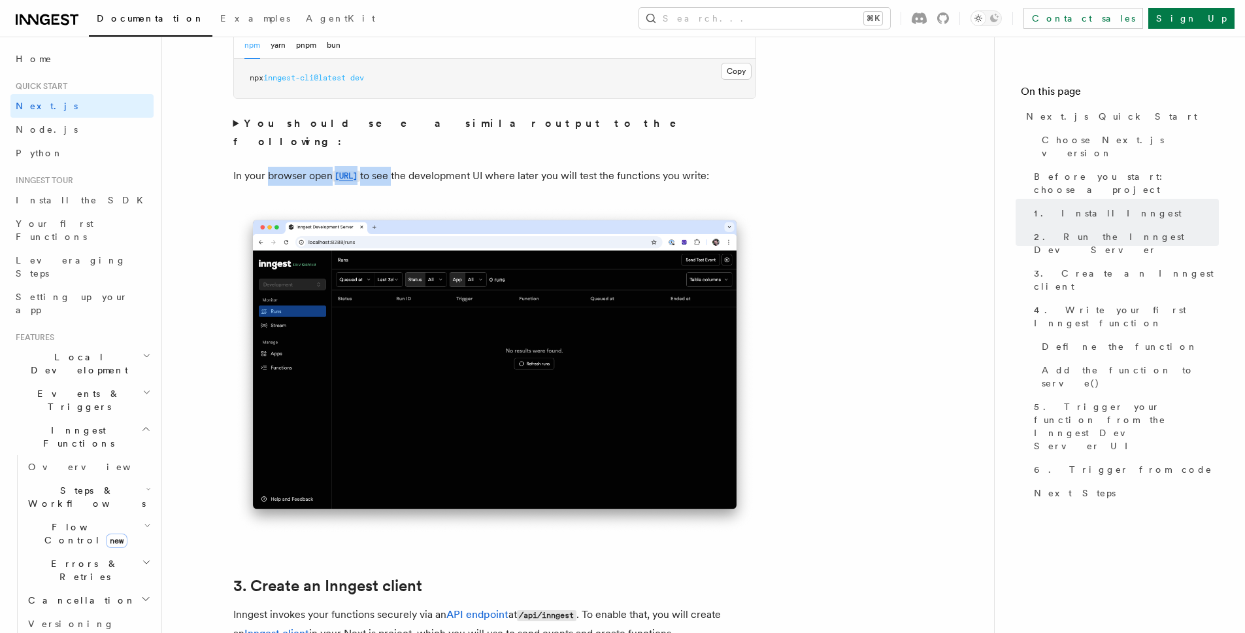
drag, startPoint x: 460, startPoint y: 157, endPoint x: 284, endPoint y: 156, distance: 176.5
click at [282, 167] on p "In your browser open http://localhost:8288 to see the development UI where late…" at bounding box center [494, 176] width 523 height 19
click at [294, 167] on p "In your browser open http://localhost:8288 to see the development UI where late…" at bounding box center [494, 176] width 523 height 19
click at [286, 167] on p "In your browser open http://localhost:8288 to see the development UI where late…" at bounding box center [494, 176] width 523 height 19
drag, startPoint x: 286, startPoint y: 159, endPoint x: 458, endPoint y: 156, distance: 172.6
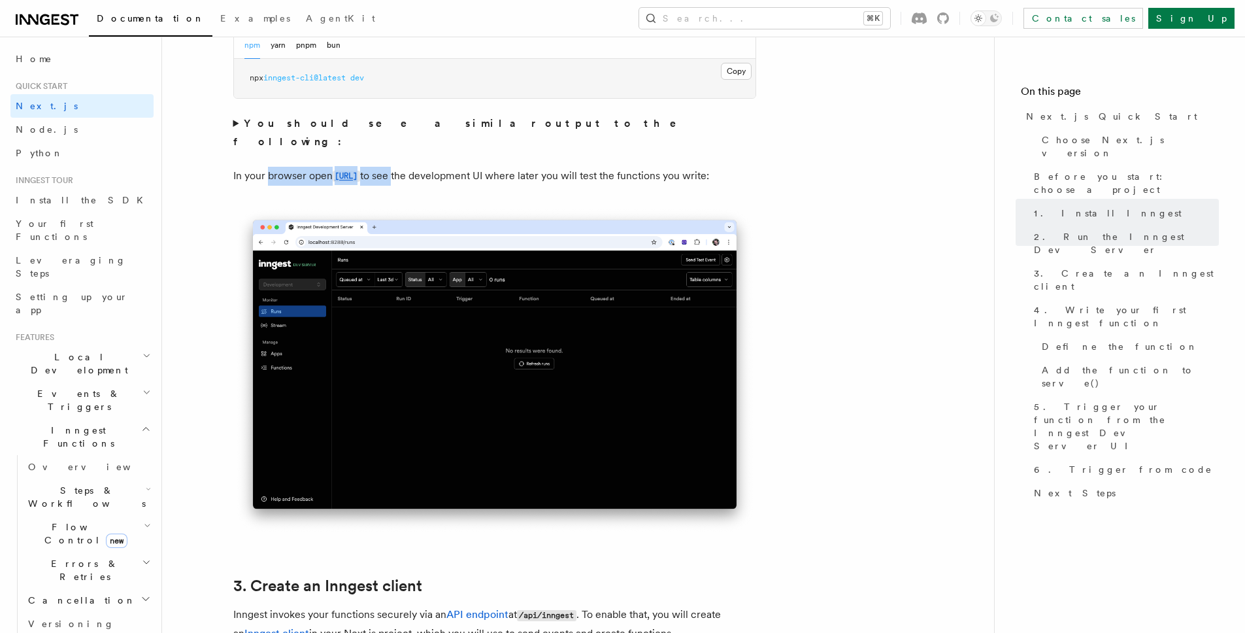
click at [458, 167] on p "In your browser open http://localhost:8288 to see the development UI where late…" at bounding box center [494, 176] width 523 height 19
click at [460, 167] on p "In your browser open http://localhost:8288 to see the development UI where late…" at bounding box center [494, 176] width 523 height 19
drag, startPoint x: 460, startPoint y: 156, endPoint x: 287, endPoint y: 157, distance: 173.2
click at [287, 167] on p "In your browser open http://localhost:8288 to see the development UI where late…" at bounding box center [494, 176] width 523 height 19
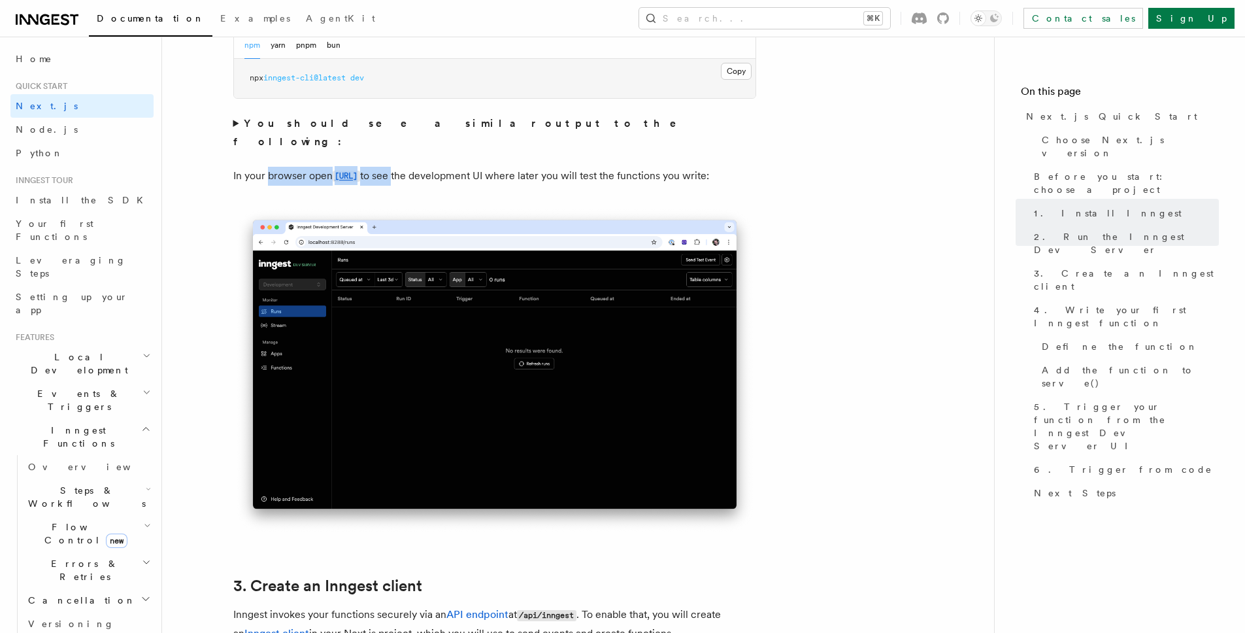
drag, startPoint x: 287, startPoint y: 157, endPoint x: 459, endPoint y: 156, distance: 172.6
click at [459, 167] on p "In your browser open http://localhost:8288 to see the development UI where late…" at bounding box center [494, 176] width 523 height 19
drag, startPoint x: 459, startPoint y: 156, endPoint x: 286, endPoint y: 157, distance: 173.9
click at [286, 167] on p "In your browser open http://localhost:8288 to see the development UI where late…" at bounding box center [494, 176] width 523 height 19
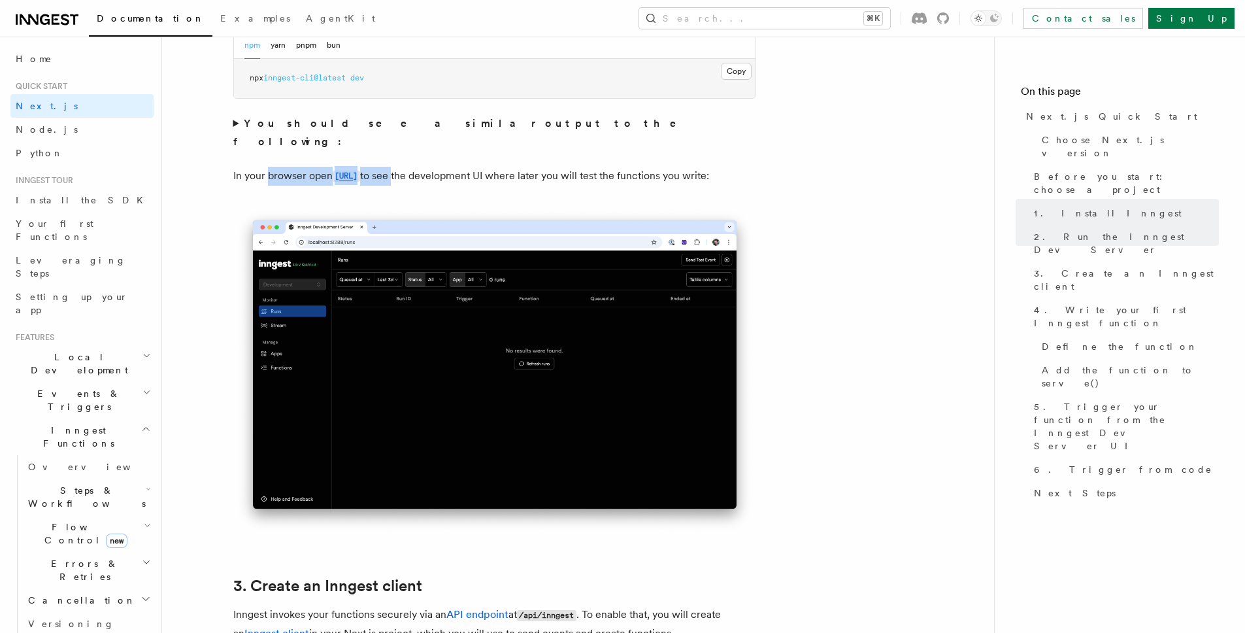
click at [286, 167] on p "In your browser open http://localhost:8288 to see the development UI where late…" at bounding box center [494, 176] width 523 height 19
drag, startPoint x: 286, startPoint y: 157, endPoint x: 457, endPoint y: 158, distance: 171.3
click at [457, 167] on p "In your browser open http://localhost:8288 to see the development UI where late…" at bounding box center [494, 176] width 523 height 19
click at [459, 167] on p "In your browser open http://localhost:8288 to see the development UI where late…" at bounding box center [494, 176] width 523 height 19
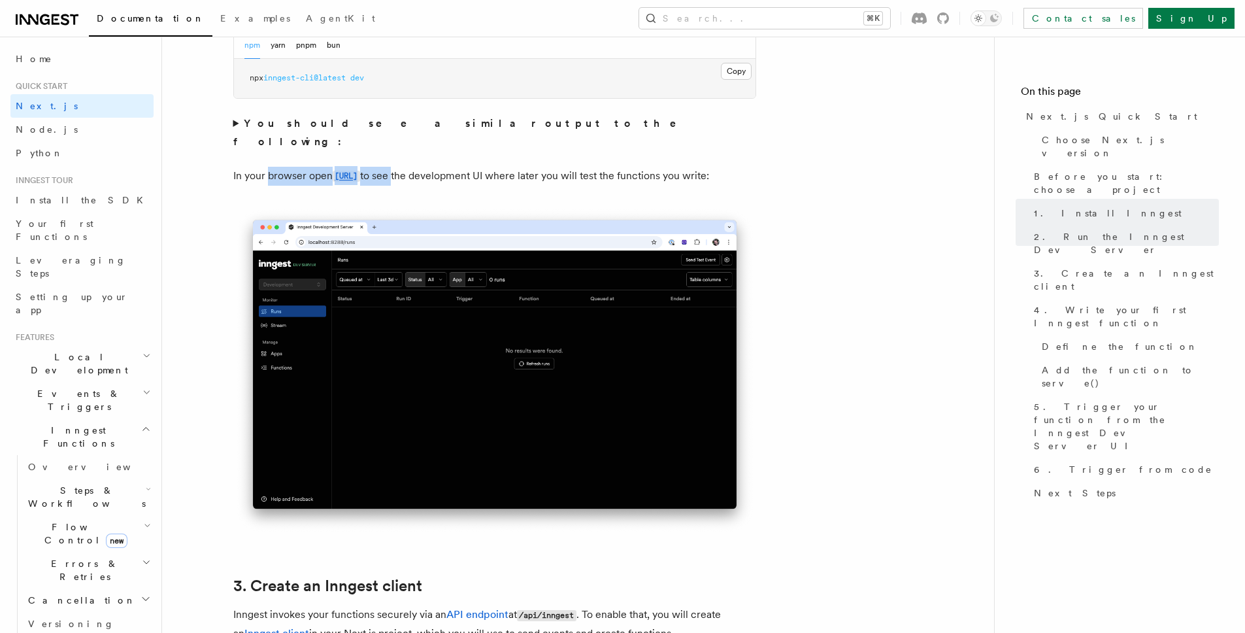
drag, startPoint x: 459, startPoint y: 158, endPoint x: 286, endPoint y: 157, distance: 173.2
click at [286, 167] on p "In your browser open http://localhost:8288 to see the development UI where late…" at bounding box center [494, 176] width 523 height 19
drag, startPoint x: 286, startPoint y: 157, endPoint x: 461, endPoint y: 156, distance: 175.2
click at [461, 167] on p "In your browser open http://localhost:8288 to see the development UI where late…" at bounding box center [494, 176] width 523 height 19
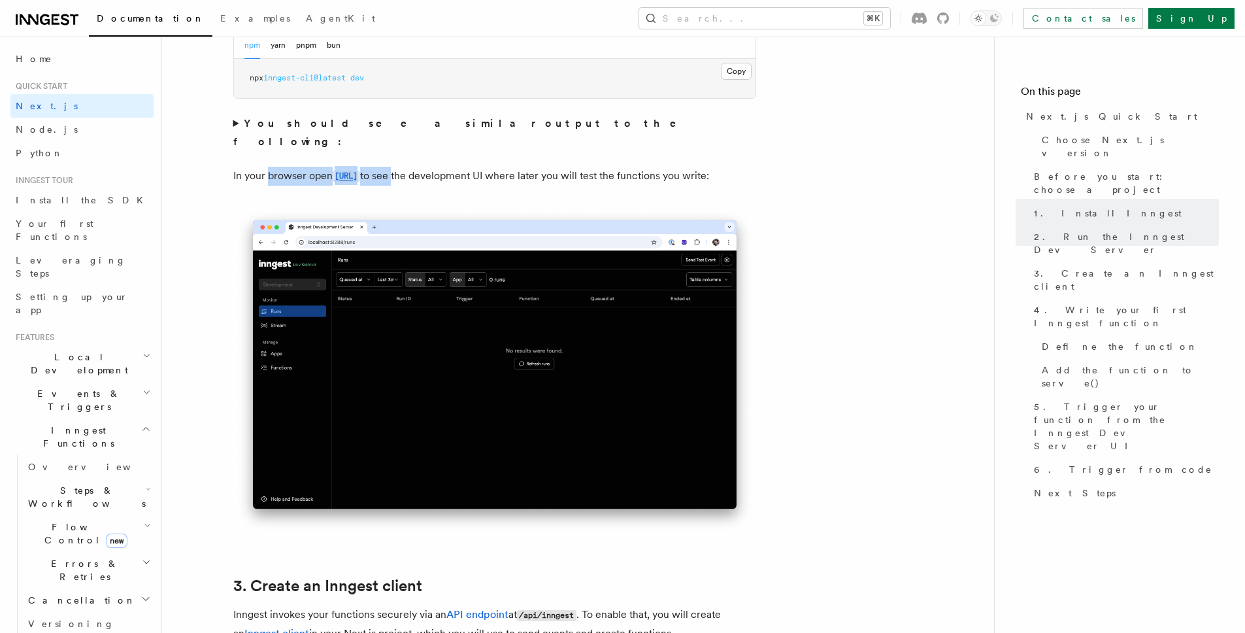
click at [457, 167] on p "In your browser open http://localhost:8288 to see the development UI where late…" at bounding box center [494, 176] width 523 height 19
drag, startPoint x: 457, startPoint y: 156, endPoint x: 284, endPoint y: 158, distance: 172.6
click at [284, 167] on p "In your browser open http://localhost:8288 to see the development UI where late…" at bounding box center [494, 176] width 523 height 19
click at [286, 167] on p "In your browser open http://localhost:8288 to see the development UI where late…" at bounding box center [494, 176] width 523 height 19
drag, startPoint x: 286, startPoint y: 157, endPoint x: 460, endPoint y: 156, distance: 173.9
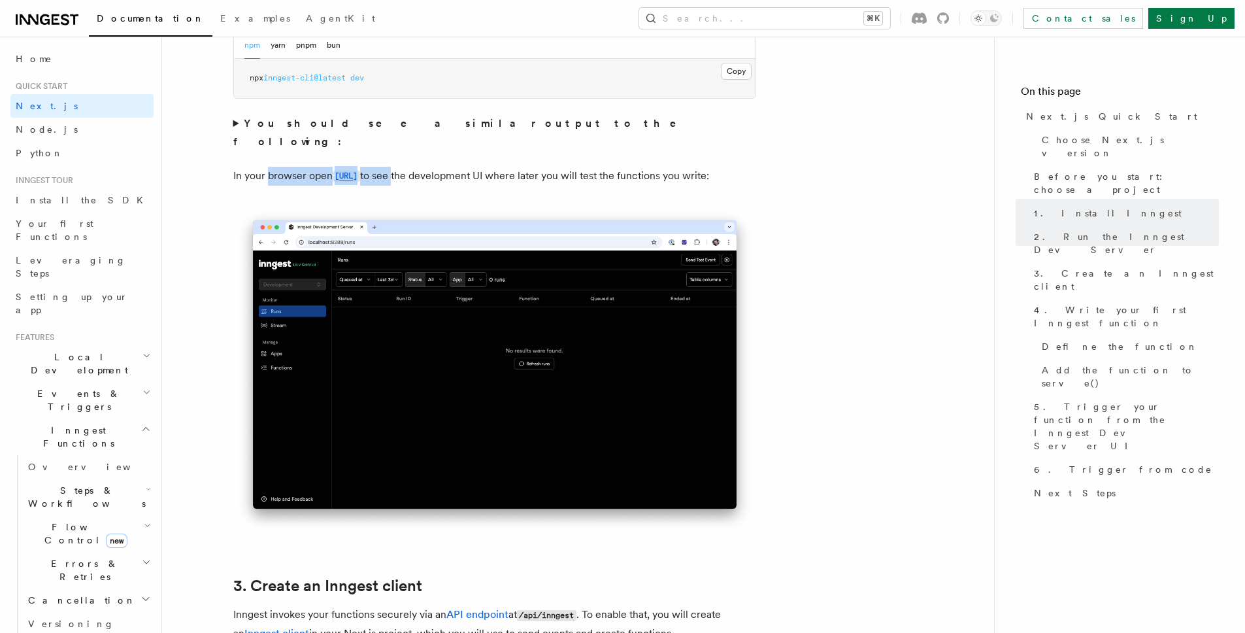
click at [460, 167] on p "In your browser open http://localhost:8288 to see the development UI where late…" at bounding box center [494, 176] width 523 height 19
click at [459, 167] on p "In your browser open http://localhost:8288 to see the development UI where late…" at bounding box center [494, 176] width 523 height 19
drag, startPoint x: 459, startPoint y: 156, endPoint x: 277, endPoint y: 156, distance: 182.4
click at [277, 167] on p "In your browser open http://localhost:8288 to see the development UI where late…" at bounding box center [494, 176] width 523 height 19
click at [284, 167] on p "In your browser open http://localhost:8288 to see the development UI where late…" at bounding box center [494, 176] width 523 height 19
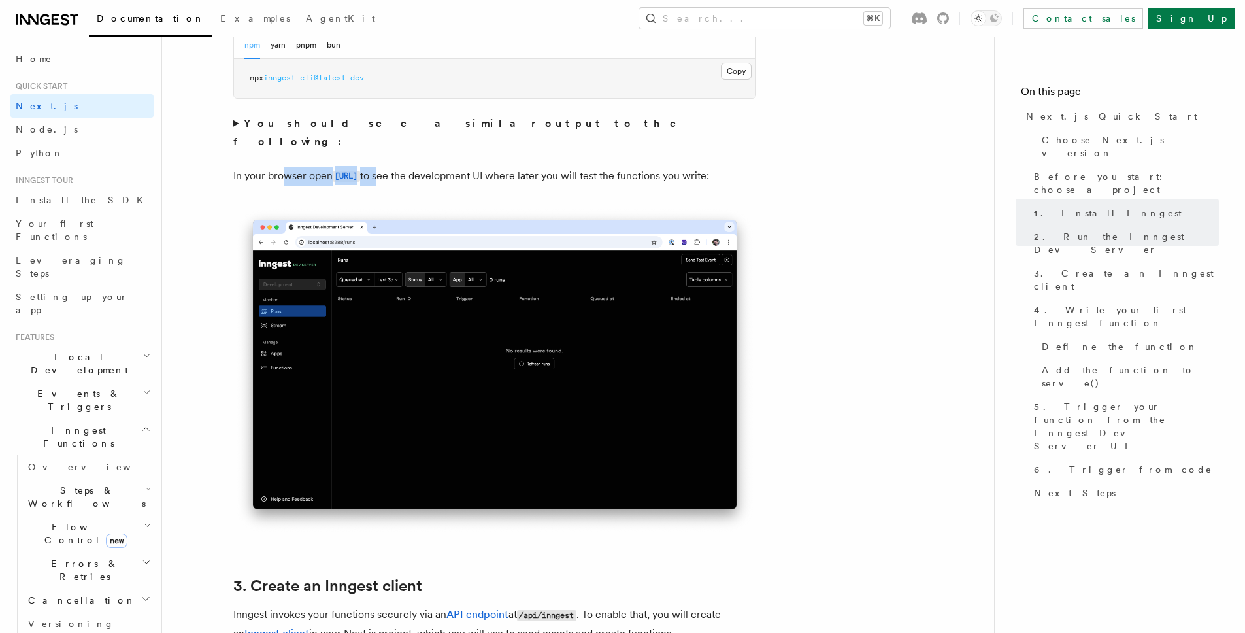
drag, startPoint x: 284, startPoint y: 157, endPoint x: 450, endPoint y: 155, distance: 166.0
click at [450, 167] on p "In your browser open http://localhost:8288 to see the development UI where late…" at bounding box center [494, 176] width 523 height 19
click at [458, 167] on p "In your browser open http://localhost:8288 to see the development UI where late…" at bounding box center [494, 176] width 523 height 19
drag, startPoint x: 458, startPoint y: 156, endPoint x: 285, endPoint y: 158, distance: 172.6
click at [285, 167] on p "In your browser open http://localhost:8288 to see the development UI where late…" at bounding box center [494, 176] width 523 height 19
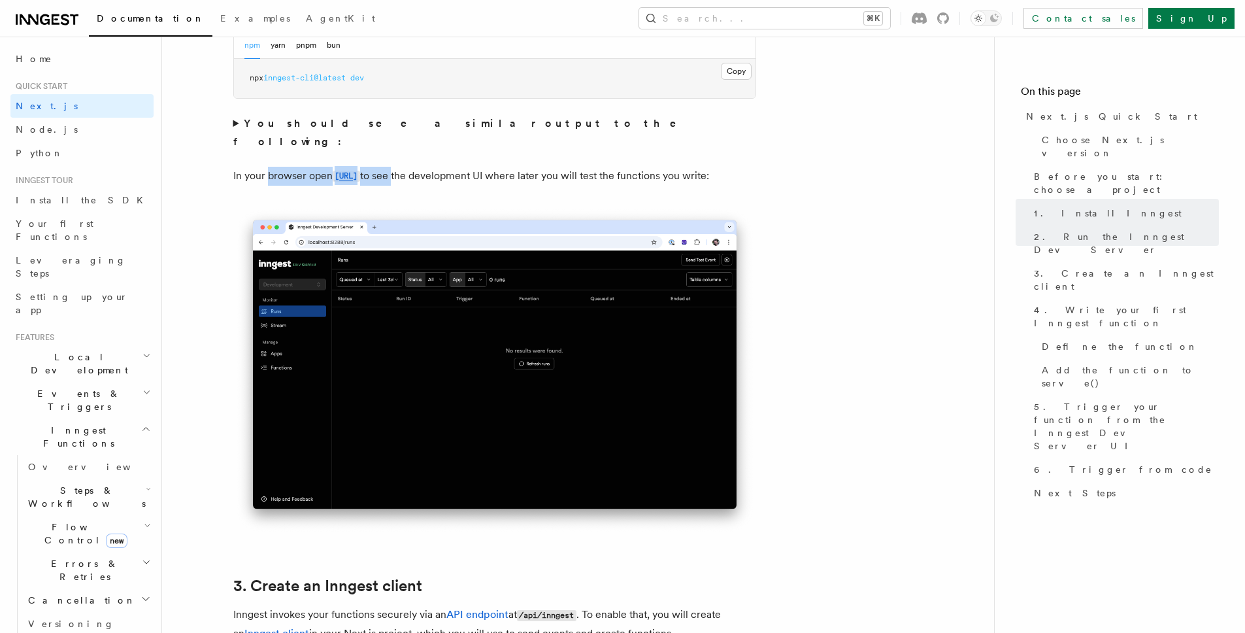
click at [288, 167] on p "In your browser open http://localhost:8288 to see the development UI where late…" at bounding box center [494, 176] width 523 height 19
drag, startPoint x: 288, startPoint y: 157, endPoint x: 458, endPoint y: 157, distance: 170.6
click at [458, 167] on p "In your browser open http://localhost:8288 to see the development UI where late…" at bounding box center [494, 176] width 523 height 19
drag, startPoint x: 458, startPoint y: 158, endPoint x: 284, endPoint y: 158, distance: 173.9
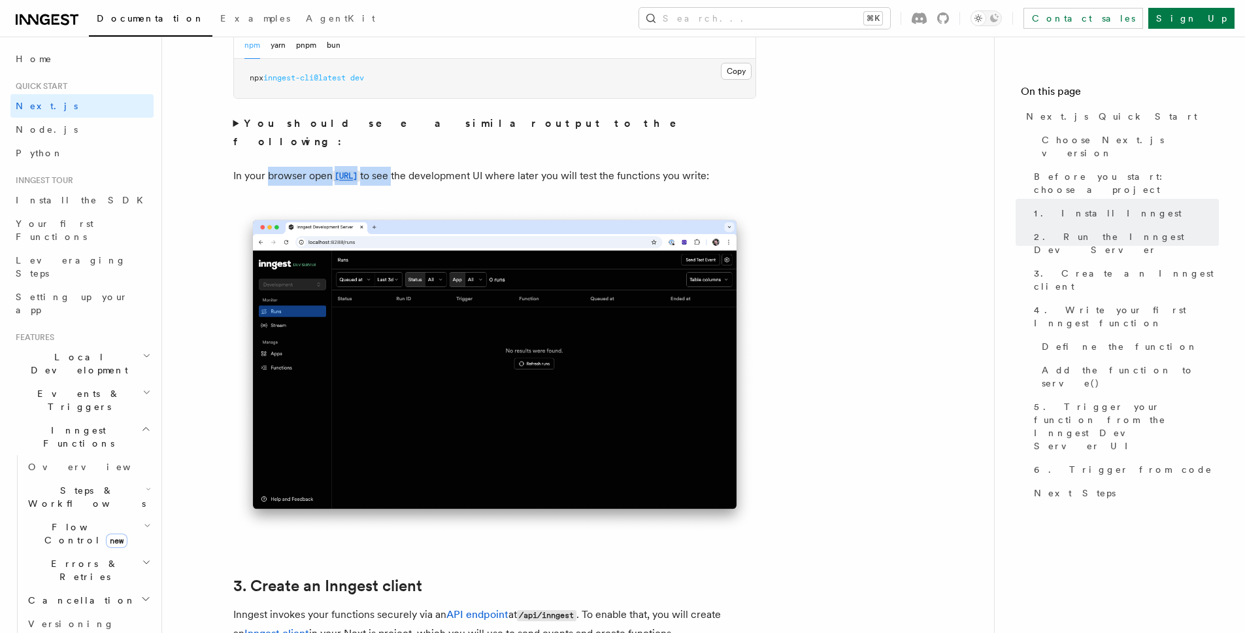
click at [284, 167] on p "In your browser open http://localhost:8288 to see the development UI where late…" at bounding box center [494, 176] width 523 height 19
click at [286, 167] on p "In your browser open http://localhost:8288 to see the development UI where late…" at bounding box center [494, 176] width 523 height 19
drag, startPoint x: 286, startPoint y: 157, endPoint x: 461, endPoint y: 157, distance: 175.2
click at [461, 167] on p "In your browser open http://localhost:8288 to see the development UI where late…" at bounding box center [494, 176] width 523 height 19
click at [458, 167] on p "In your browser open http://localhost:8288 to see the development UI where late…" at bounding box center [494, 176] width 523 height 19
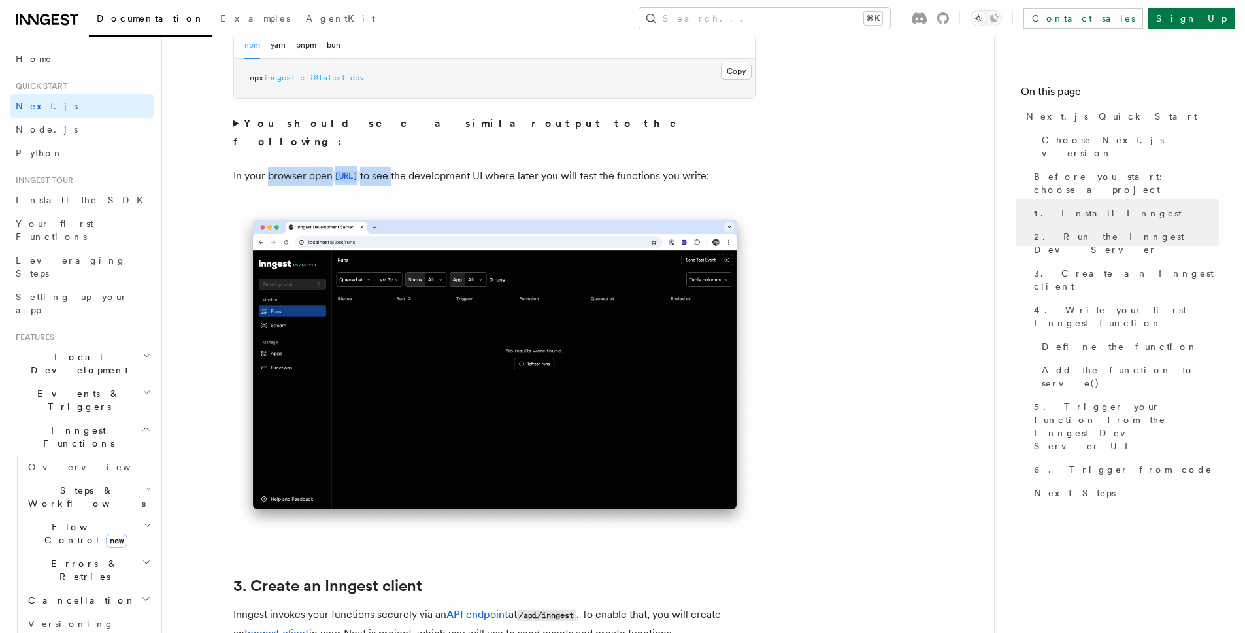
drag, startPoint x: 458, startPoint y: 157, endPoint x: 290, endPoint y: 152, distance: 167.4
click at [290, 167] on p "In your browser open http://localhost:8288 to see the development UI where late…" at bounding box center [494, 176] width 523 height 19
click at [284, 167] on p "In your browser open http://localhost:8288 to see the development UI where late…" at bounding box center [494, 176] width 523 height 19
drag, startPoint x: 284, startPoint y: 158, endPoint x: 460, endPoint y: 157, distance: 176.5
click at [460, 167] on p "In your browser open http://localhost:8288 to see the development UI where late…" at bounding box center [494, 176] width 523 height 19
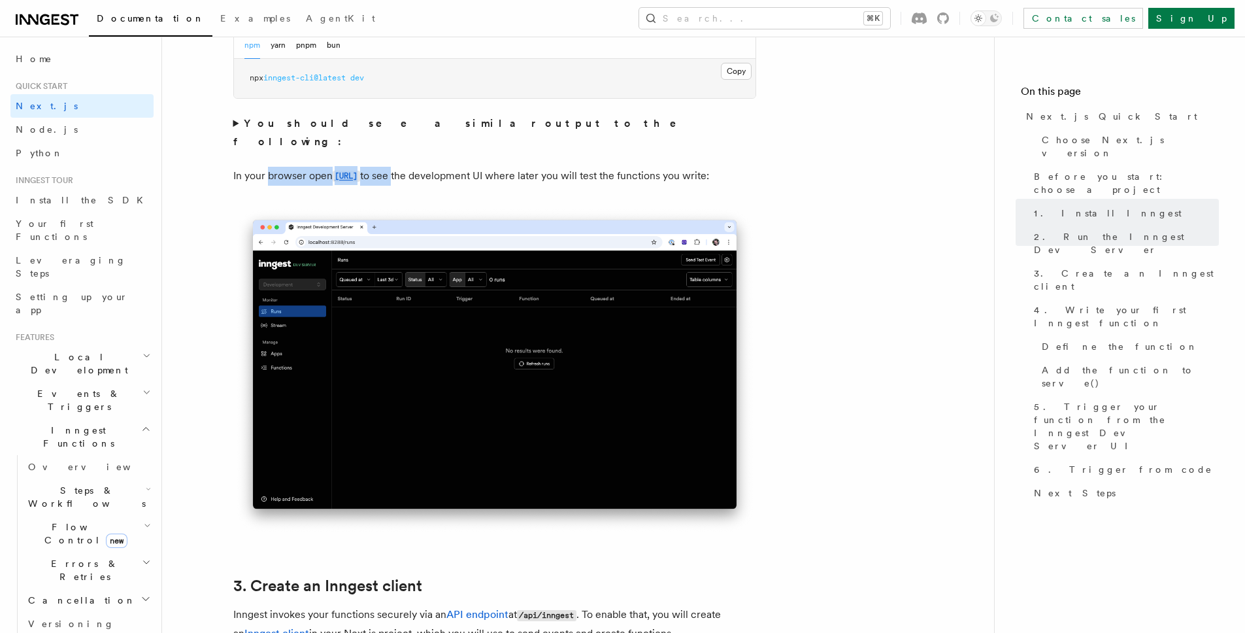
click at [458, 167] on p "In your browser open http://localhost:8288 to see the development UI where late…" at bounding box center [494, 176] width 523 height 19
drag, startPoint x: 458, startPoint y: 158, endPoint x: 283, endPoint y: 157, distance: 175.2
click at [283, 167] on p "In your browser open http://localhost:8288 to see the development UI where late…" at bounding box center [494, 176] width 523 height 19
drag, startPoint x: 283, startPoint y: 158, endPoint x: 461, endPoint y: 157, distance: 177.8
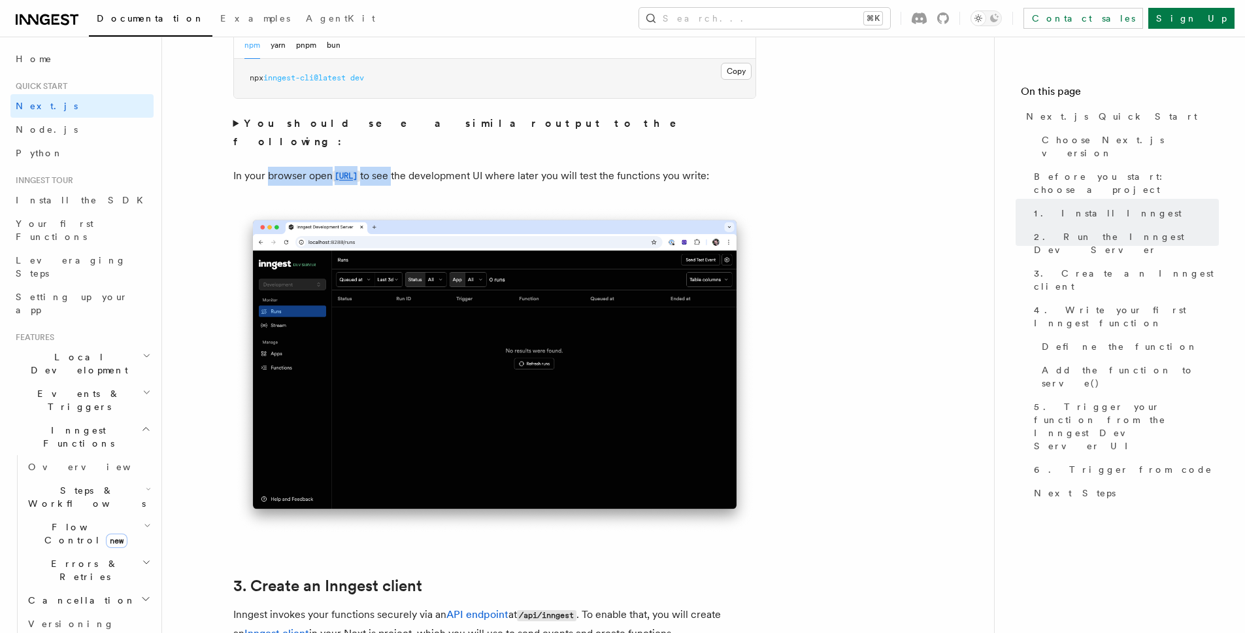
click at [461, 167] on p "In your browser open http://localhost:8288 to see the development UI where late…" at bounding box center [494, 176] width 523 height 19
drag, startPoint x: 461, startPoint y: 157, endPoint x: 288, endPoint y: 157, distance: 172.6
click at [288, 167] on p "In your browser open http://localhost:8288 to see the development UI where late…" at bounding box center [494, 176] width 523 height 19
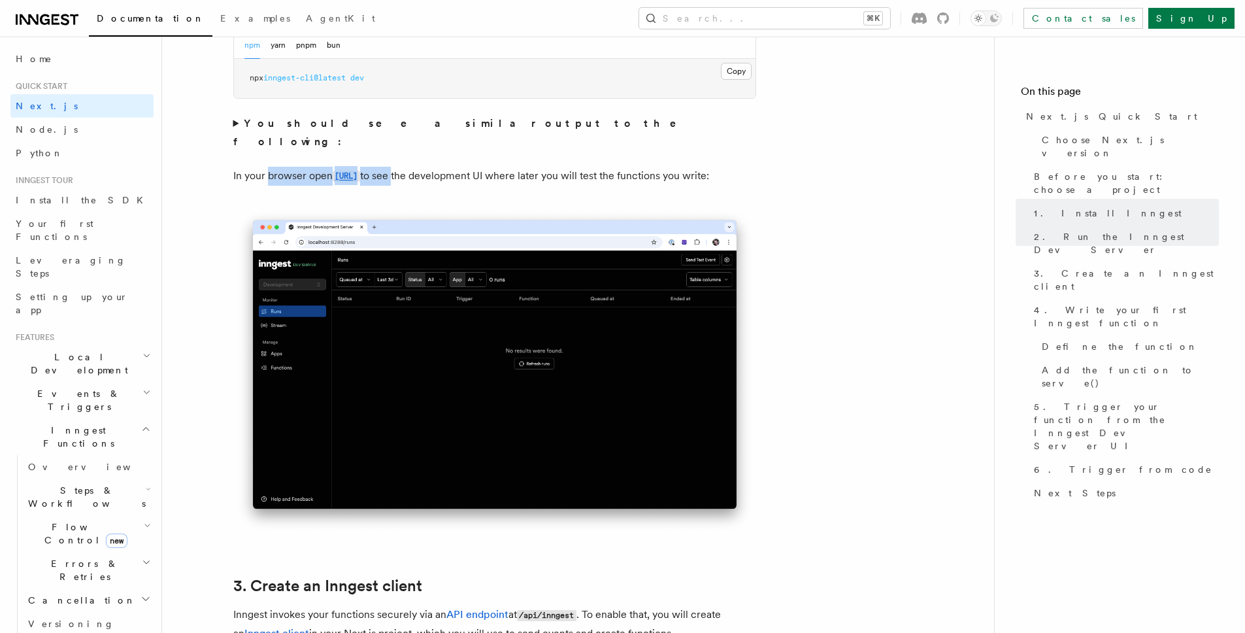
drag, startPoint x: 288, startPoint y: 157, endPoint x: 462, endPoint y: 156, distance: 173.9
click at [462, 167] on p "In your browser open http://localhost:8288 to see the development UI where late…" at bounding box center [494, 176] width 523 height 19
drag, startPoint x: 462, startPoint y: 156, endPoint x: 278, endPoint y: 155, distance: 183.7
click at [279, 167] on p "In your browser open http://localhost:8288 to see the development UI where late…" at bounding box center [494, 176] width 523 height 19
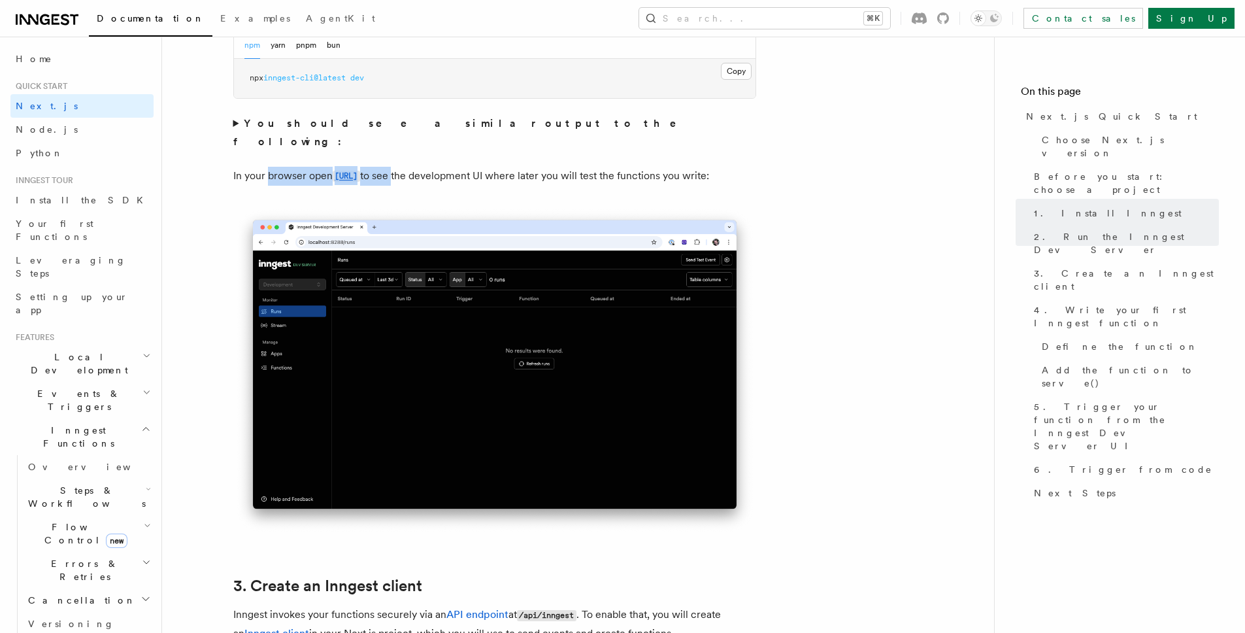
click at [284, 167] on p "In your browser open http://localhost:8288 to see the development UI where late…" at bounding box center [494, 176] width 523 height 19
drag, startPoint x: 284, startPoint y: 156, endPoint x: 458, endPoint y: 158, distance: 173.9
click at [458, 167] on p "In your browser open http://localhost:8288 to see the development UI where late…" at bounding box center [494, 176] width 523 height 19
click at [459, 167] on p "In your browser open http://localhost:8288 to see the development UI where late…" at bounding box center [494, 176] width 523 height 19
drag, startPoint x: 442, startPoint y: 158, endPoint x: 278, endPoint y: 154, distance: 164.1
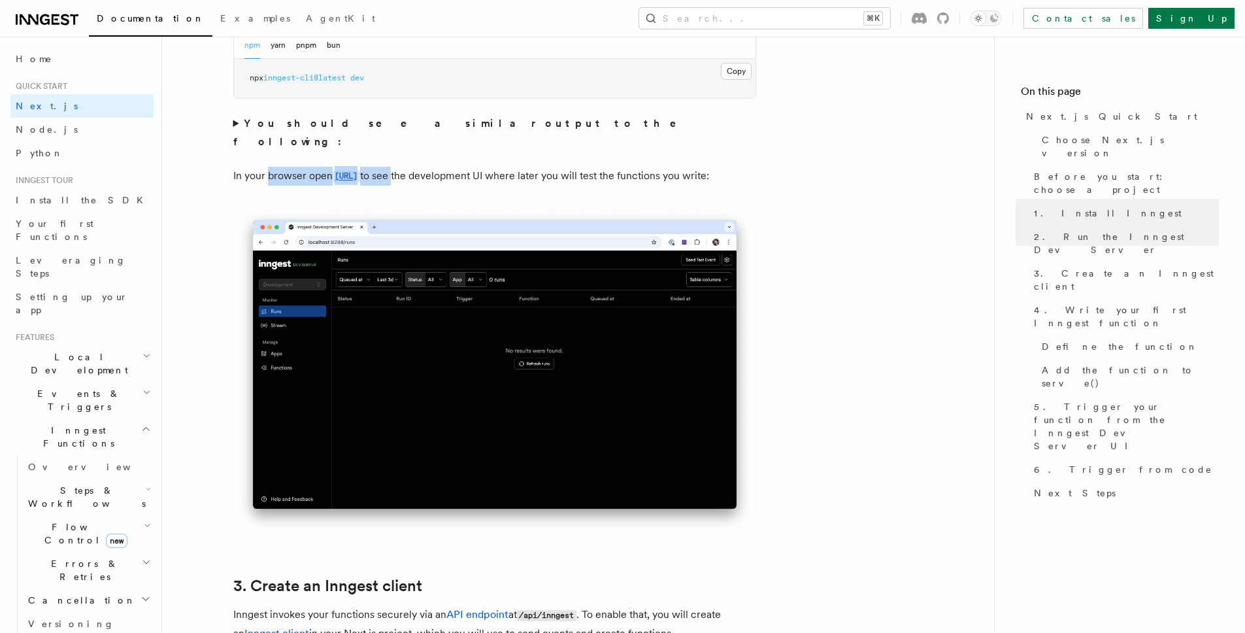
click at [278, 167] on p "In your browser open http://localhost:8288 to see the development UI where late…" at bounding box center [494, 176] width 523 height 19
click at [286, 167] on p "In your browser open http://localhost:8288 to see the development UI where late…" at bounding box center [494, 176] width 523 height 19
drag, startPoint x: 286, startPoint y: 156, endPoint x: 459, endPoint y: 157, distance: 173.2
click at [460, 167] on p "In your browser open http://localhost:8288 to see the development UI where late…" at bounding box center [494, 176] width 523 height 19
click at [459, 167] on p "In your browser open http://localhost:8288 to see the development UI where late…" at bounding box center [494, 176] width 523 height 19
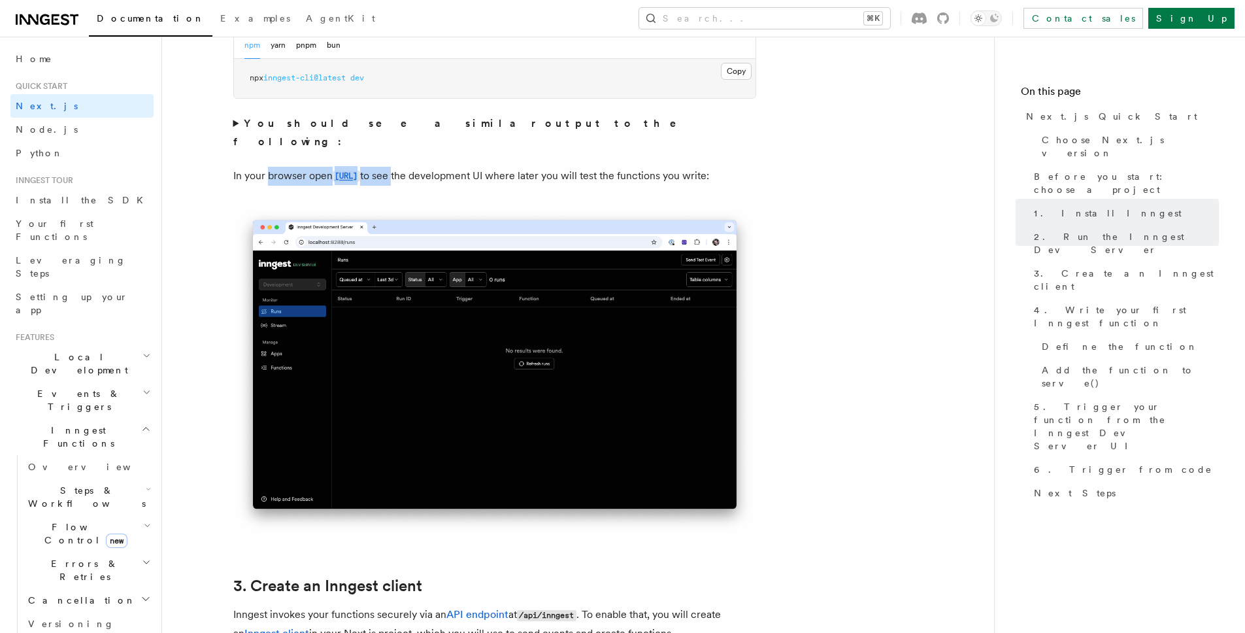
drag, startPoint x: 459, startPoint y: 157, endPoint x: 280, endPoint y: 158, distance: 178.4
click at [280, 167] on p "In your browser open http://localhost:8288 to see the development UI where late…" at bounding box center [494, 176] width 523 height 19
drag, startPoint x: 280, startPoint y: 157, endPoint x: 456, endPoint y: 156, distance: 175.2
click at [456, 167] on p "In your browser open http://localhost:8288 to see the development UI where late…" at bounding box center [494, 176] width 523 height 19
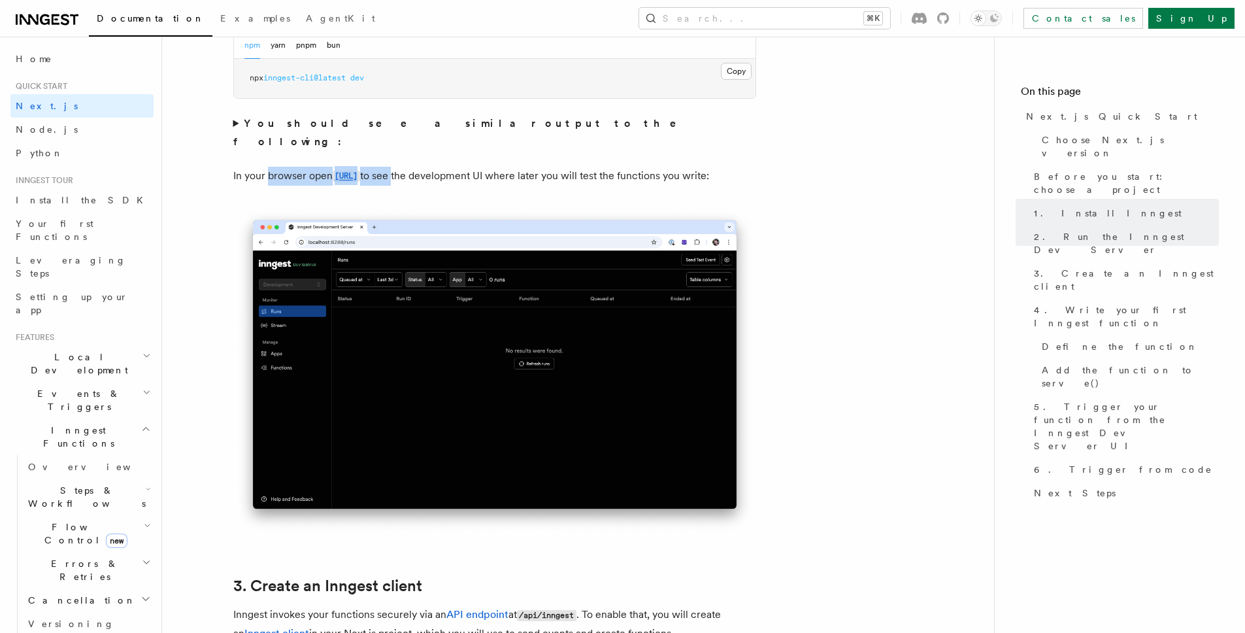
click at [458, 167] on p "In your browser open http://localhost:8288 to see the development UI where late…" at bounding box center [494, 176] width 523 height 19
drag, startPoint x: 456, startPoint y: 157, endPoint x: 281, endPoint y: 155, distance: 175.2
click at [281, 167] on p "In your browser open http://localhost:8288 to see the development UI where late…" at bounding box center [494, 176] width 523 height 19
drag, startPoint x: 281, startPoint y: 155, endPoint x: 459, endPoint y: 158, distance: 177.8
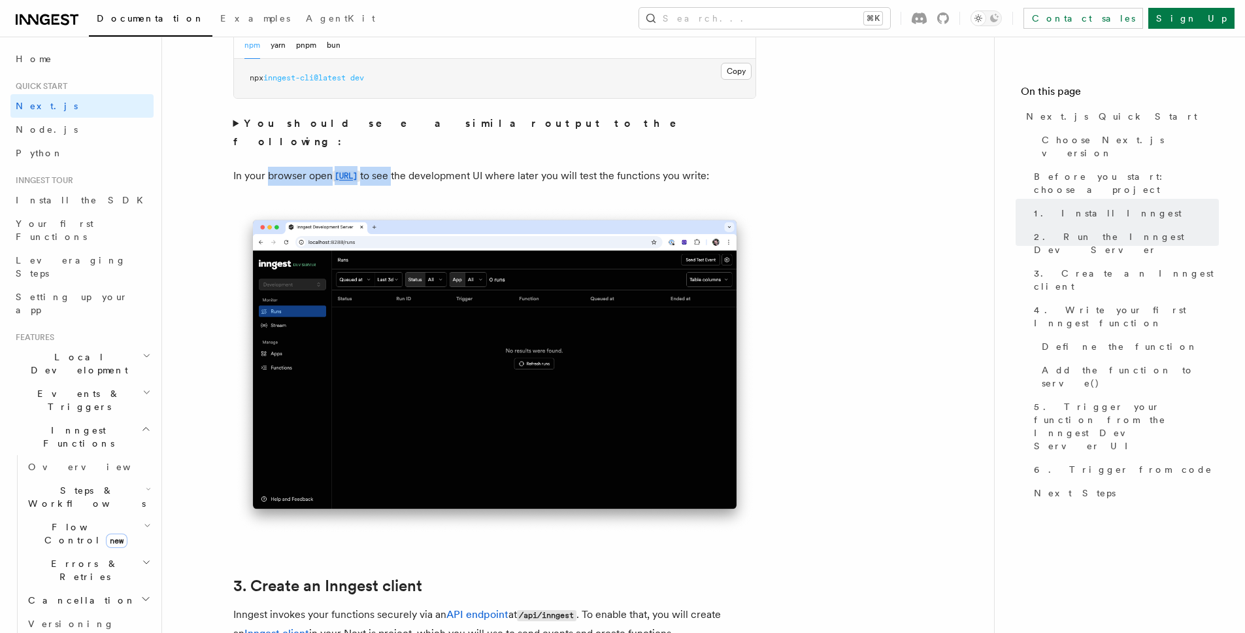
click at [459, 167] on p "In your browser open http://localhost:8288 to see the development UI where late…" at bounding box center [494, 176] width 523 height 19
drag, startPoint x: 459, startPoint y: 158, endPoint x: 286, endPoint y: 157, distance: 173.2
click at [286, 167] on p "In your browser open http://localhost:8288 to see the development UI where late…" at bounding box center [494, 176] width 523 height 19
click at [287, 167] on p "In your browser open http://localhost:8288 to see the development UI where late…" at bounding box center [494, 176] width 523 height 19
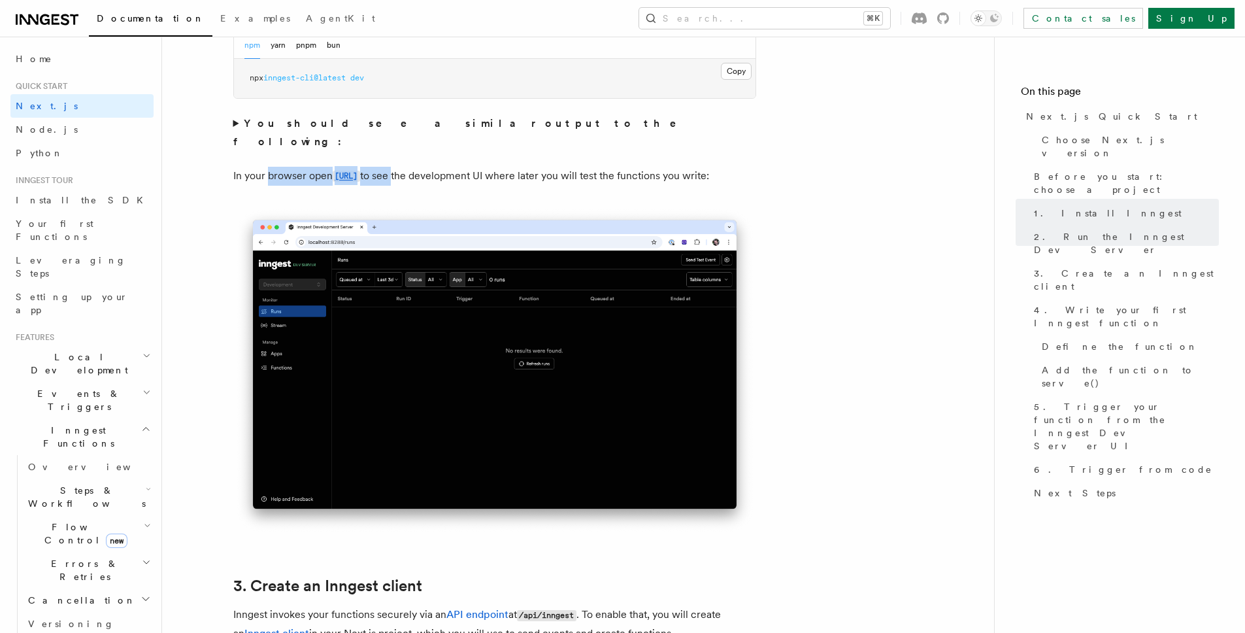
drag, startPoint x: 287, startPoint y: 157, endPoint x: 458, endPoint y: 158, distance: 171.2
click at [457, 167] on p "In your browser open http://localhost:8288 to see the development UI where late…" at bounding box center [494, 176] width 523 height 19
click at [458, 167] on p "In your browser open http://localhost:8288 to see the development UI where late…" at bounding box center [494, 176] width 523 height 19
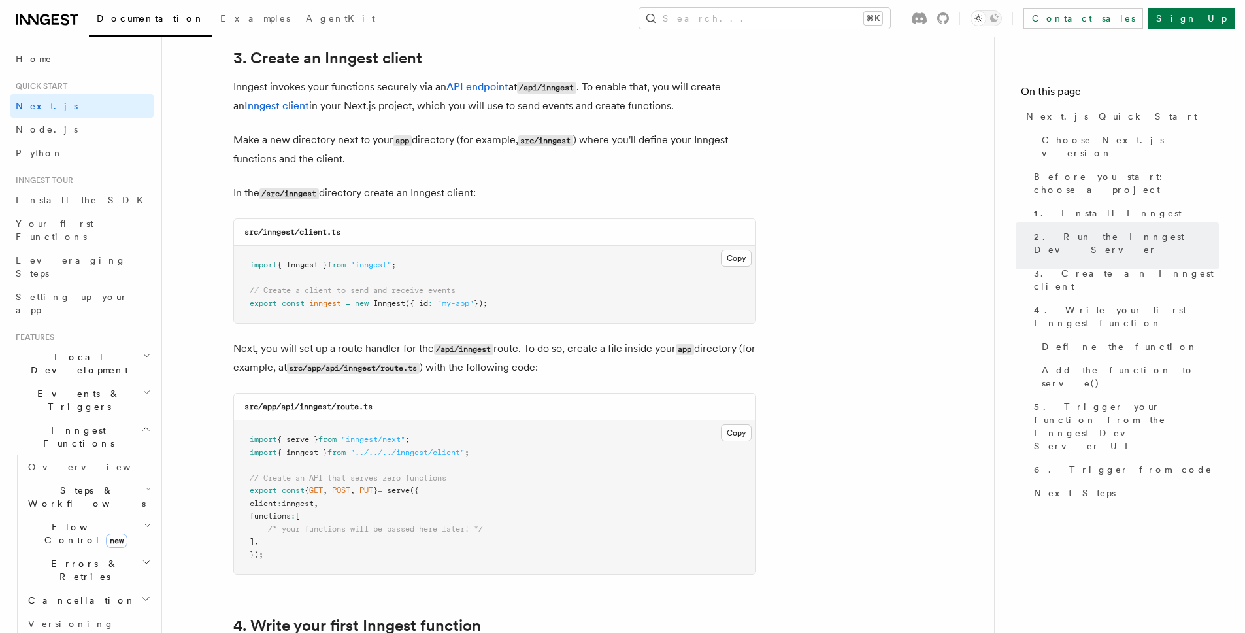
scroll to position [1548, 0]
click at [541, 88] on code "/api/inngest" at bounding box center [546, 87] width 59 height 11
drag, startPoint x: 541, startPoint y: 88, endPoint x: 586, endPoint y: 91, distance: 44.5
click at [586, 91] on p "Inngest invokes your functions securely via an API endpoint at /api/inngest . T…" at bounding box center [494, 95] width 523 height 37
click at [584, 91] on p "Inngest invokes your functions securely via an API endpoint at /api/inngest . T…" at bounding box center [494, 95] width 523 height 37
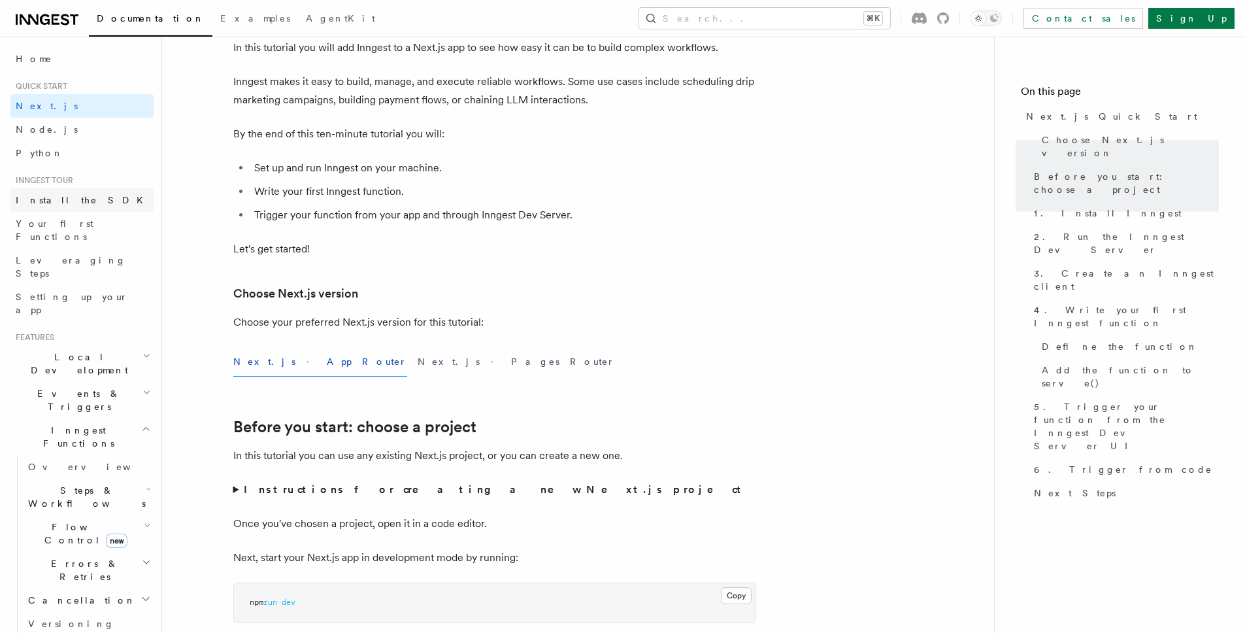
scroll to position [0, 0]
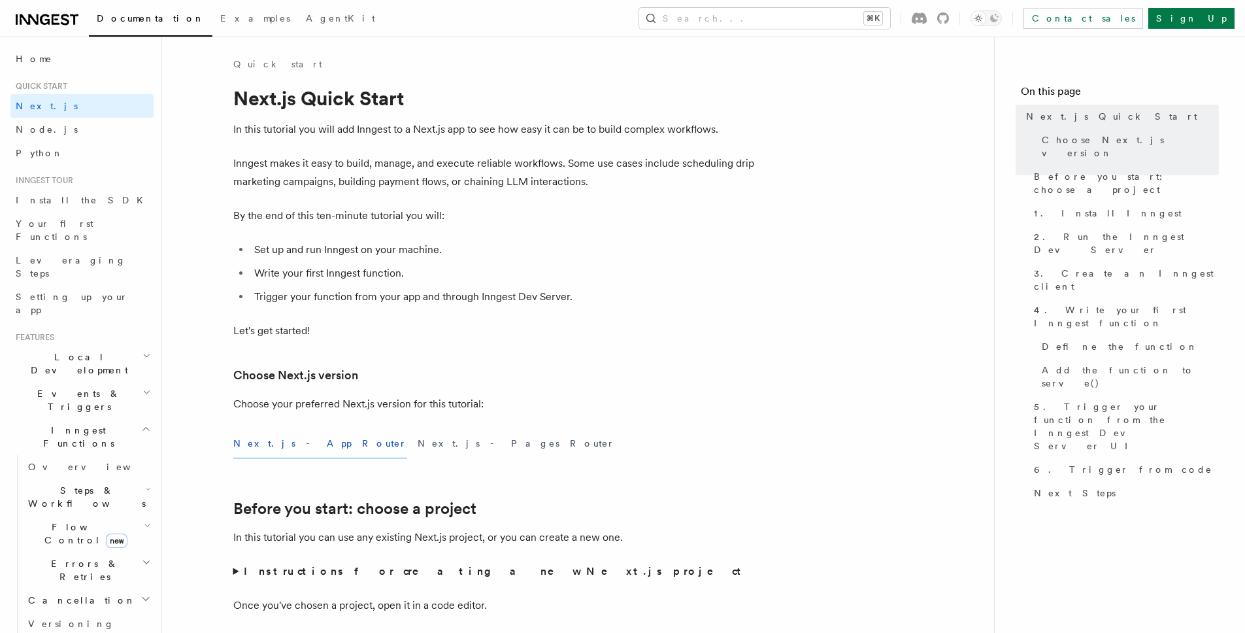
click at [152, 25] on link "Documentation" at bounding box center [151, 20] width 124 height 33
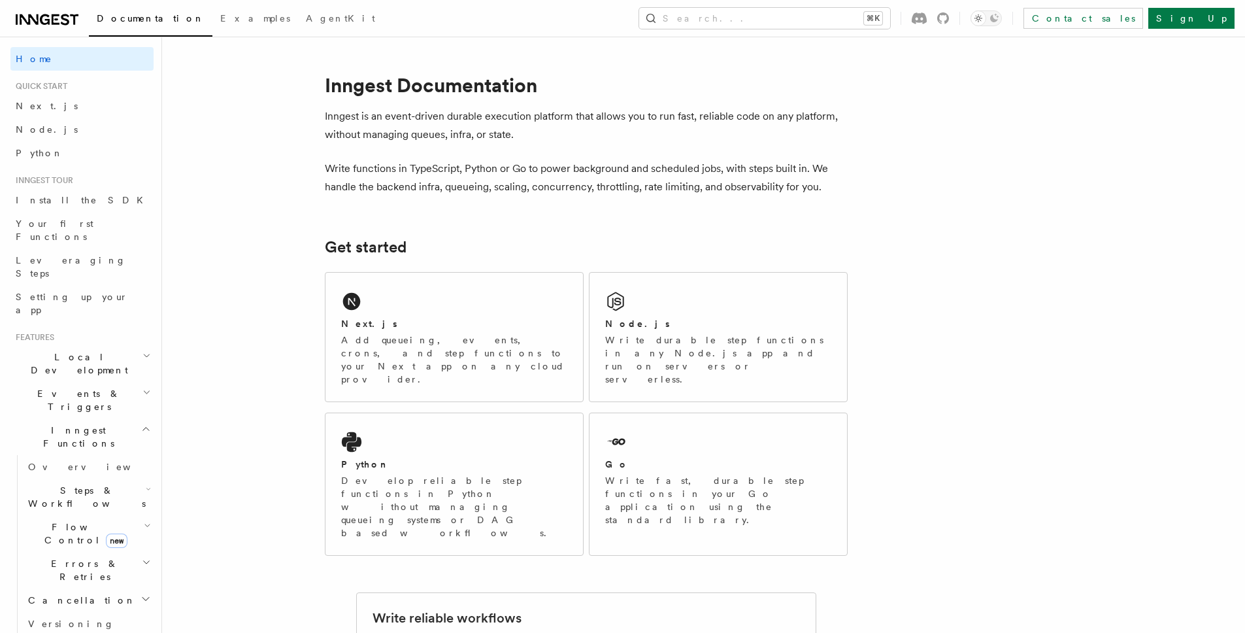
click at [36, 25] on icon at bounding box center [47, 20] width 63 height 16
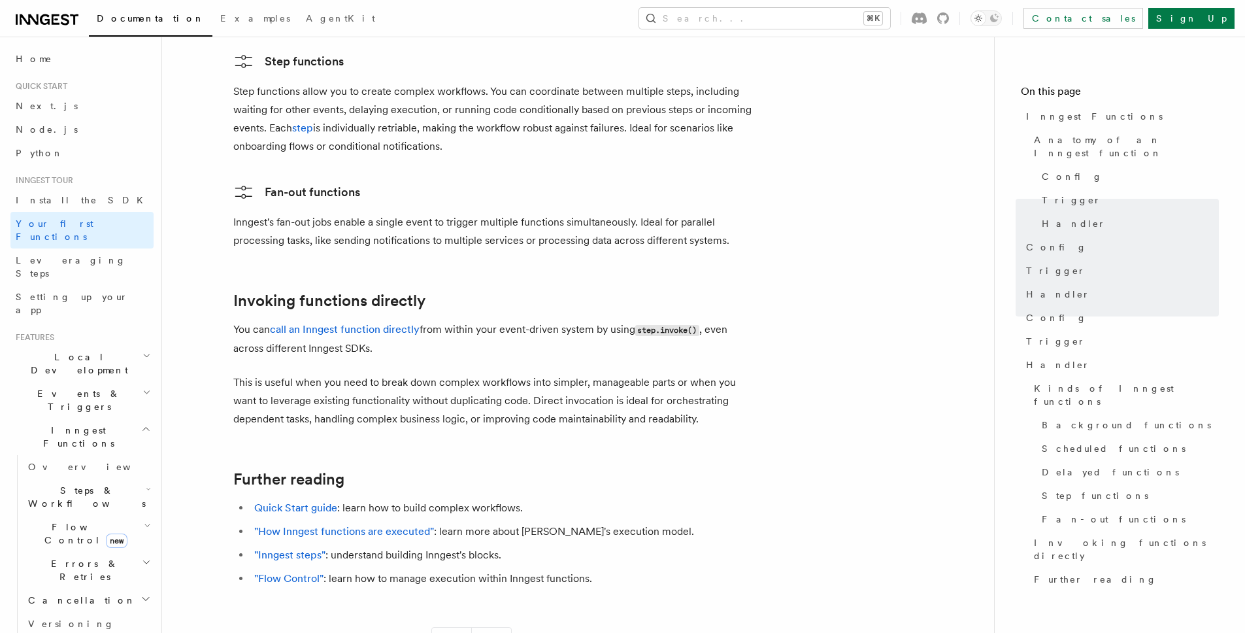
scroll to position [2575, 0]
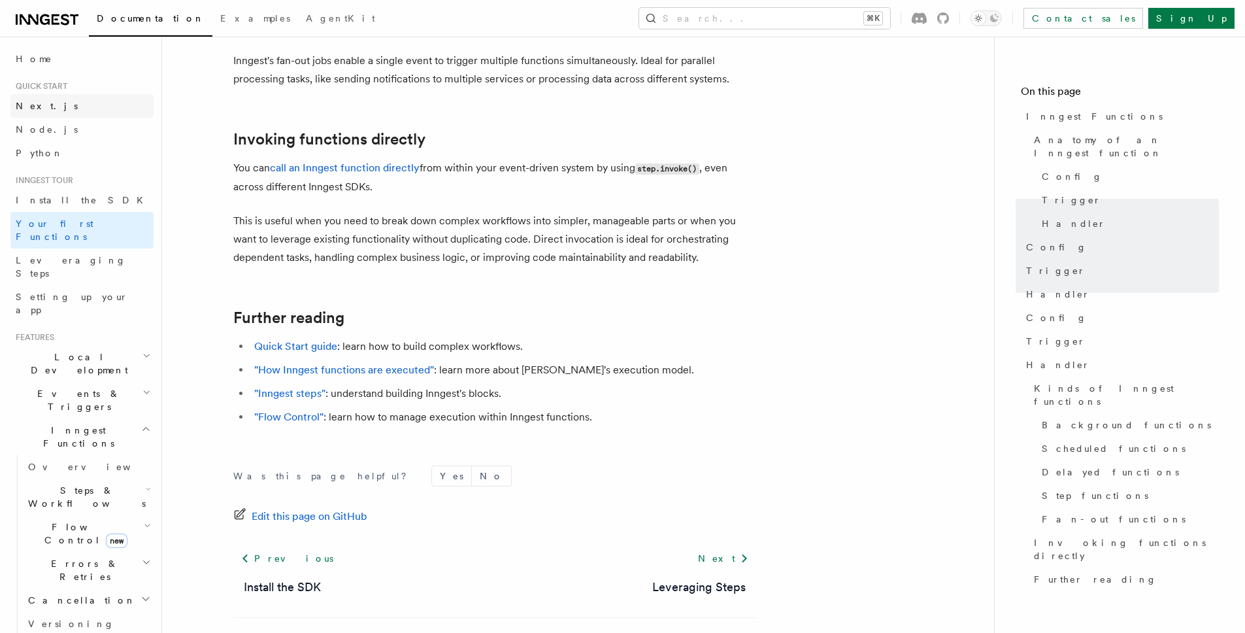
click at [65, 107] on link "Next.js" at bounding box center [81, 106] width 143 height 24
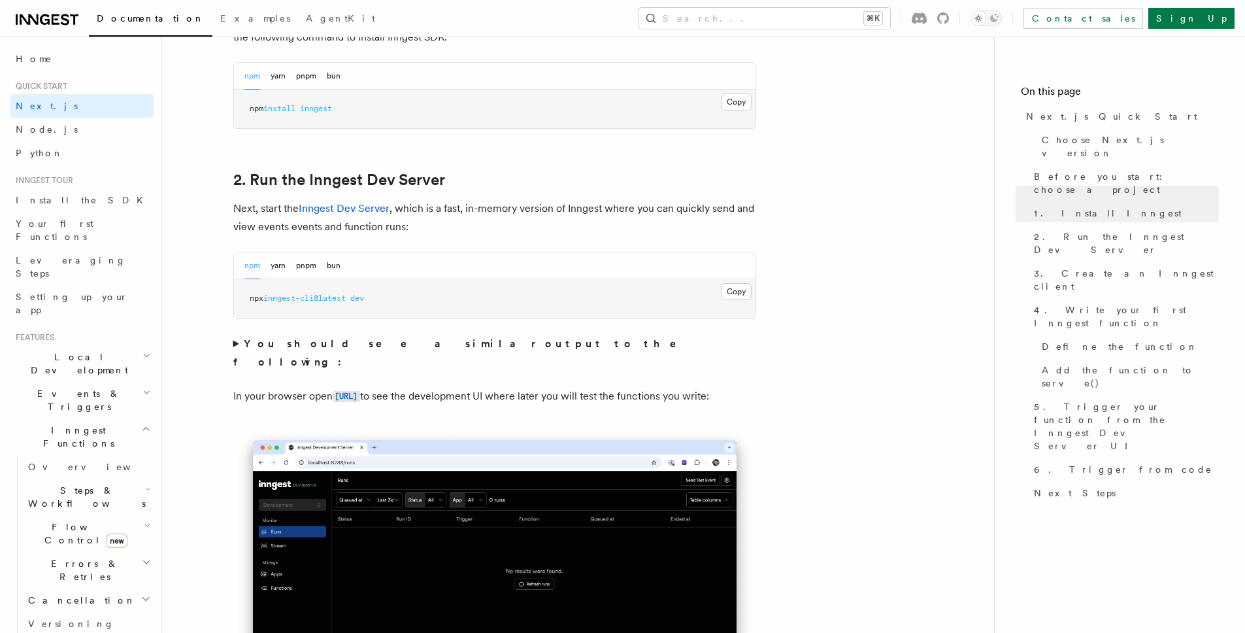
scroll to position [692, 0]
